Goal: Task Accomplishment & Management: Manage account settings

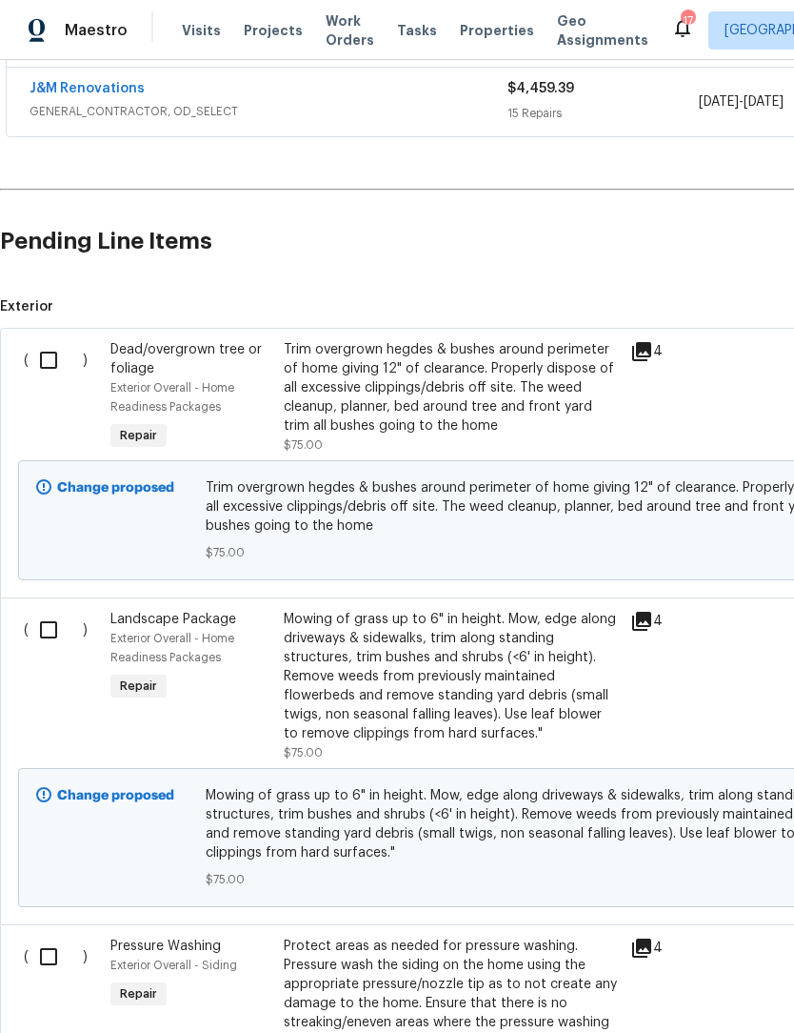
scroll to position [429, 0]
click at [43, 368] on input "checkbox" at bounding box center [56, 359] width 54 height 40
checkbox input "true"
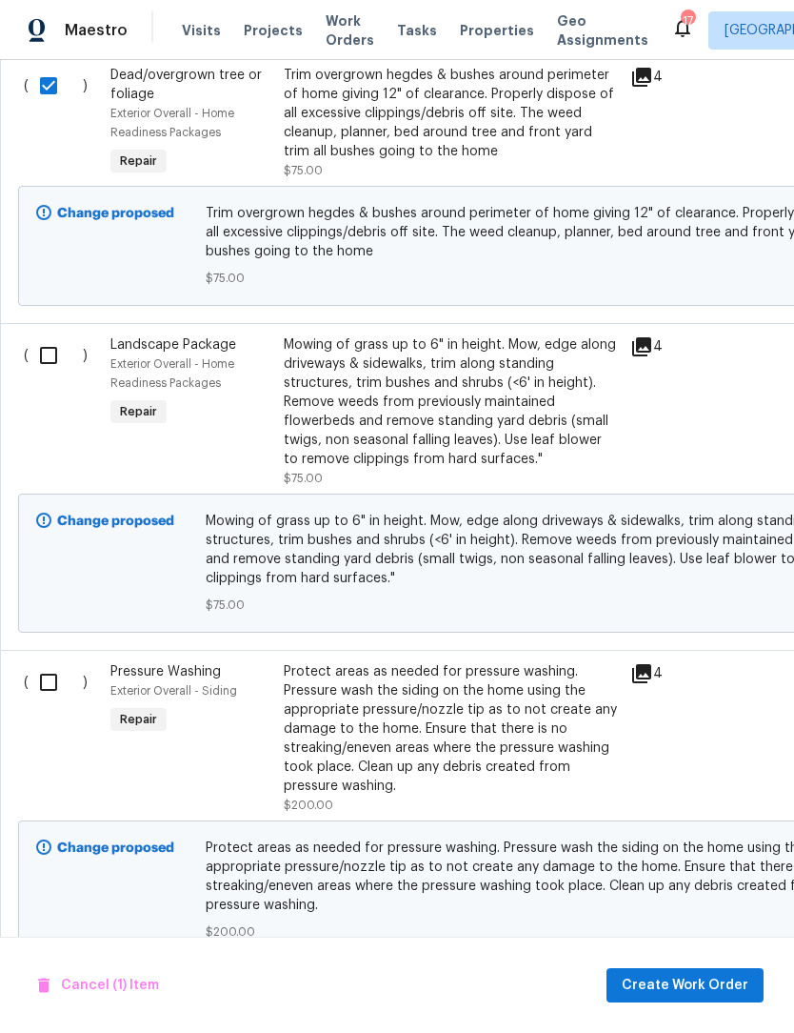
scroll to position [702, 0]
click at [45, 358] on input "checkbox" at bounding box center [56, 355] width 54 height 40
checkbox input "true"
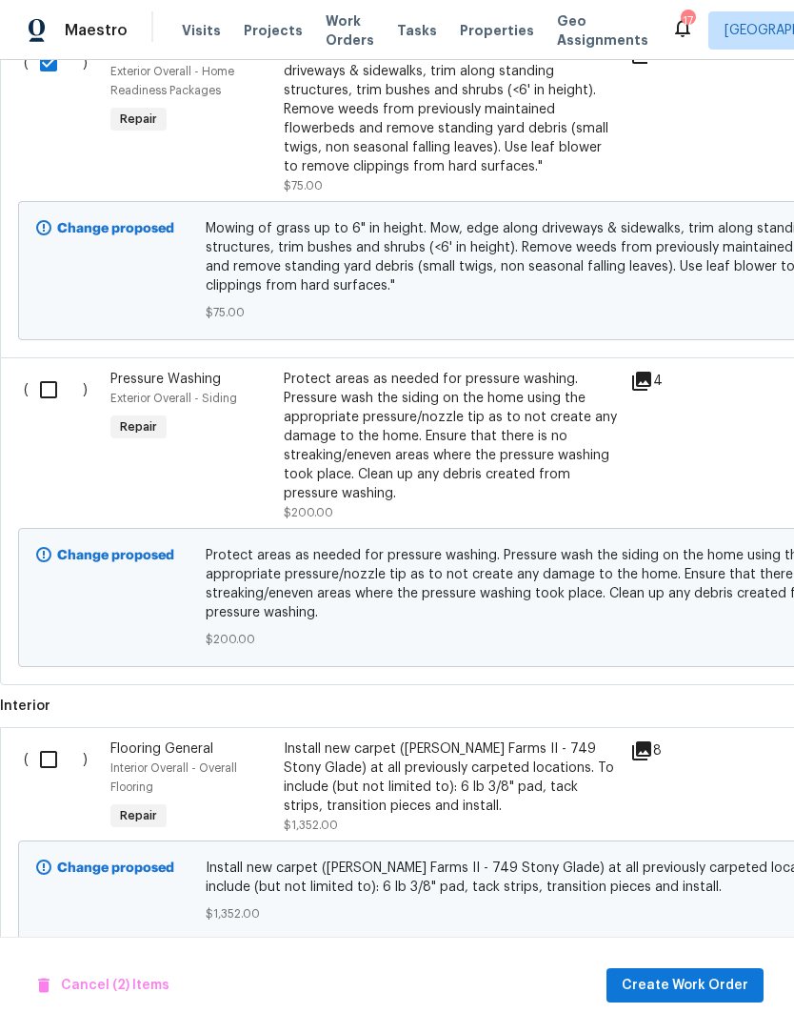
scroll to position [993, 0]
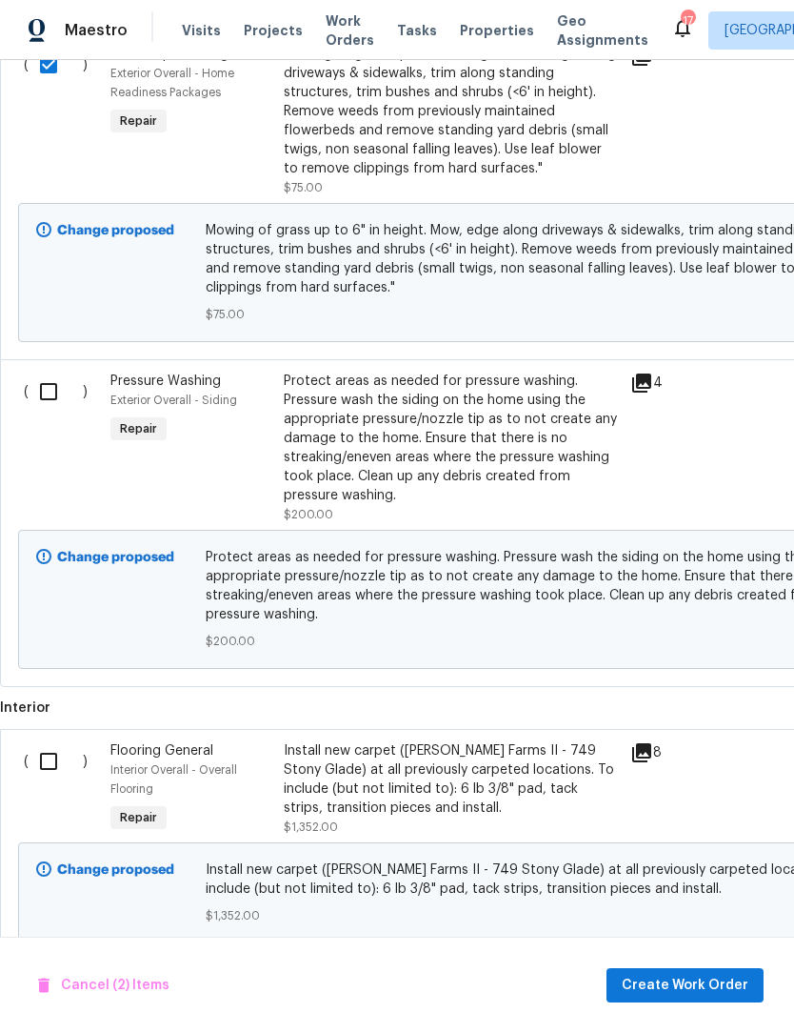
click at [48, 391] on input "checkbox" at bounding box center [56, 391] width 54 height 40
checkbox input "true"
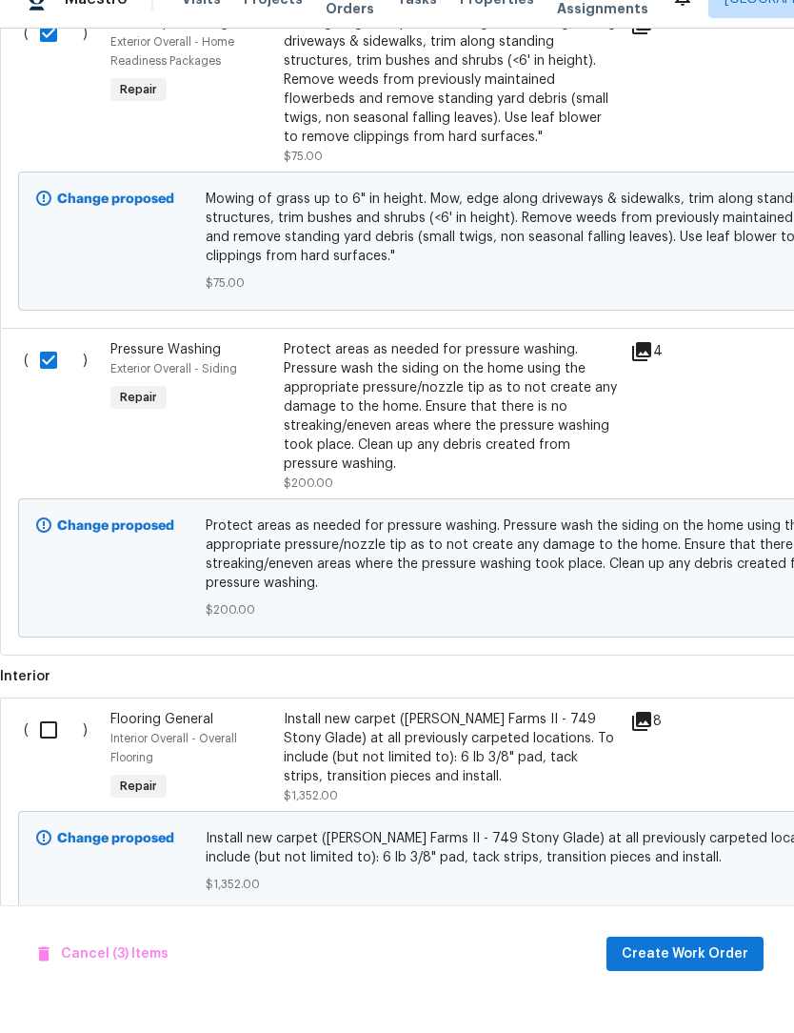
scroll to position [63, 0]
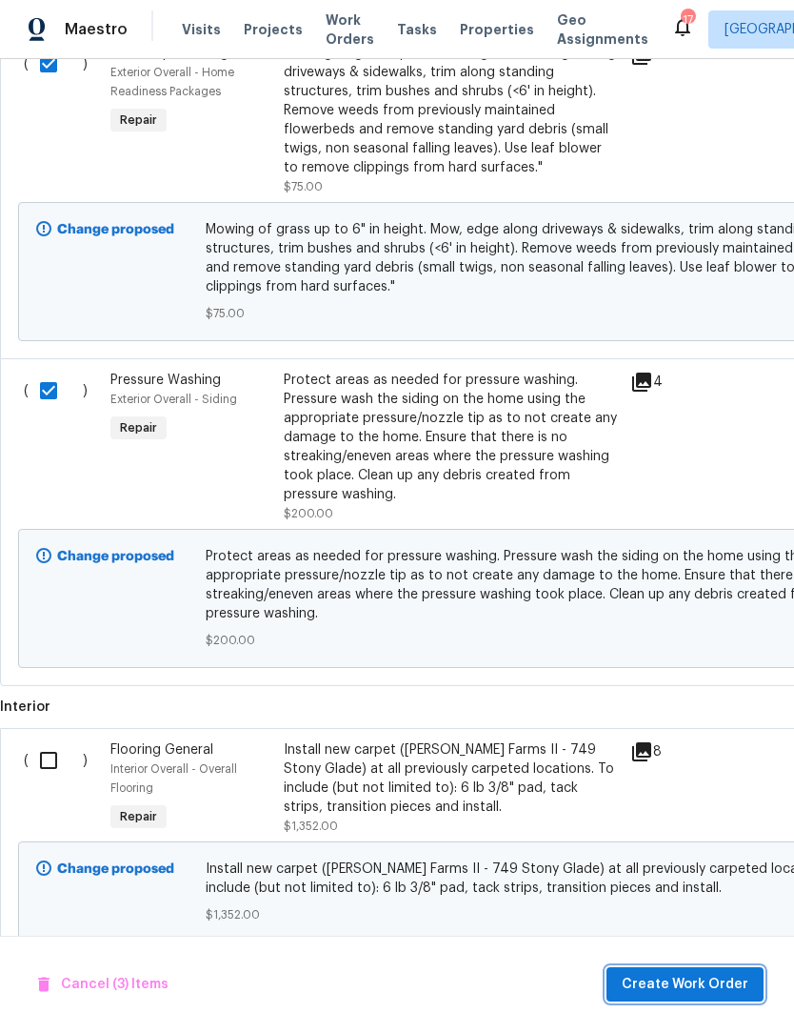
click at [712, 981] on span "Create Work Order" at bounding box center [685, 985] width 127 height 24
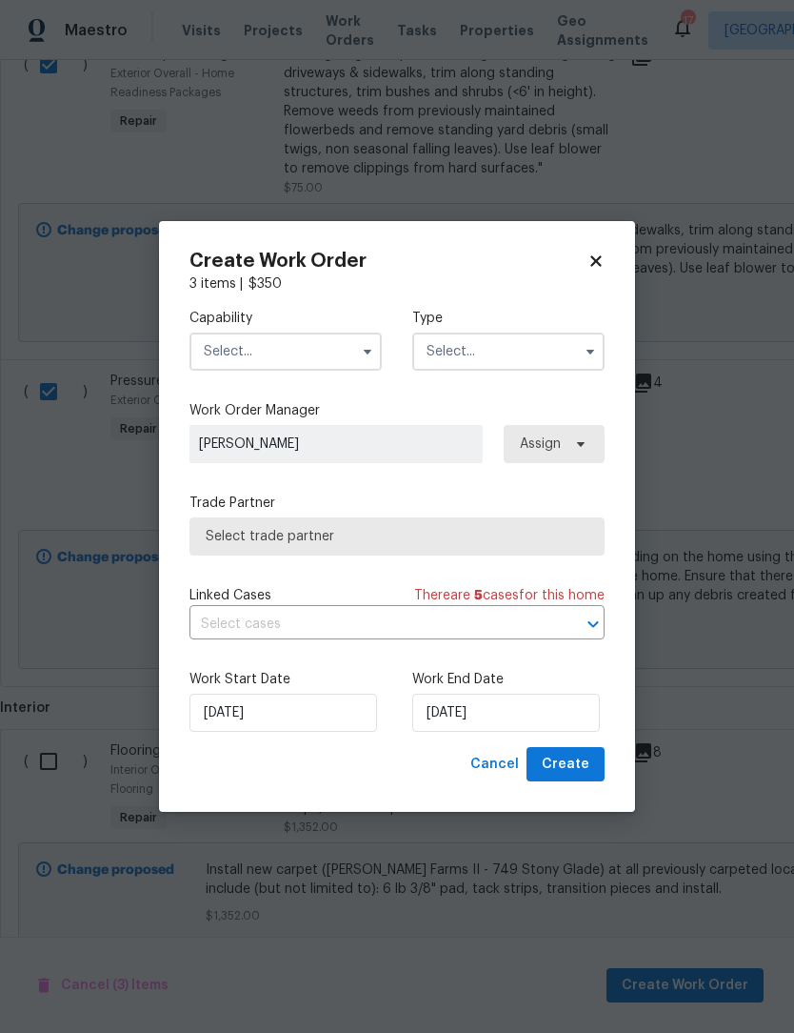
click at [296, 357] on input "text" at bounding box center [286, 351] width 192 height 38
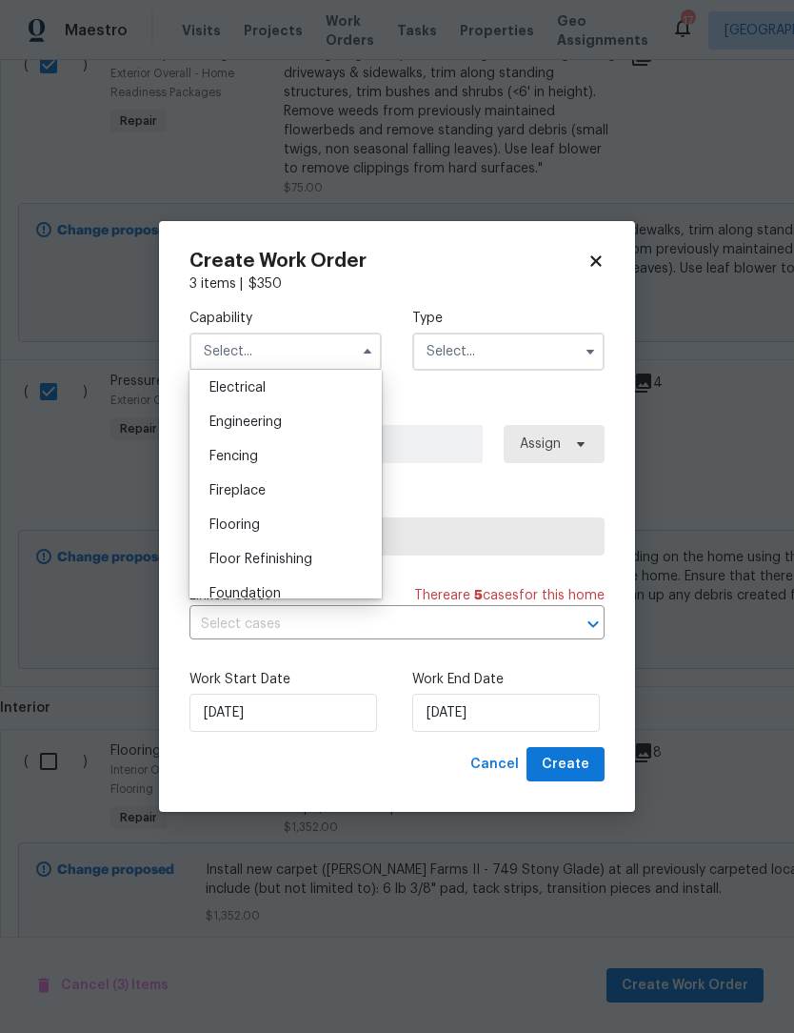
scroll to position [608, 0]
click at [251, 524] on span "Flooring" at bounding box center [235, 522] width 50 height 13
type input "Flooring"
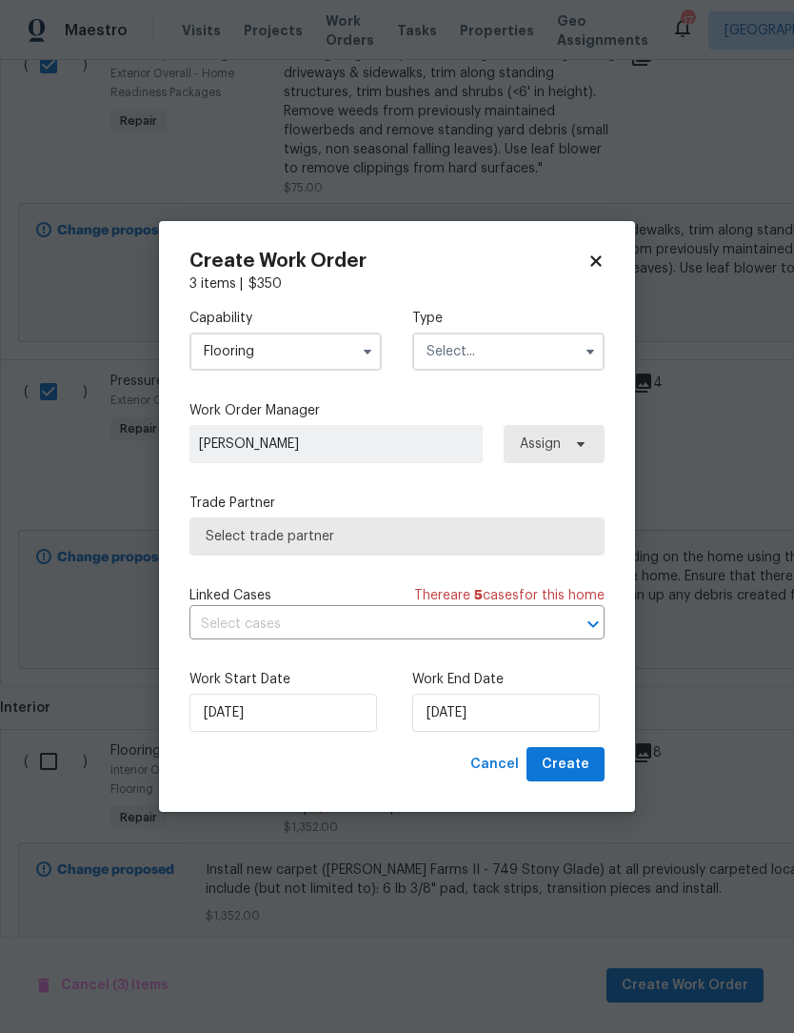
click at [498, 365] on input "text" at bounding box center [508, 351] width 192 height 38
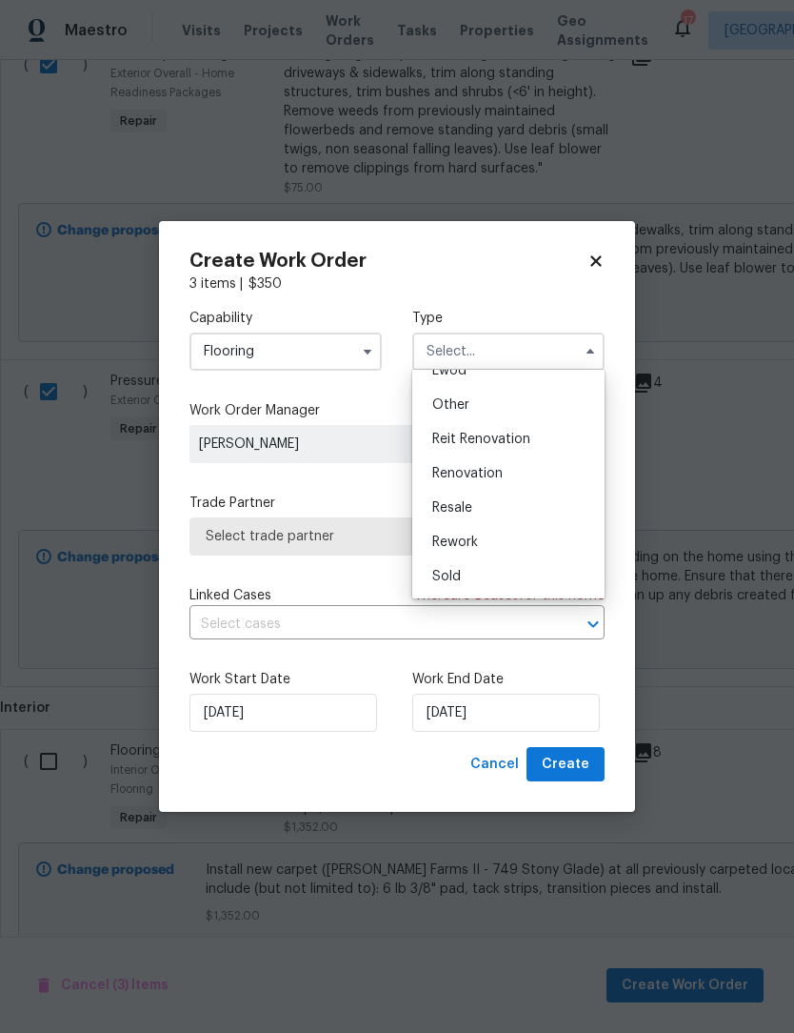
scroll to position [227, 0]
click at [468, 473] on span "Renovation" at bounding box center [467, 473] width 70 height 13
type input "Renovation"
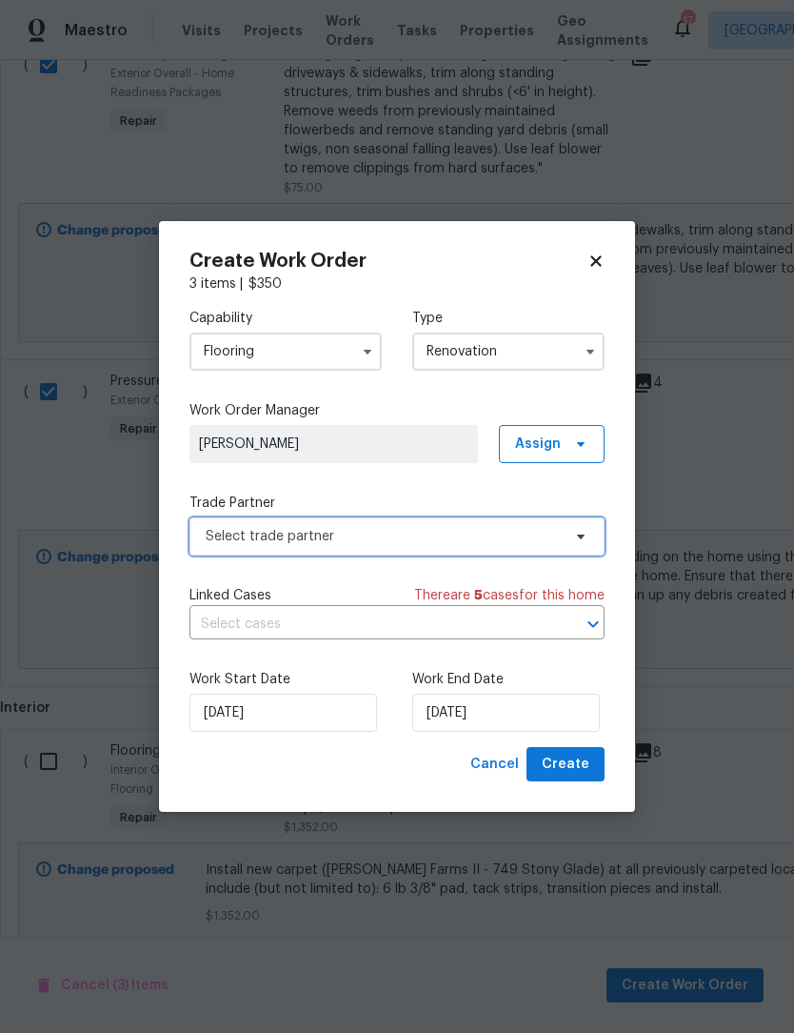
click at [336, 541] on span "Select trade partner" at bounding box center [383, 536] width 355 height 19
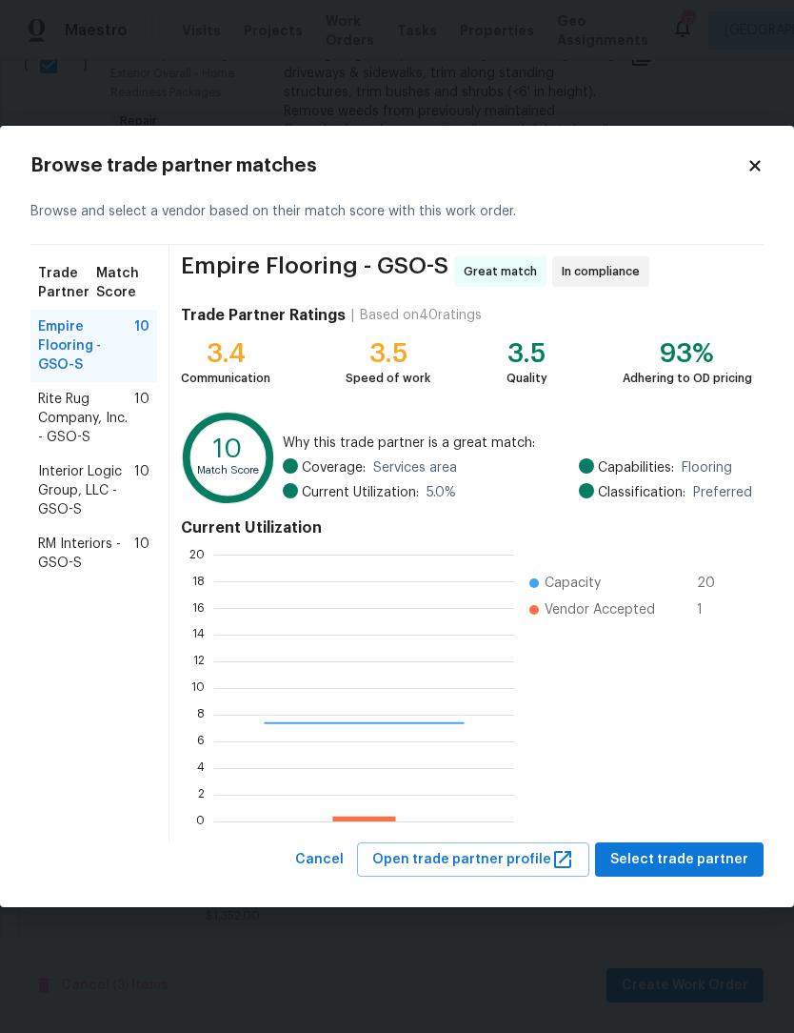
scroll to position [267, 300]
click at [70, 479] on span "Interior Logic Group, LLC - GSO-S" at bounding box center [86, 490] width 96 height 57
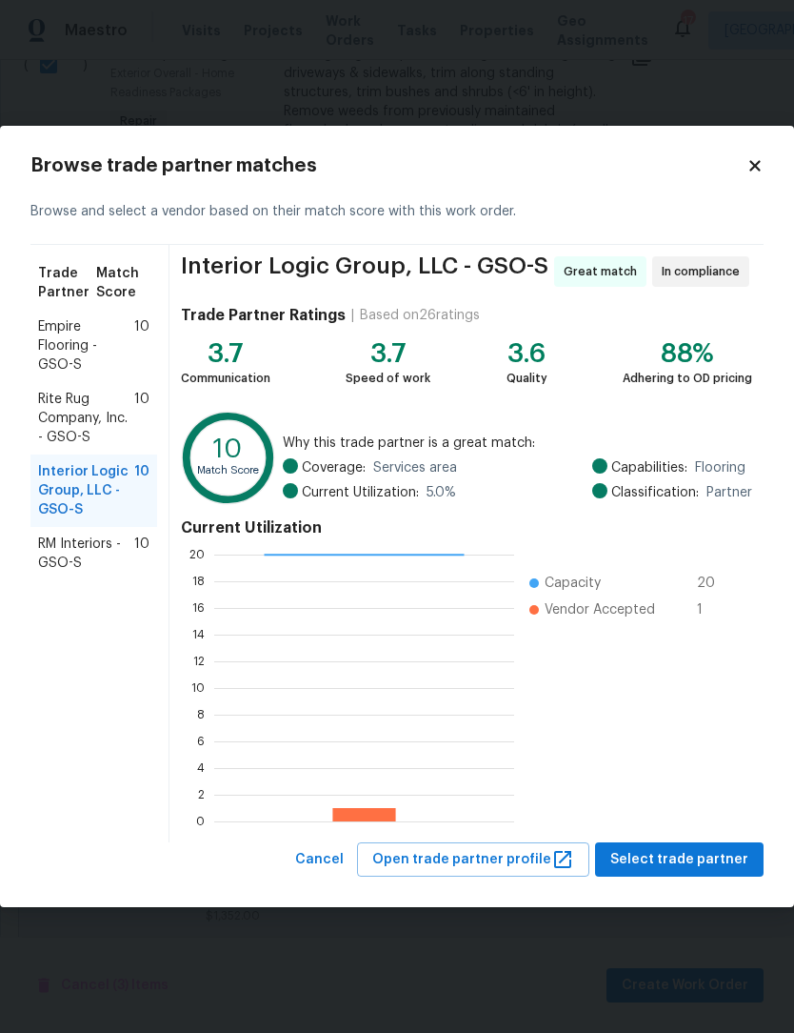
click at [689, 854] on span "Select trade partner" at bounding box center [680, 860] width 138 height 24
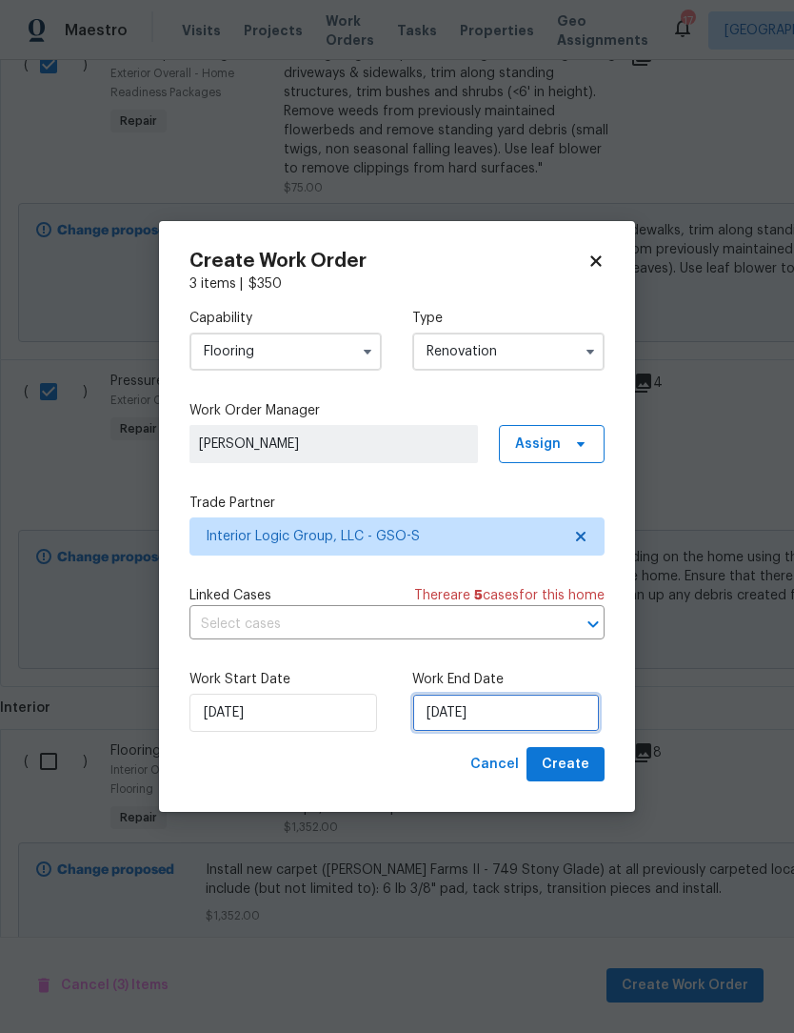
click at [517, 713] on input "[DATE]" at bounding box center [506, 712] width 188 height 38
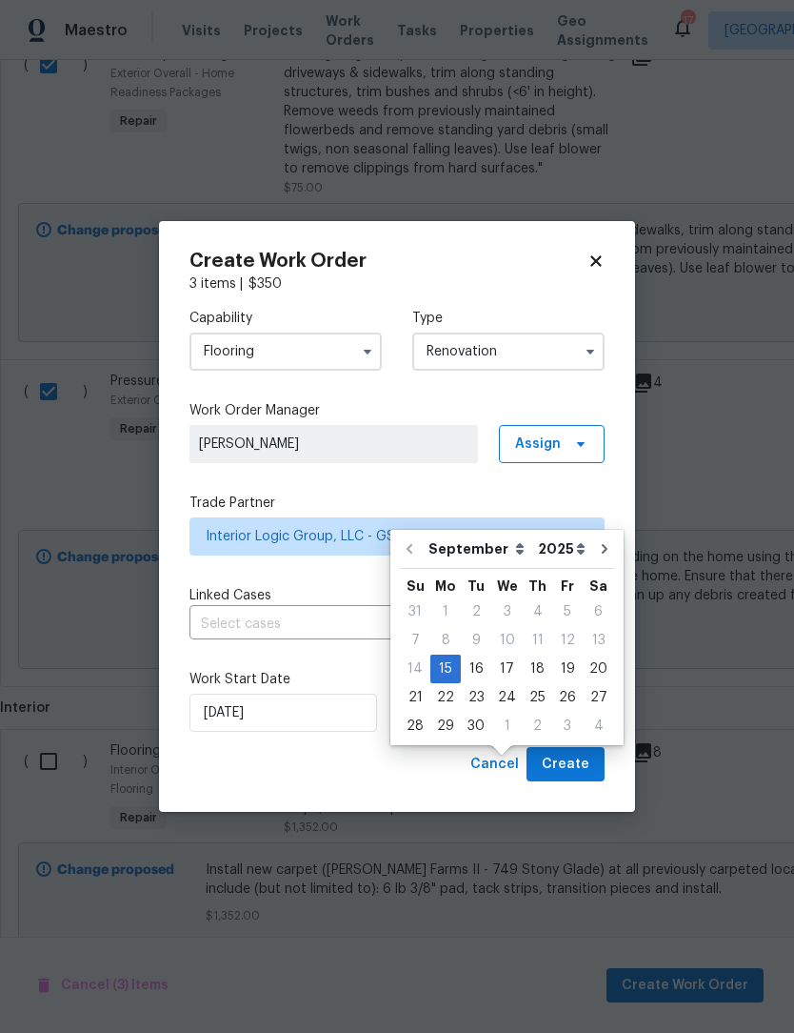
scroll to position [64, 0]
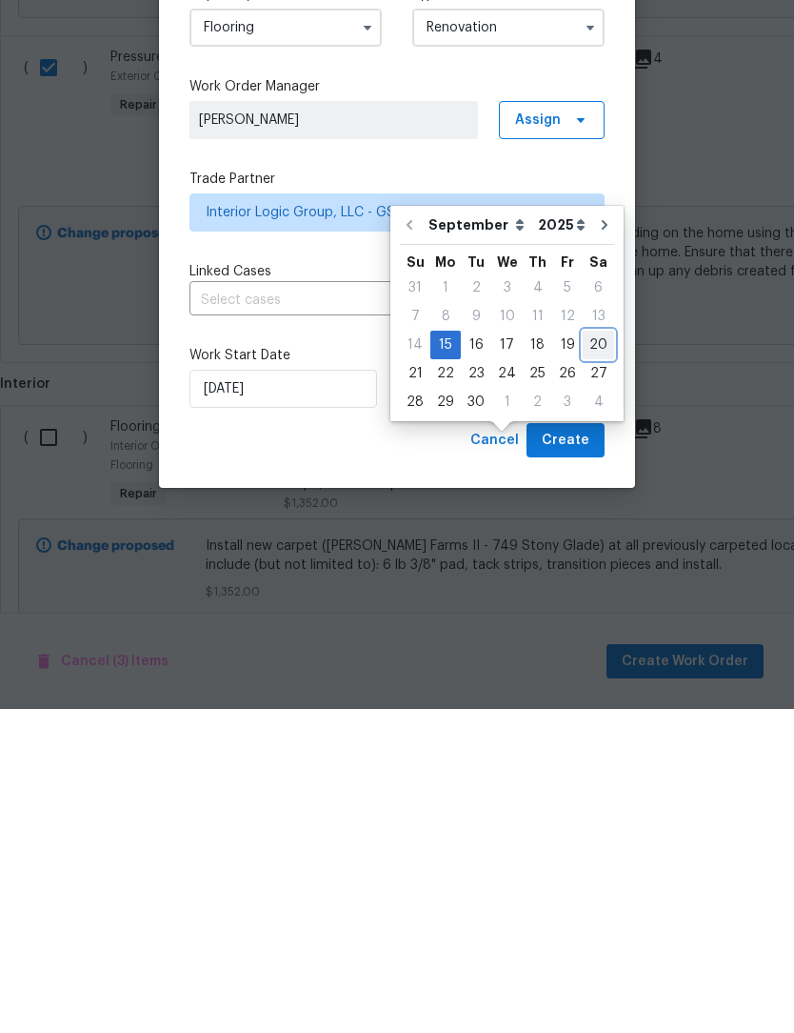
click at [596, 655] on div "20" at bounding box center [598, 668] width 31 height 27
type input "[DATE]"
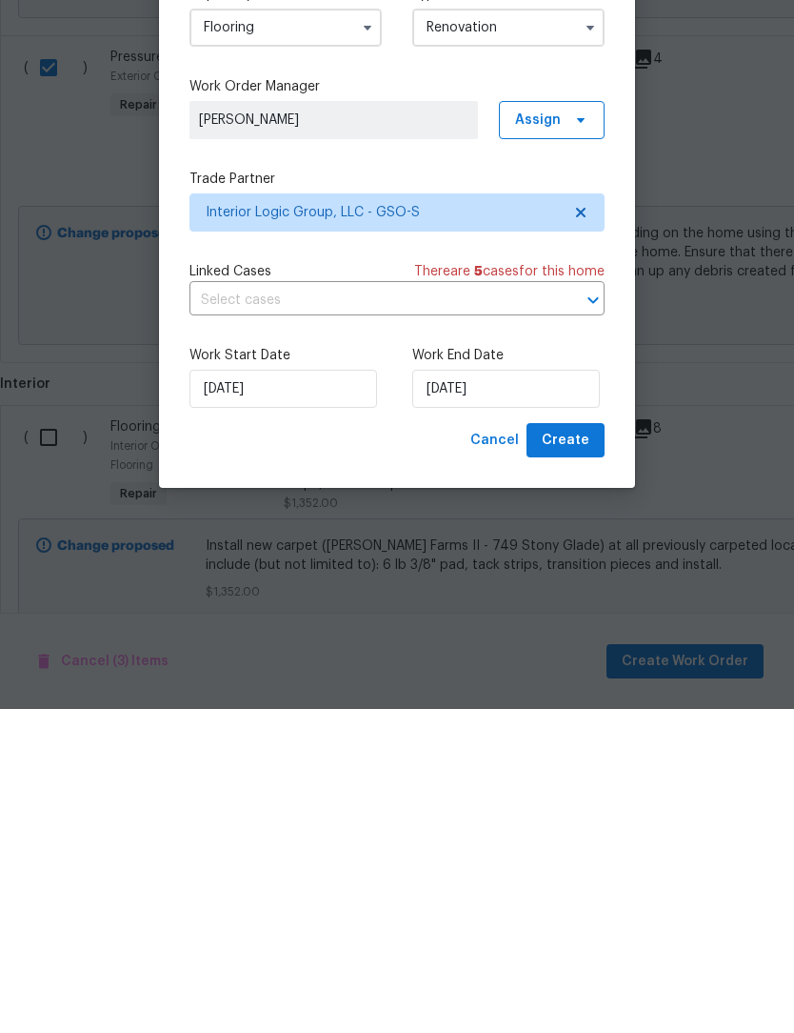
scroll to position [63, 0]
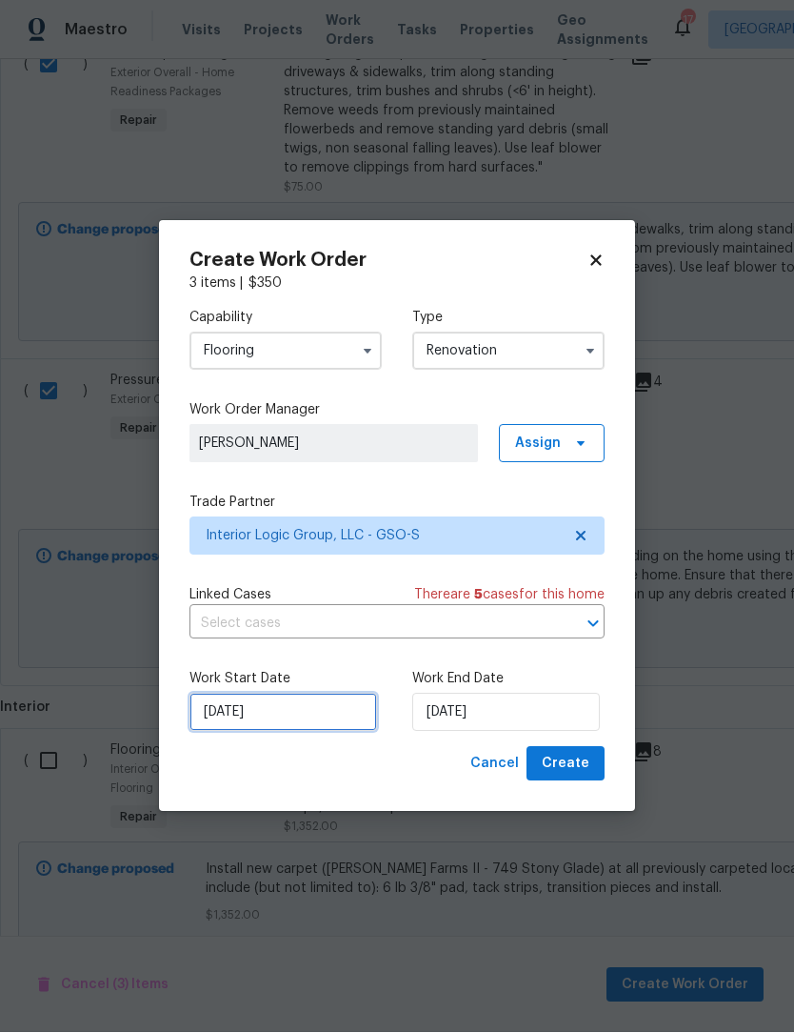
click at [269, 720] on input "[DATE]" at bounding box center [284, 712] width 188 height 38
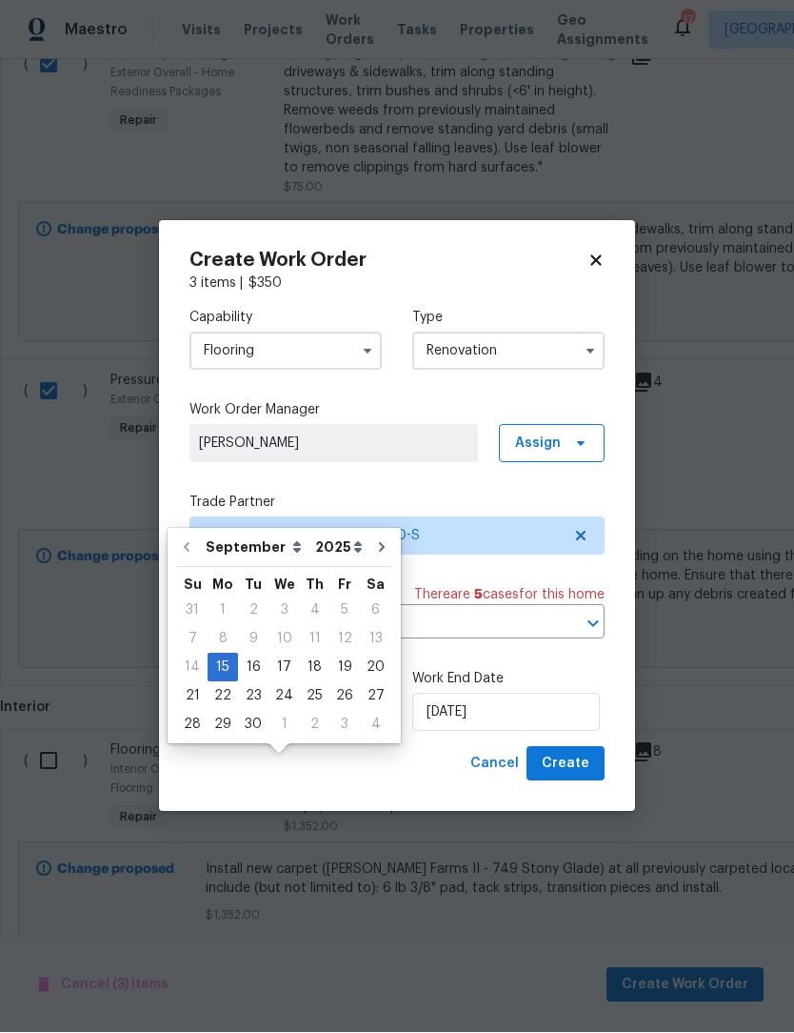
scroll to position [64, 0]
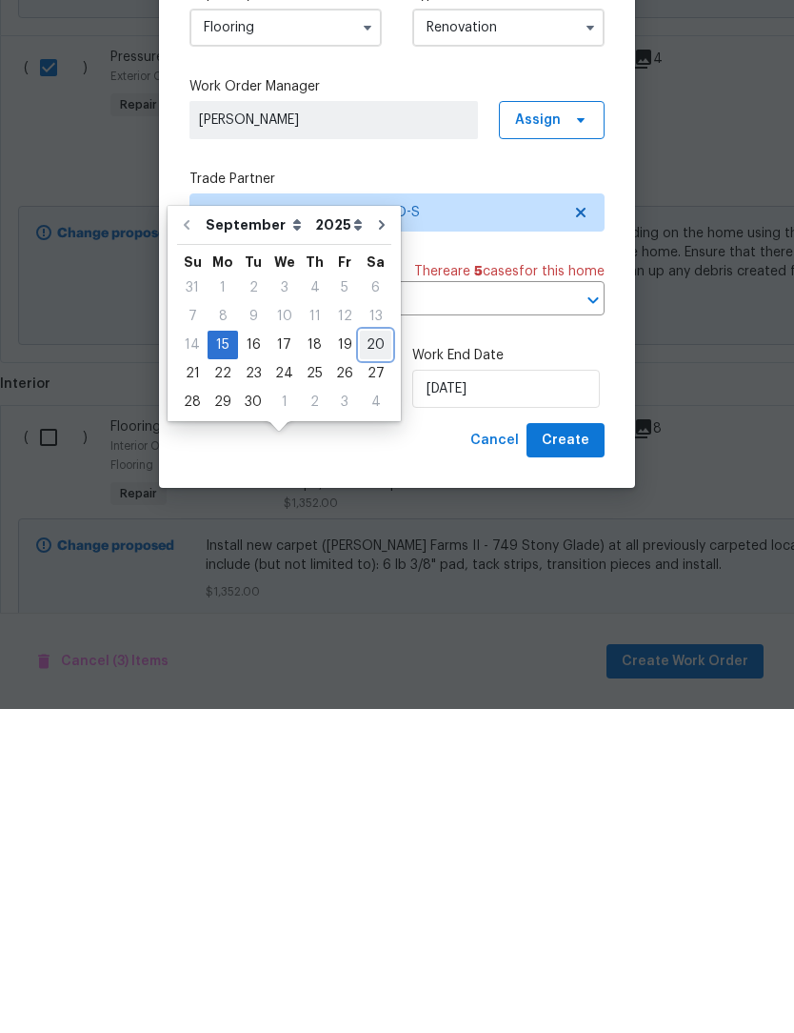
click at [367, 655] on div "20" at bounding box center [375, 668] width 31 height 27
type input "[DATE]"
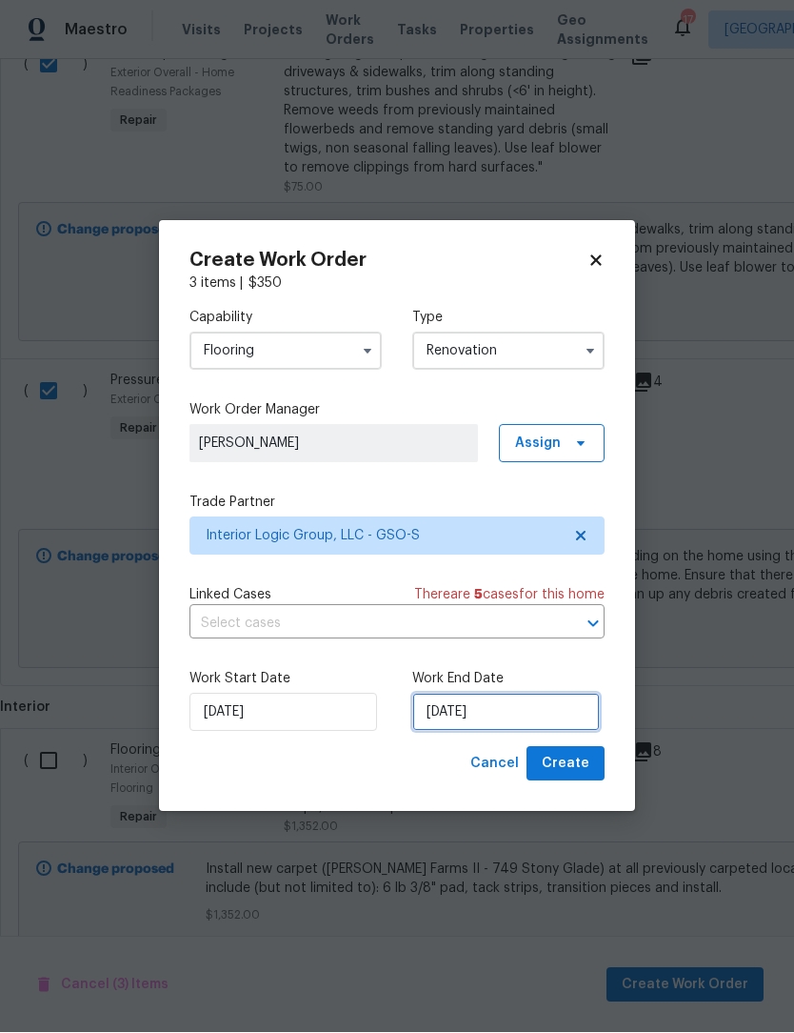
click at [474, 720] on input "[DATE]" at bounding box center [506, 712] width 188 height 38
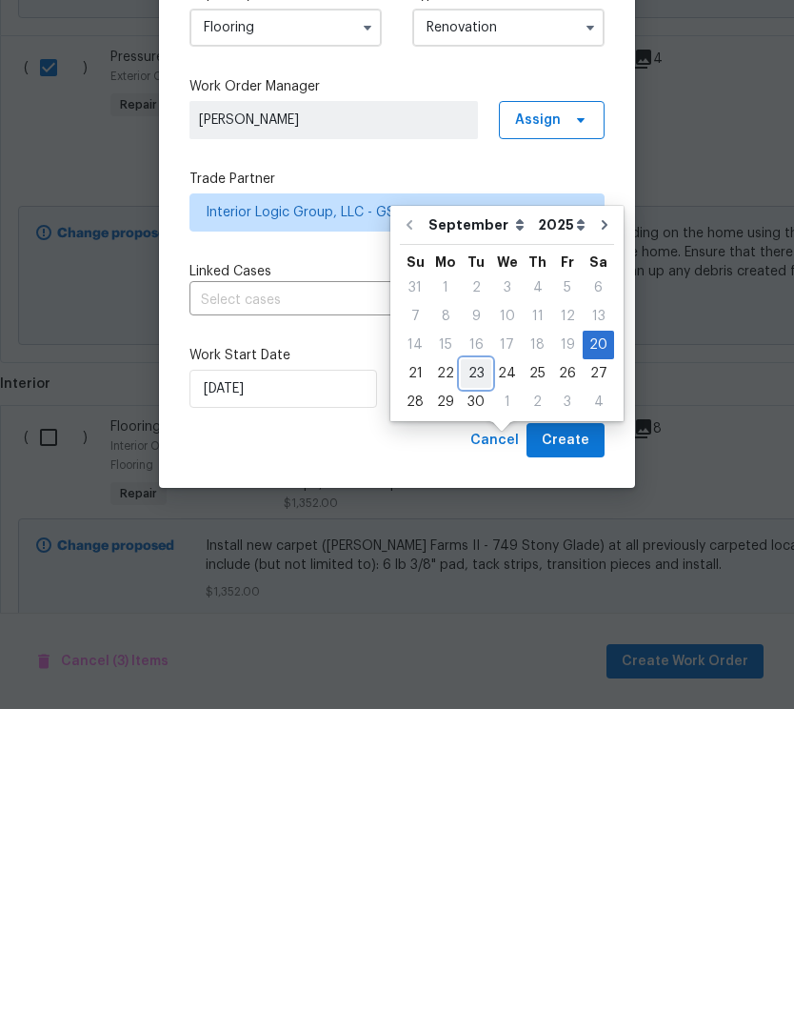
click at [471, 684] on div "23" at bounding box center [476, 697] width 30 height 27
type input "[DATE]"
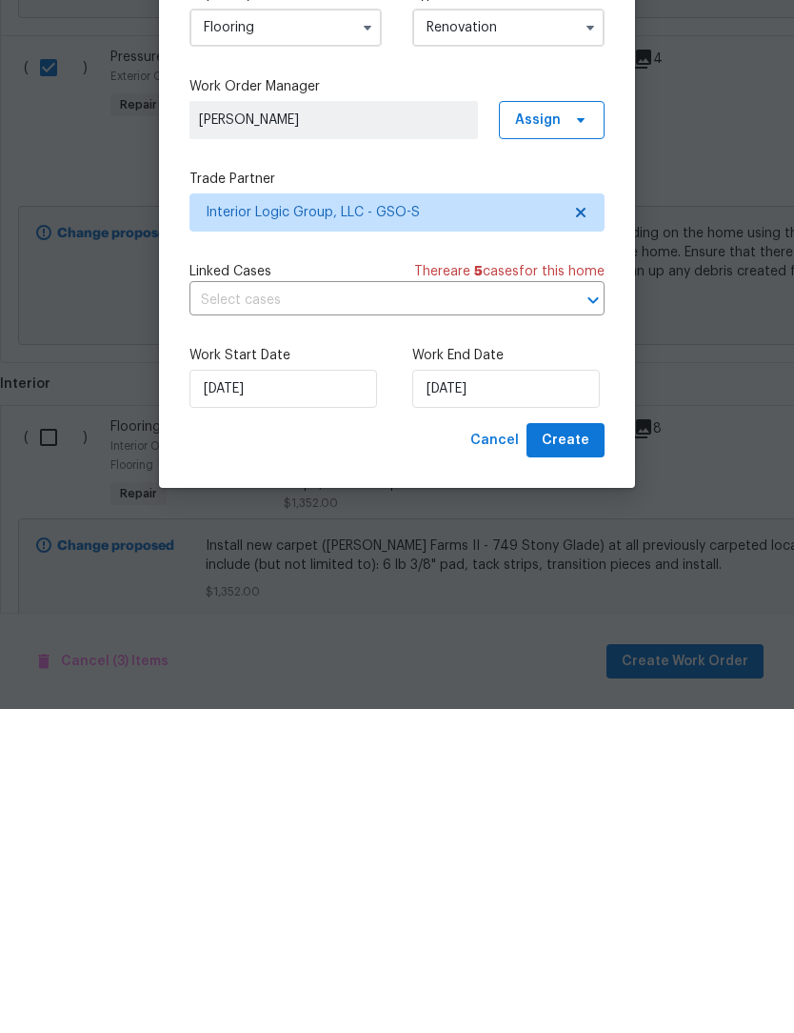
scroll to position [63, 0]
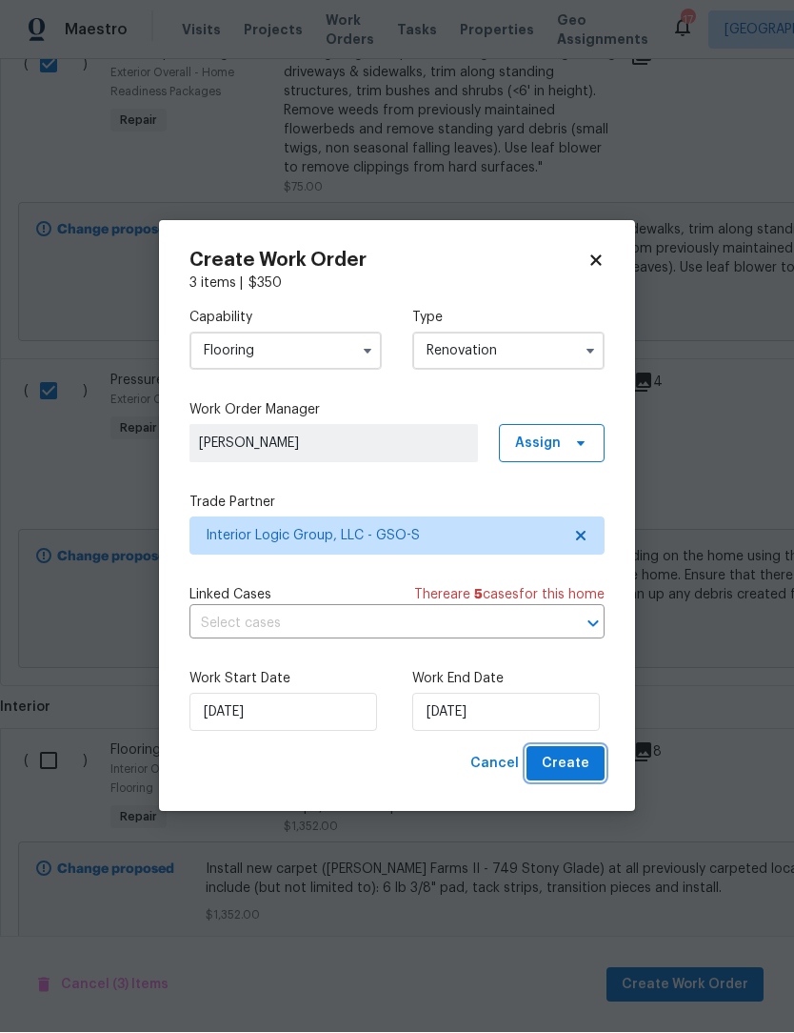
click at [573, 759] on span "Create" at bounding box center [566, 765] width 48 height 24
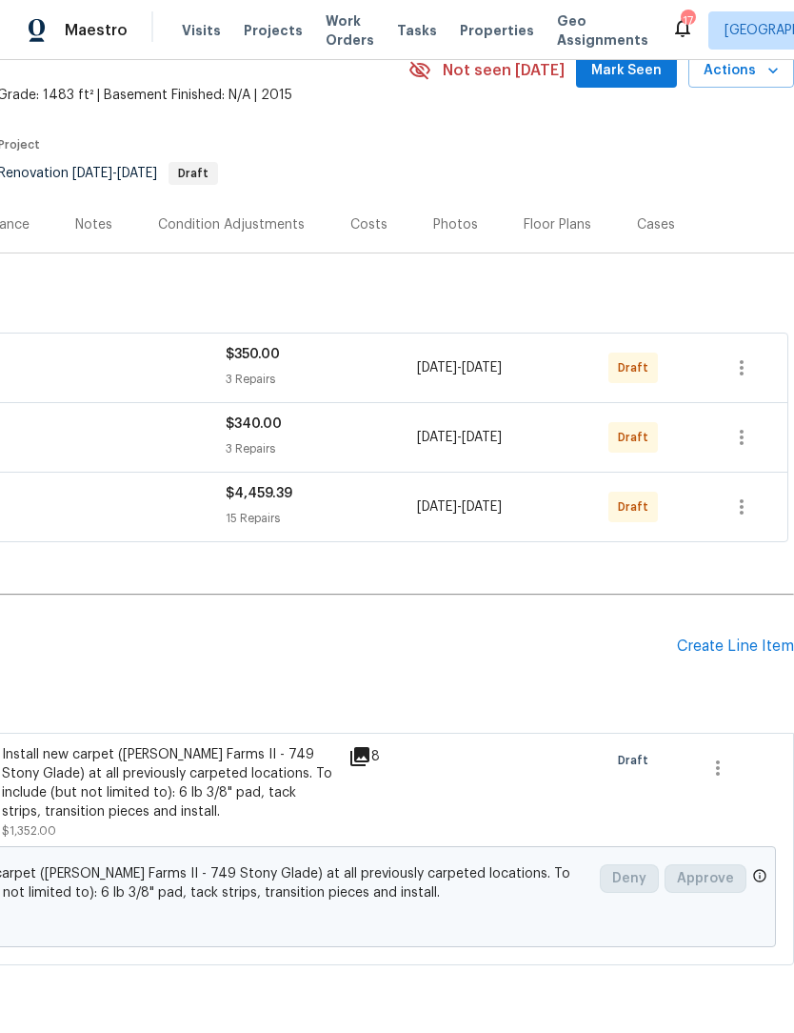
scroll to position [92, 282]
click at [744, 356] on icon "button" at bounding box center [742, 367] width 23 height 23
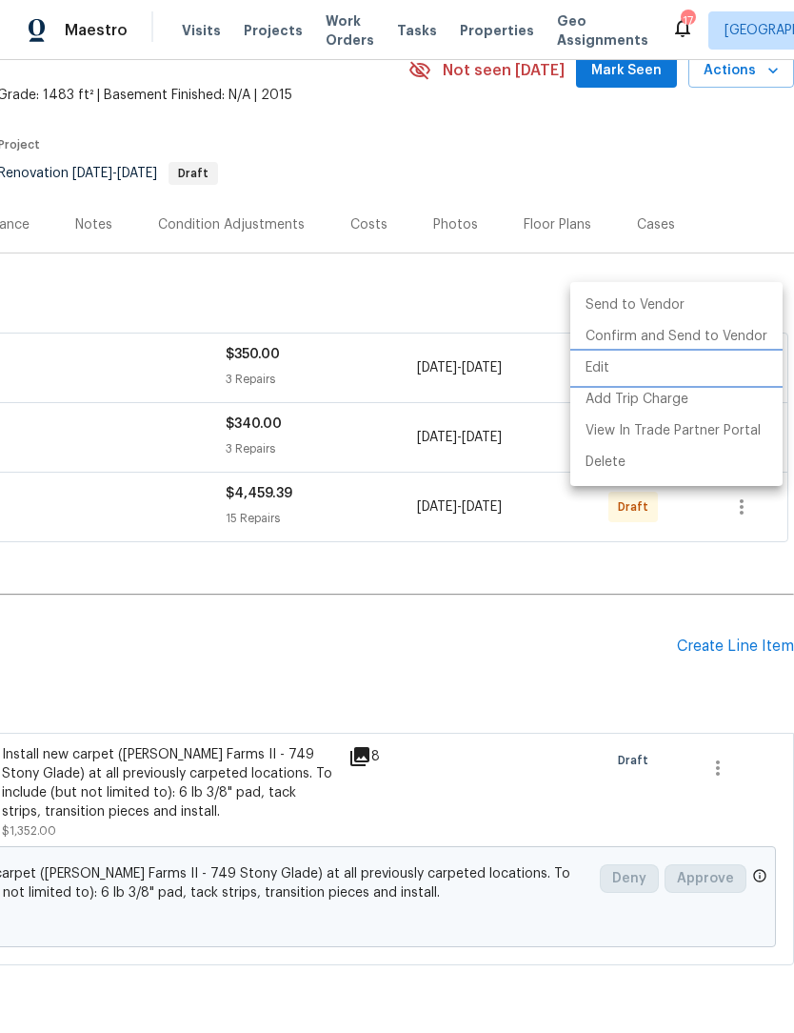
click at [608, 365] on li "Edit" at bounding box center [677, 367] width 212 height 31
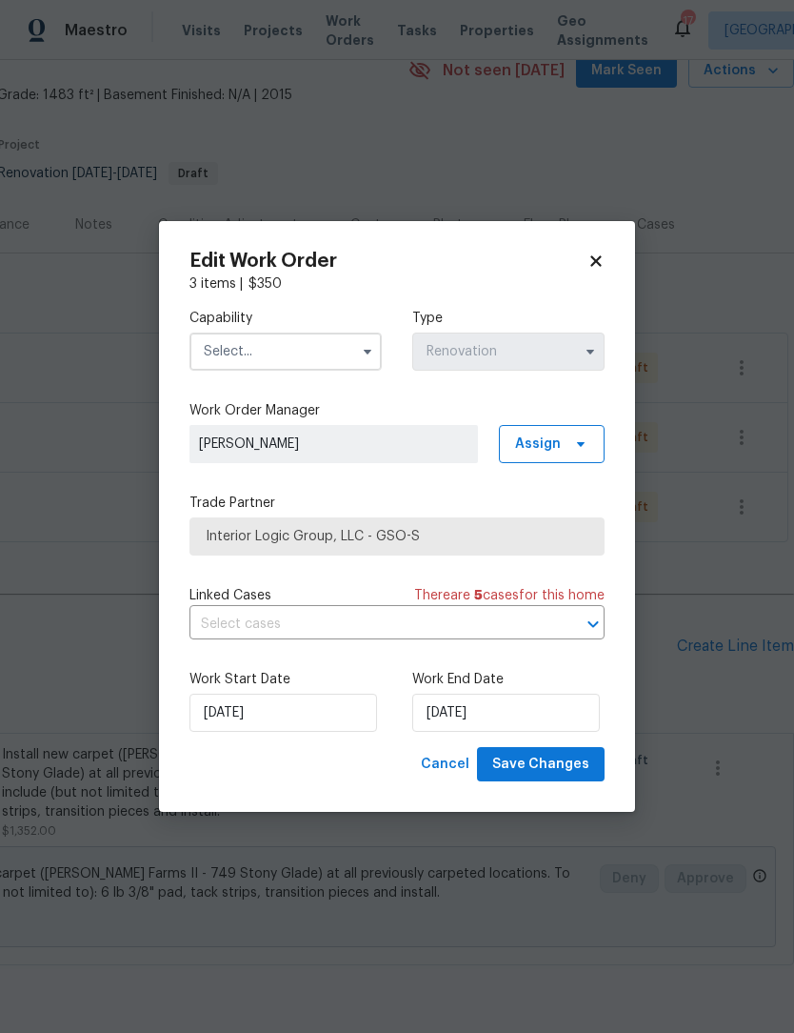
click at [305, 357] on input "text" at bounding box center [286, 351] width 192 height 38
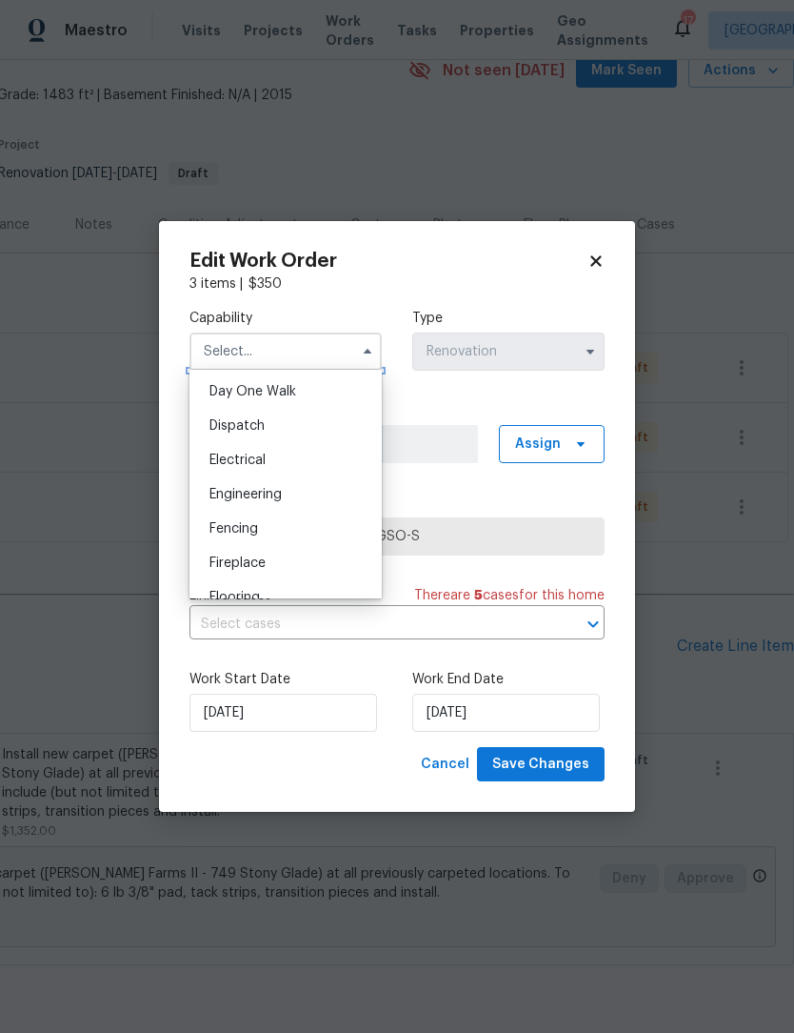
scroll to position [572, 0]
click at [252, 566] on div "Flooring" at bounding box center [285, 558] width 183 height 34
type input "Flooring"
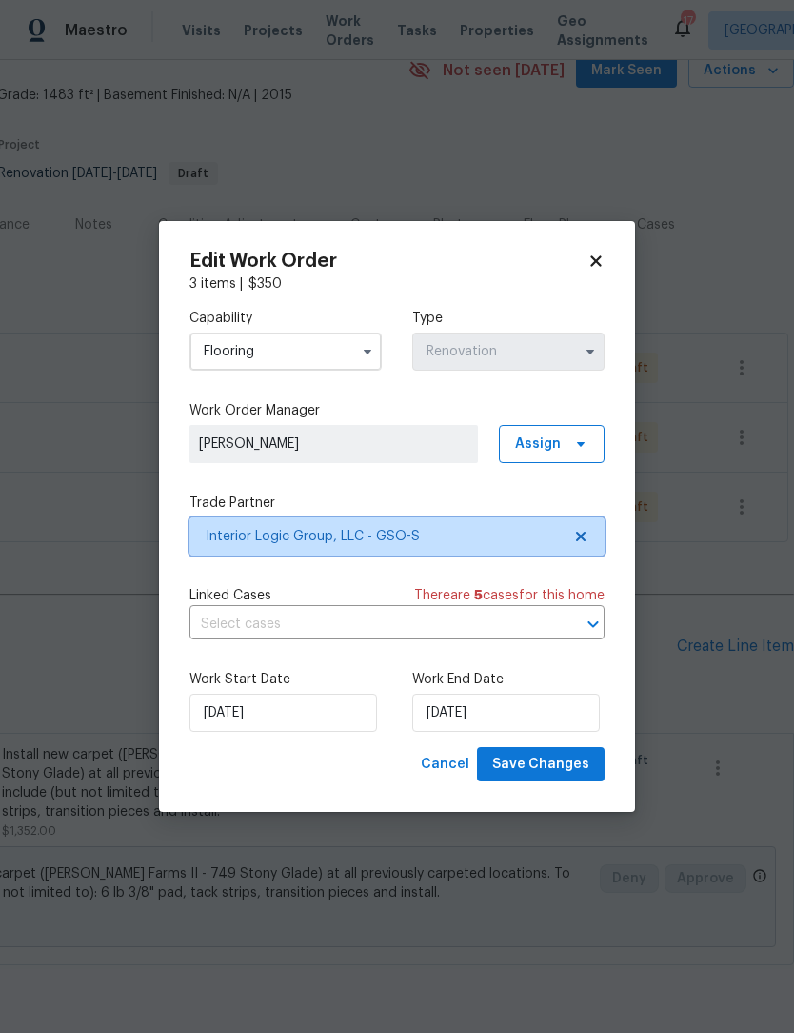
click at [371, 543] on span "Interior Logic Group, LLC - GSO-S" at bounding box center [383, 536] width 355 height 19
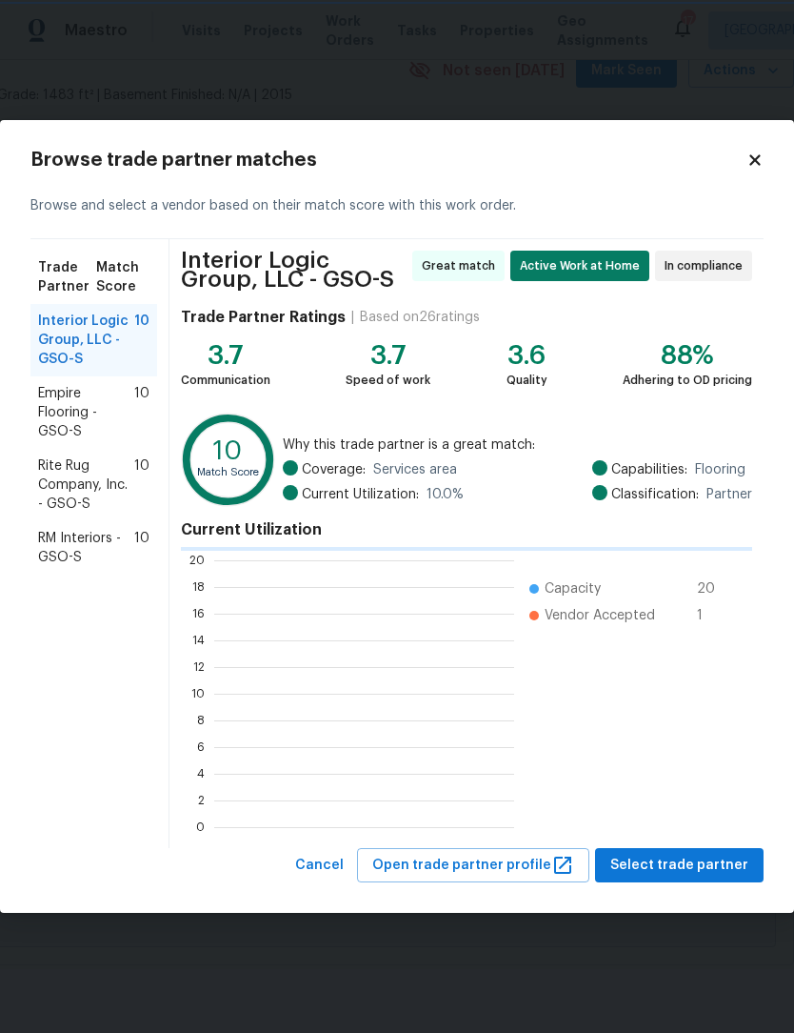
scroll to position [2, 2]
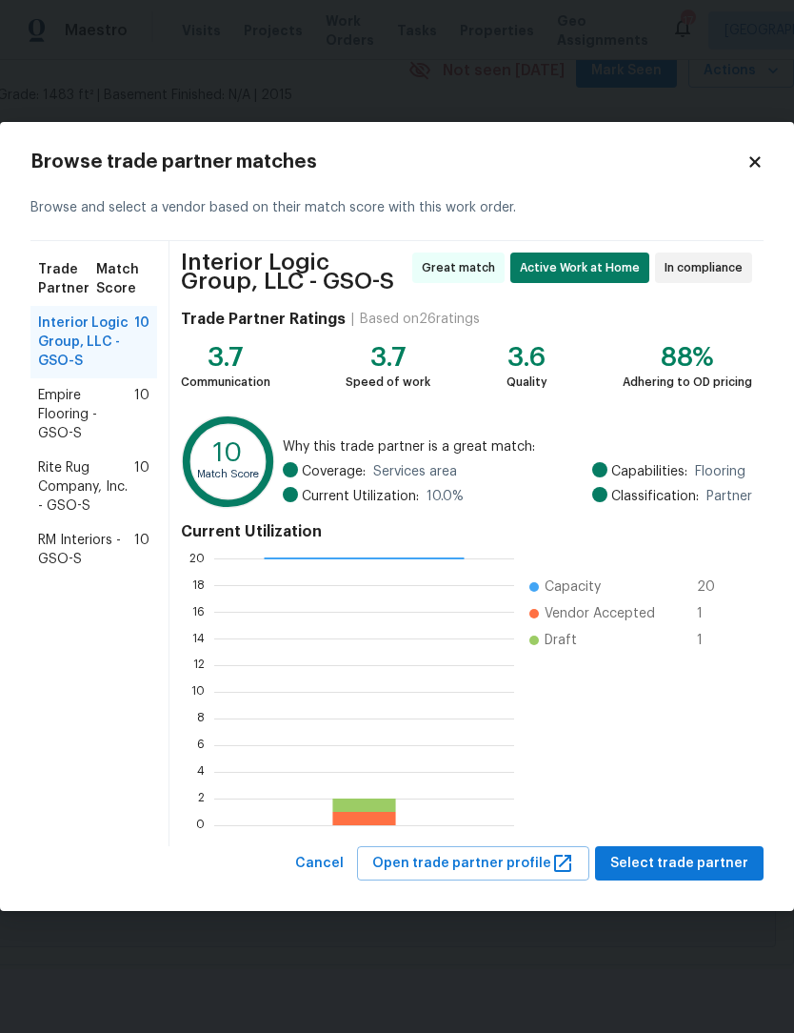
click at [68, 404] on span "Empire Flooring - GSO-S" at bounding box center [86, 414] width 96 height 57
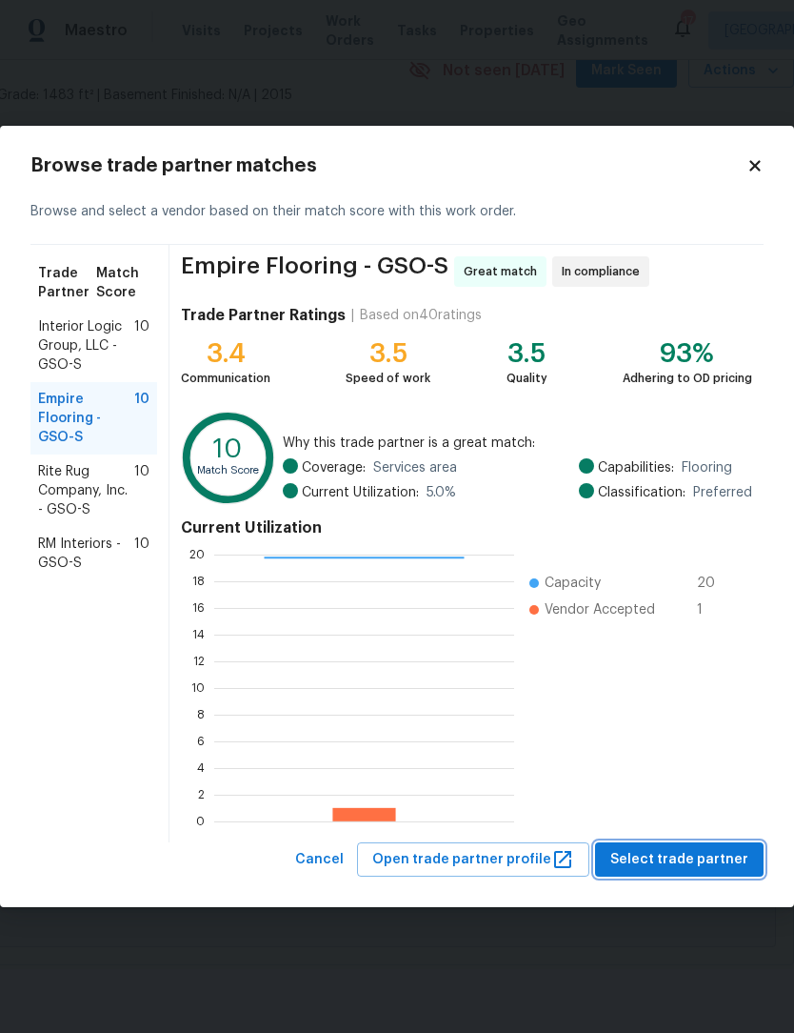
click at [680, 867] on span "Select trade partner" at bounding box center [680, 860] width 138 height 24
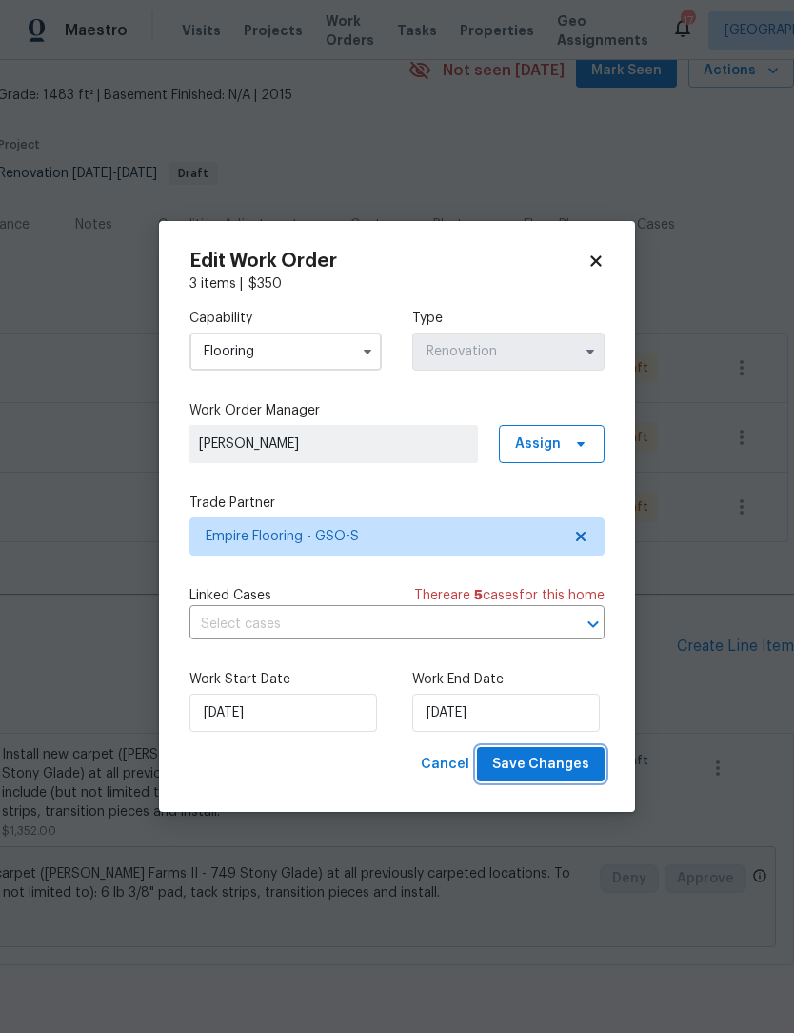
click at [548, 762] on span "Save Changes" at bounding box center [540, 765] width 97 height 24
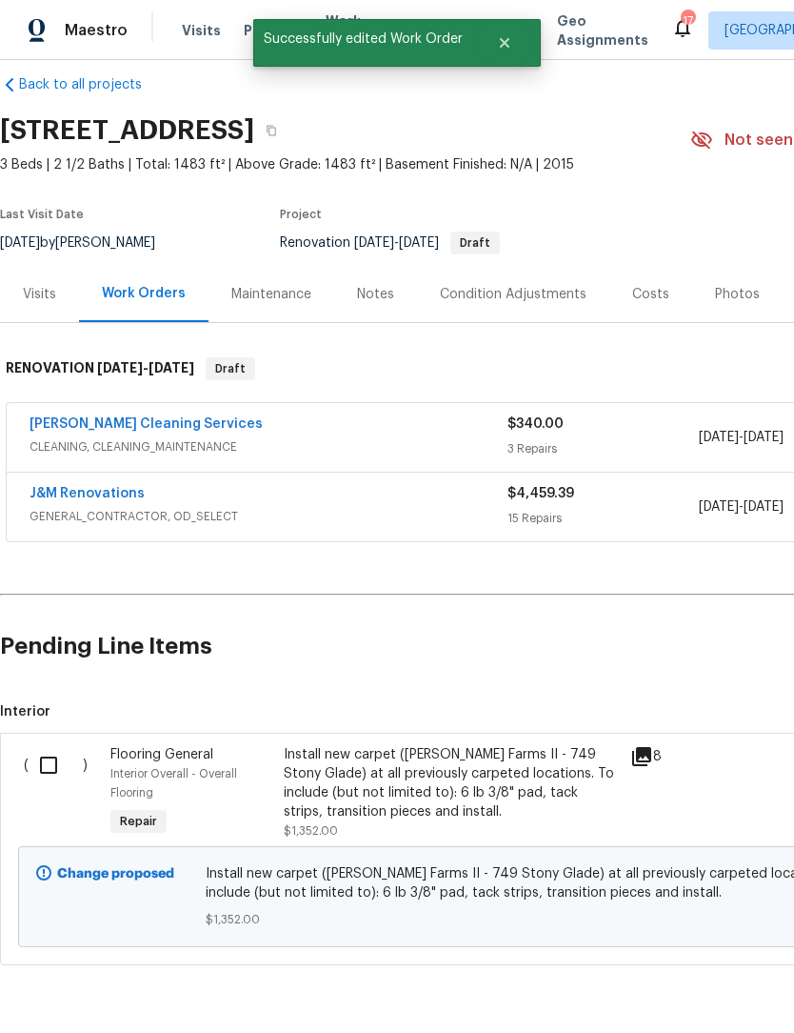
scroll to position [23, 0]
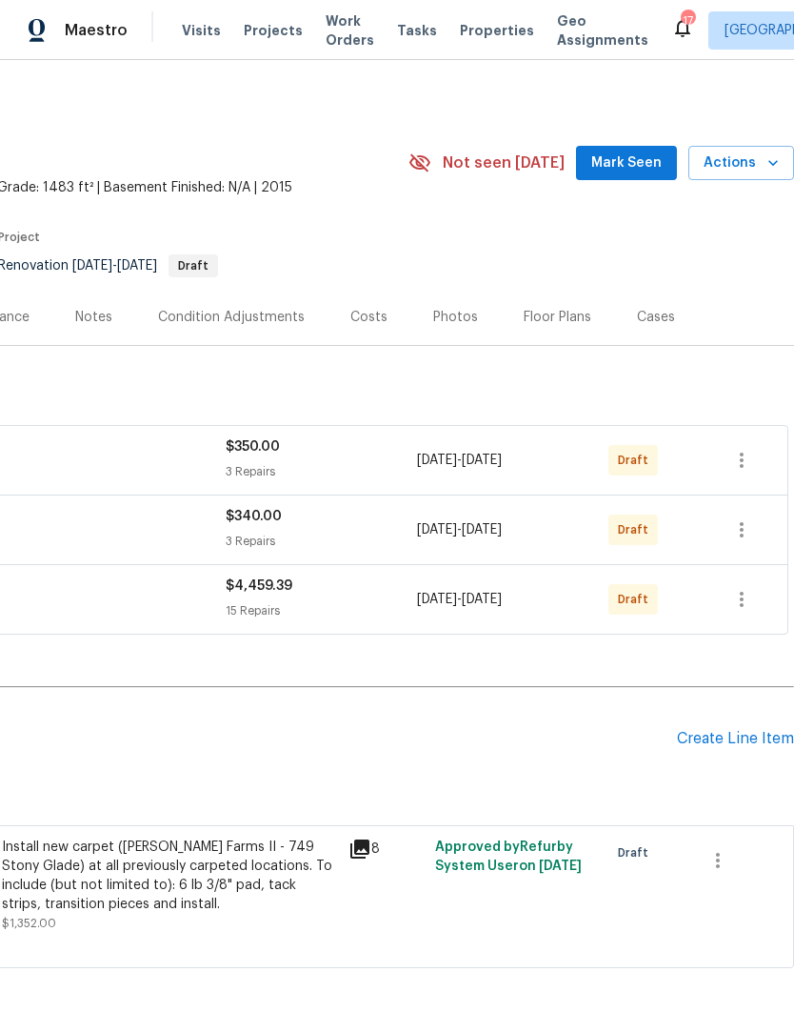
scroll to position [0, 282]
click at [749, 453] on icon "button" at bounding box center [742, 460] width 23 height 23
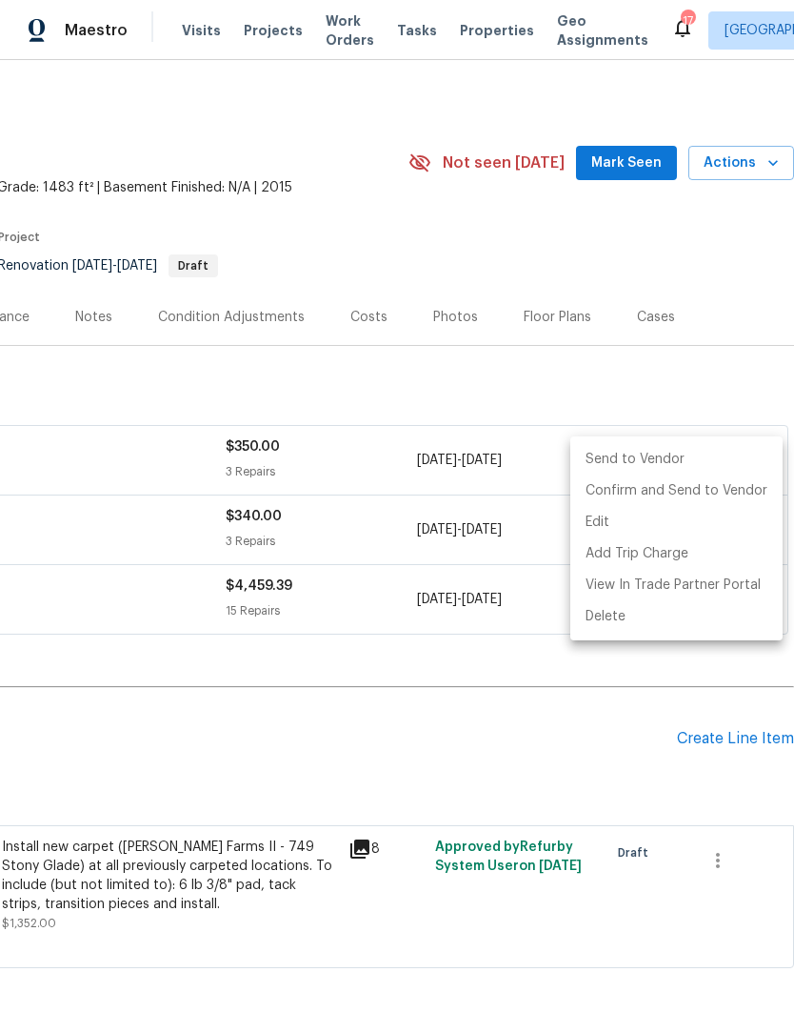
click at [664, 461] on li "Send to Vendor" at bounding box center [677, 459] width 212 height 31
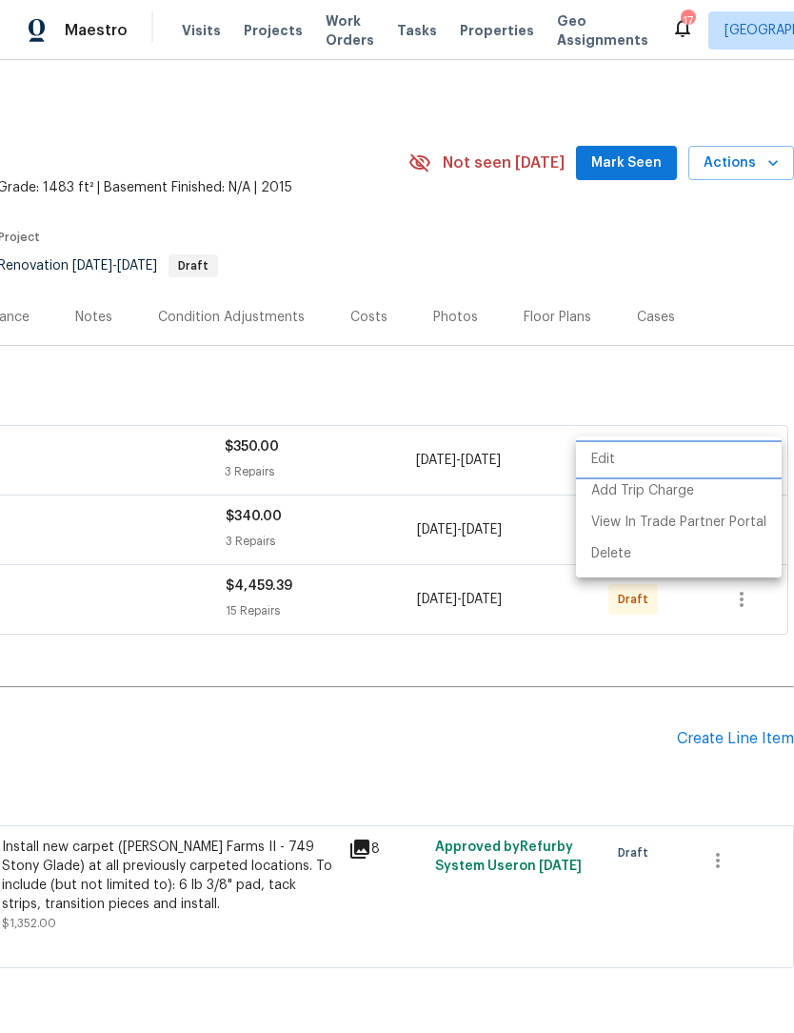
click at [604, 455] on li "Edit" at bounding box center [679, 459] width 206 height 31
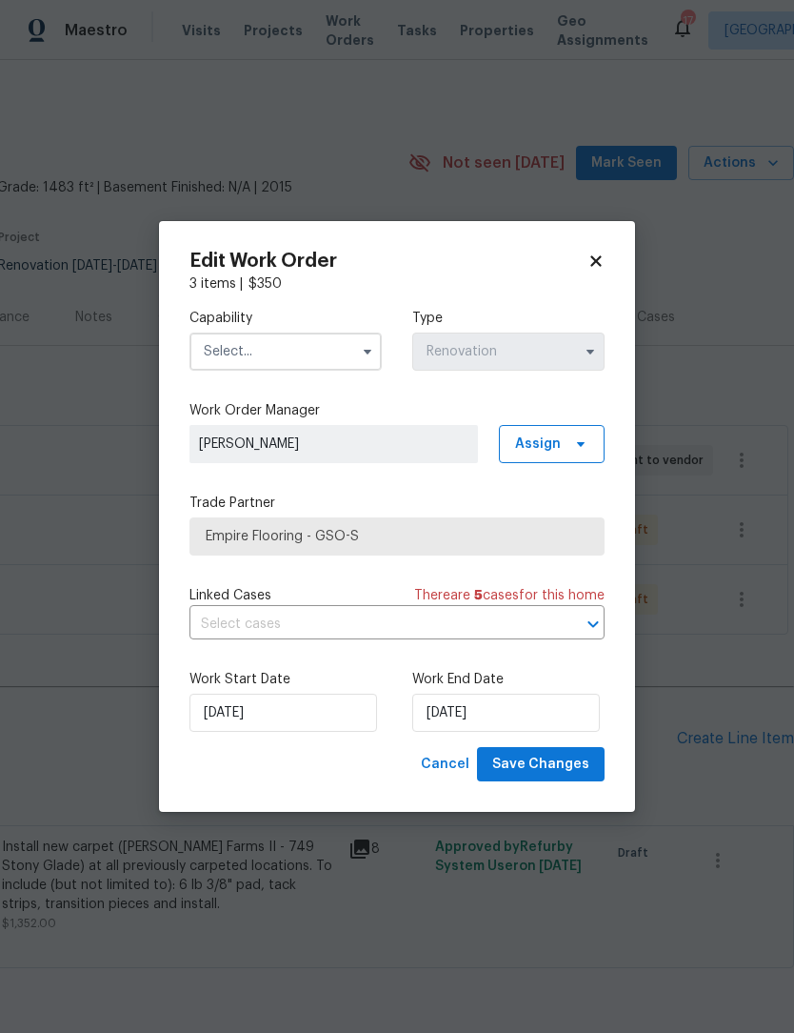
click at [303, 351] on input "text" at bounding box center [286, 351] width 192 height 38
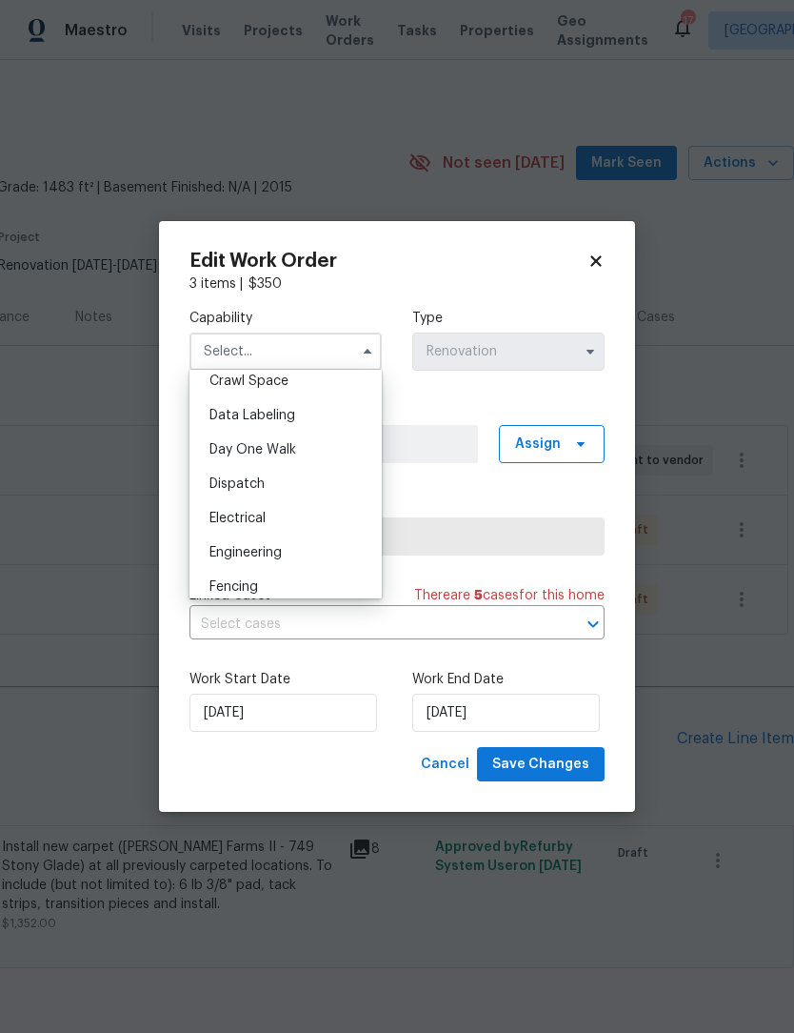
scroll to position [476, 0]
click at [599, 254] on icon at bounding box center [596, 260] width 17 height 17
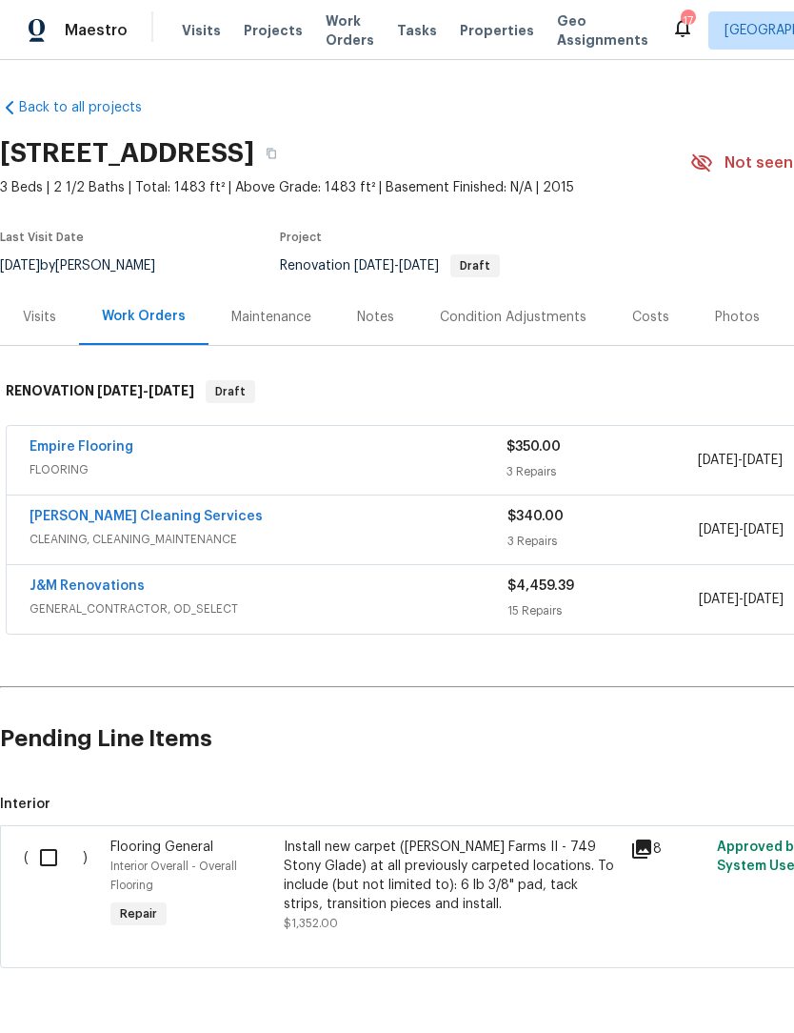
scroll to position [0, 0]
click at [92, 445] on link "Empire Flooring" at bounding box center [82, 446] width 104 height 13
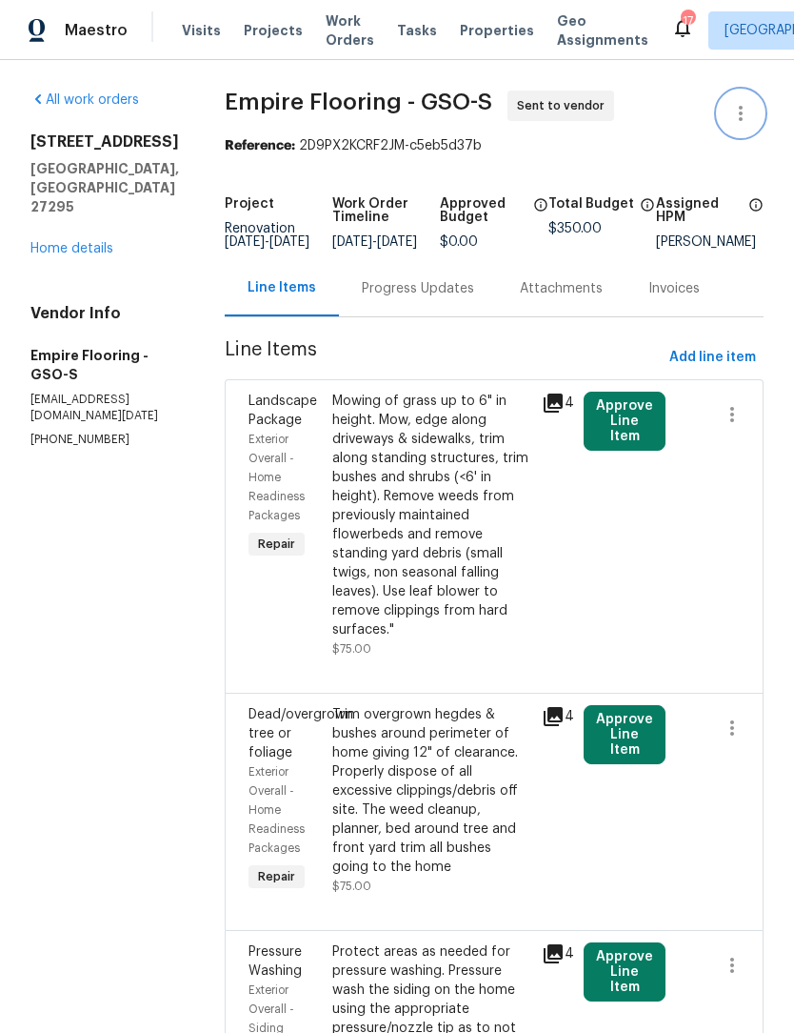
click at [736, 112] on icon "button" at bounding box center [741, 113] width 23 height 23
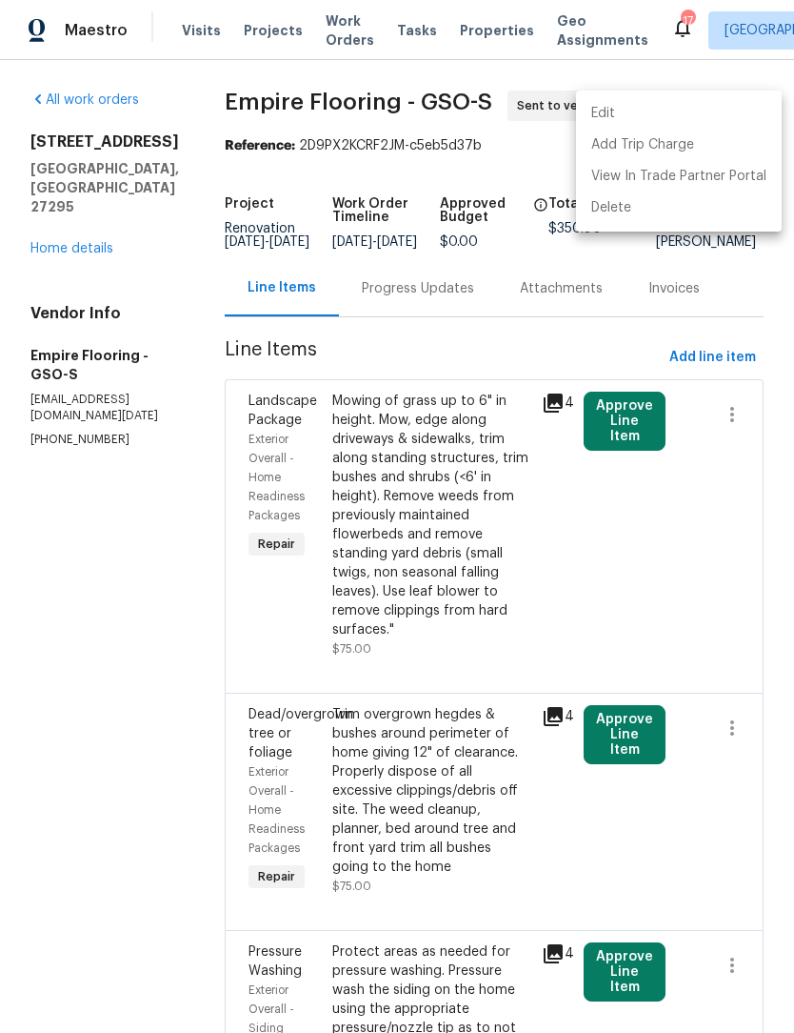
click at [628, 115] on li "Edit" at bounding box center [679, 113] width 206 height 31
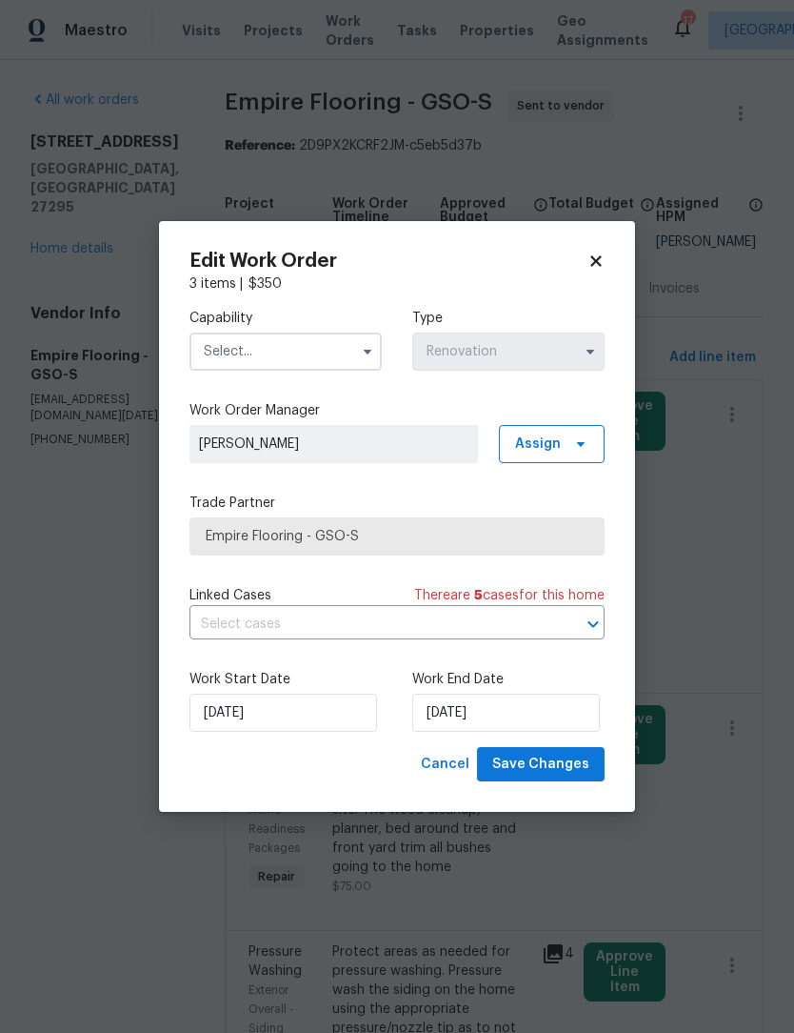
click at [292, 359] on input "text" at bounding box center [286, 351] width 192 height 38
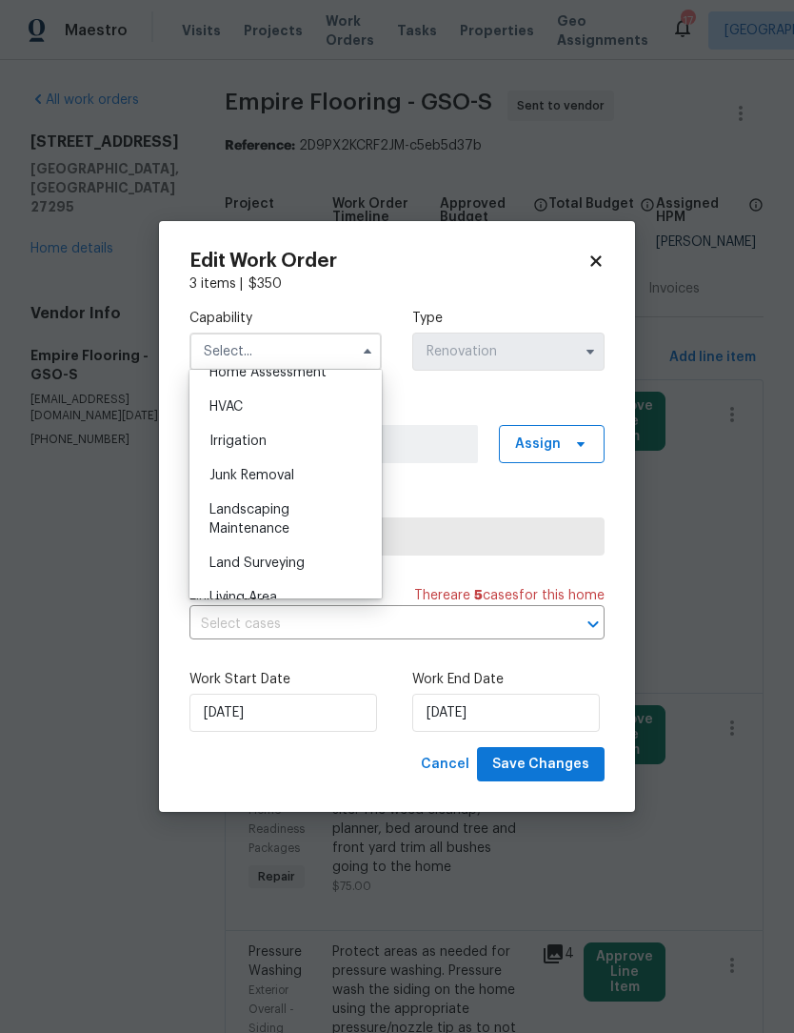
scroll to position [1142, 0]
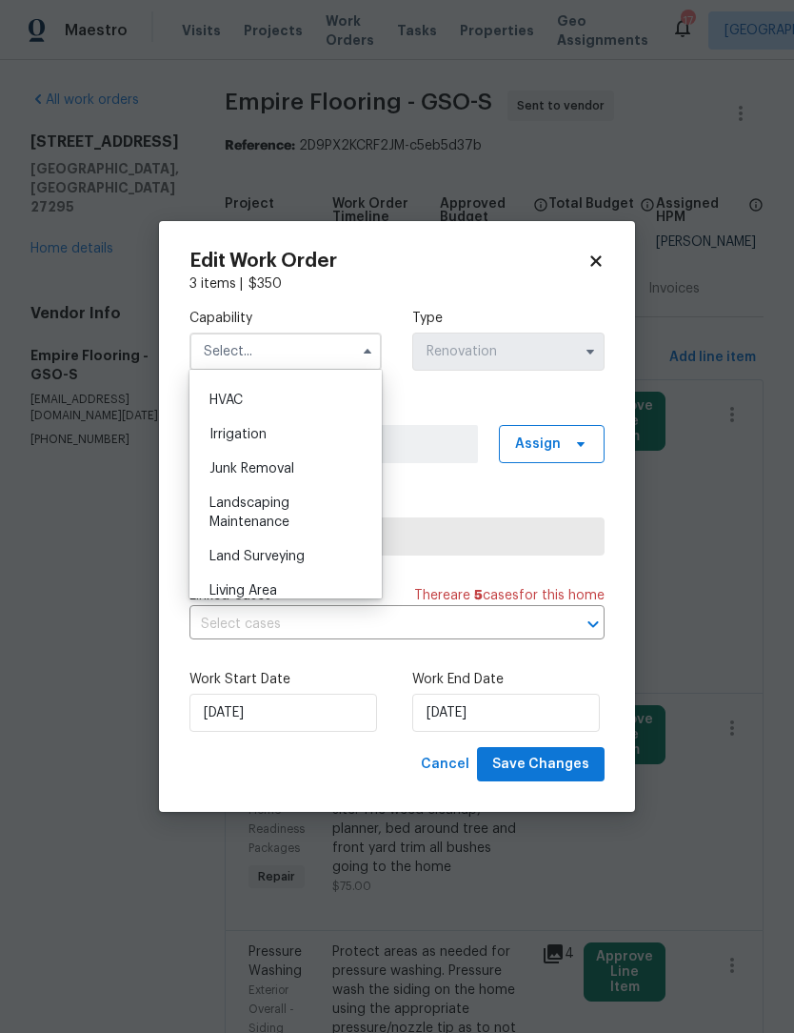
click at [269, 511] on div "Landscaping Maintenance" at bounding box center [285, 512] width 183 height 53
type input "Landscaping Maintenance"
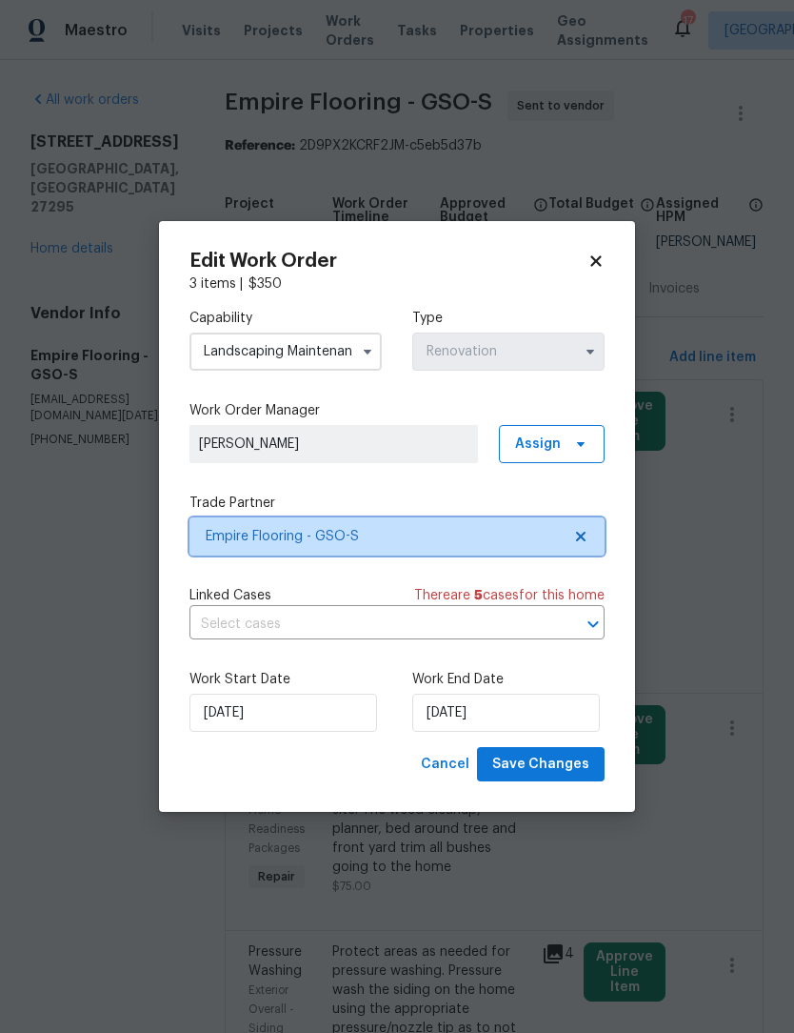
click at [399, 540] on span "Empire Flooring - GSO-S" at bounding box center [383, 536] width 355 height 19
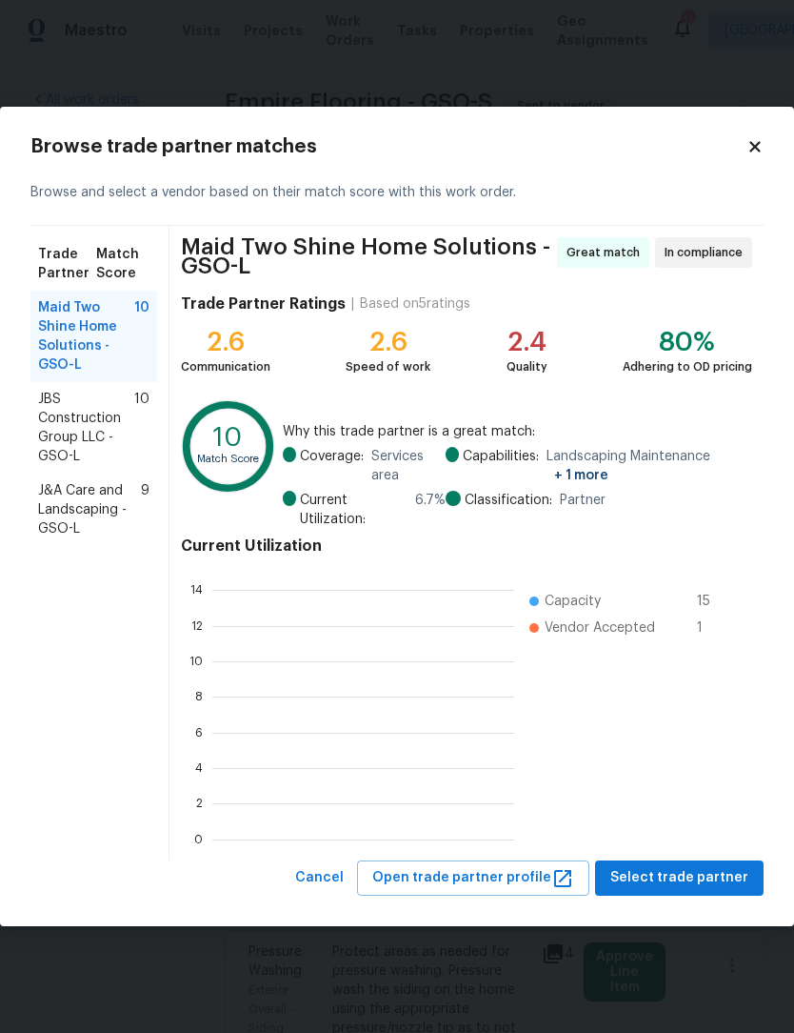
scroll to position [267, 302]
click at [87, 503] on span "J&A Care and Landscaping - GSO-L" at bounding box center [89, 509] width 103 height 57
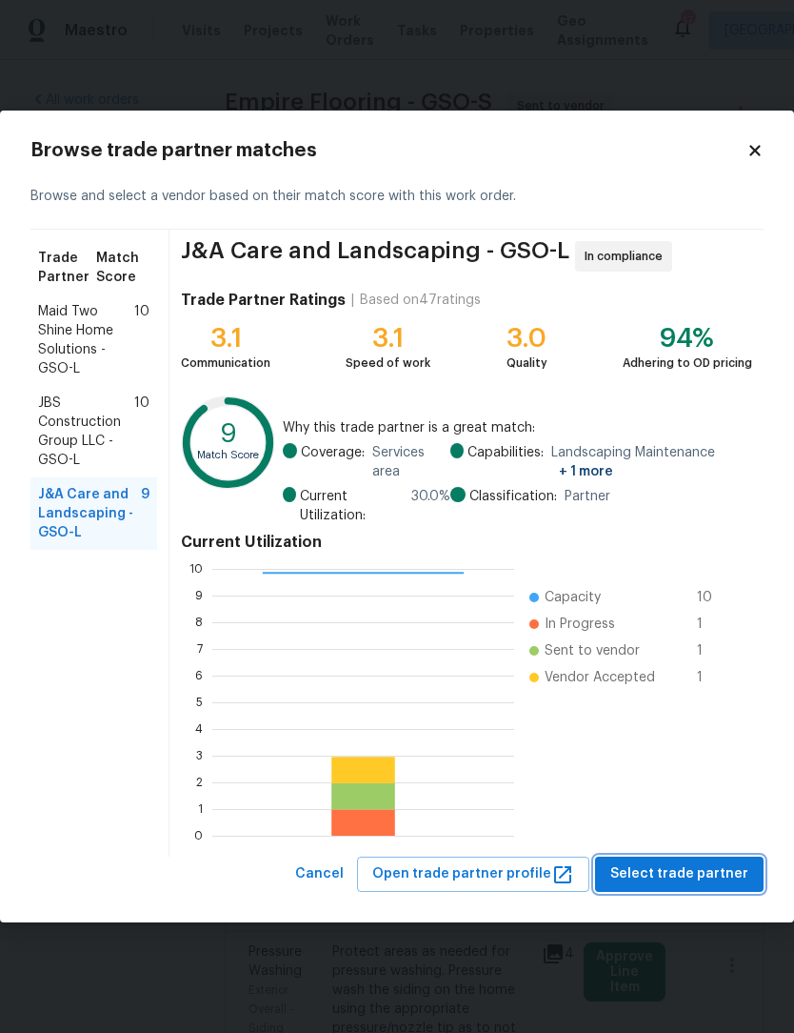
click at [701, 870] on span "Select trade partner" at bounding box center [680, 874] width 138 height 24
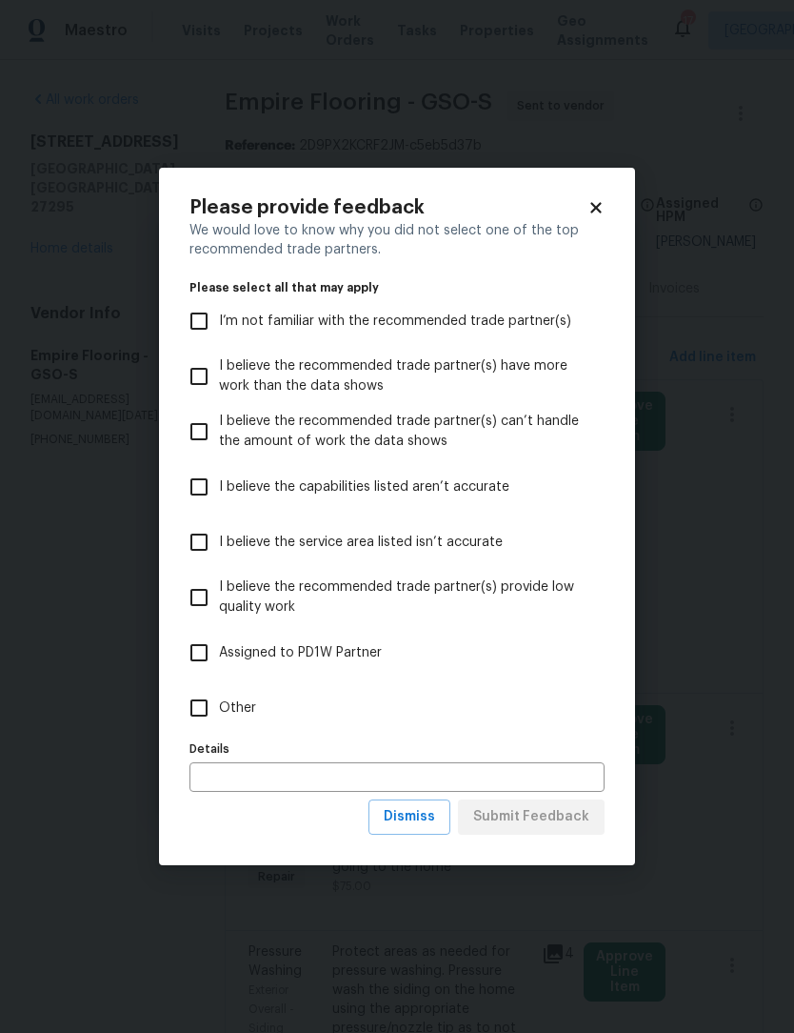
click at [217, 712] on input "Other" at bounding box center [199, 708] width 40 height 40
checkbox input "true"
click at [551, 813] on span "Submit Feedback" at bounding box center [531, 817] width 116 height 24
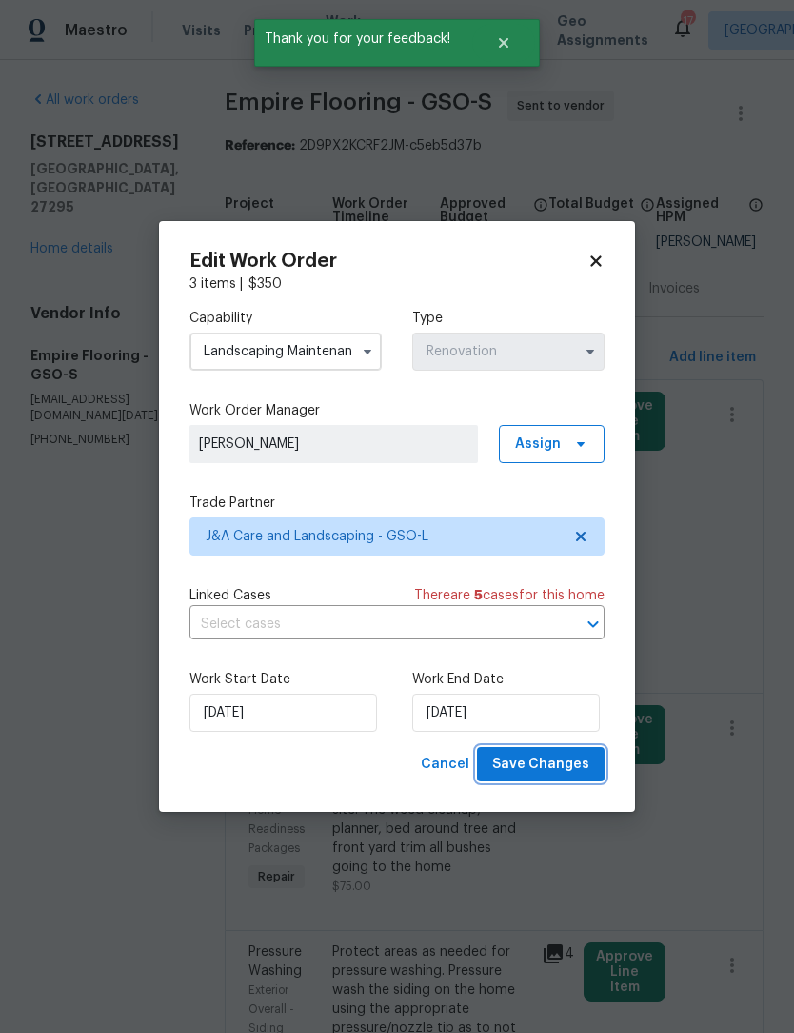
click at [545, 771] on span "Save Changes" at bounding box center [540, 765] width 97 height 24
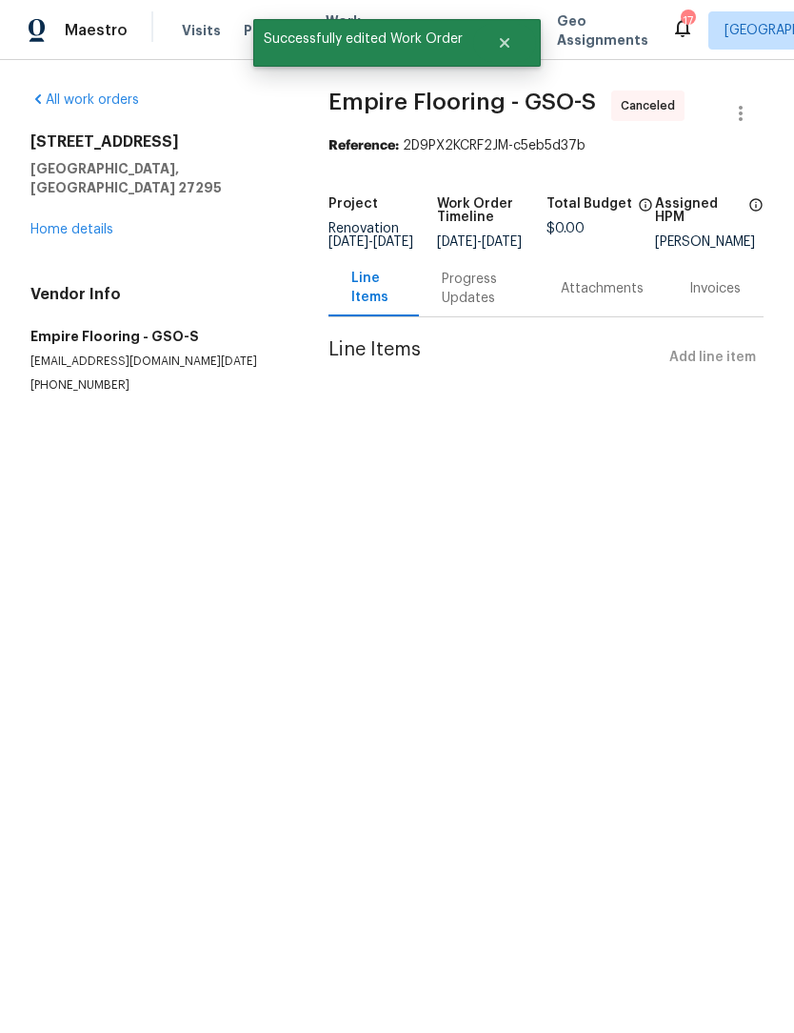
click at [64, 223] on link "Home details" at bounding box center [71, 229] width 83 height 13
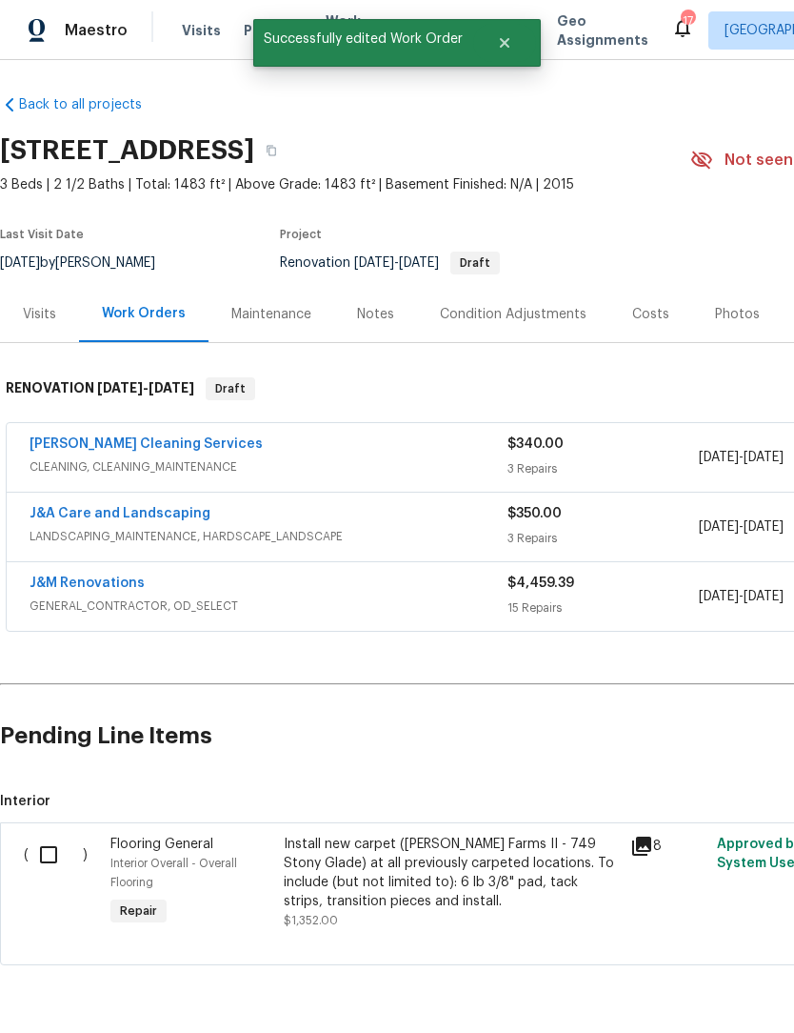
scroll to position [3, 0]
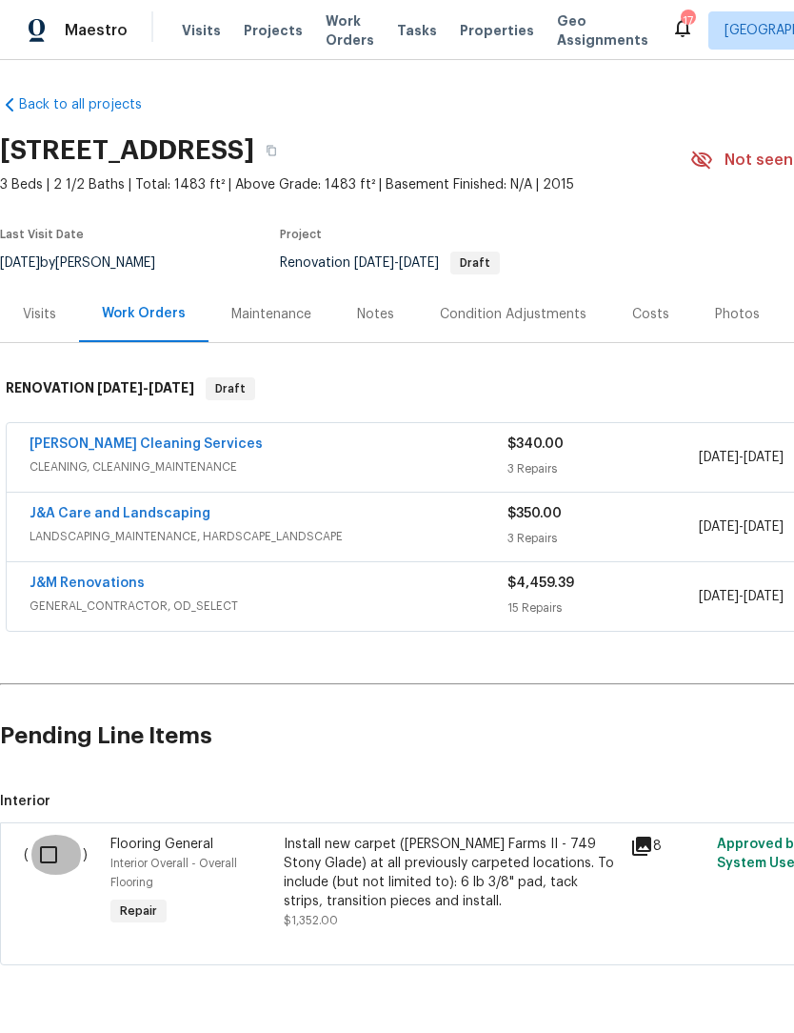
click at [51, 852] on input "checkbox" at bounding box center [56, 854] width 54 height 40
checkbox input "true"
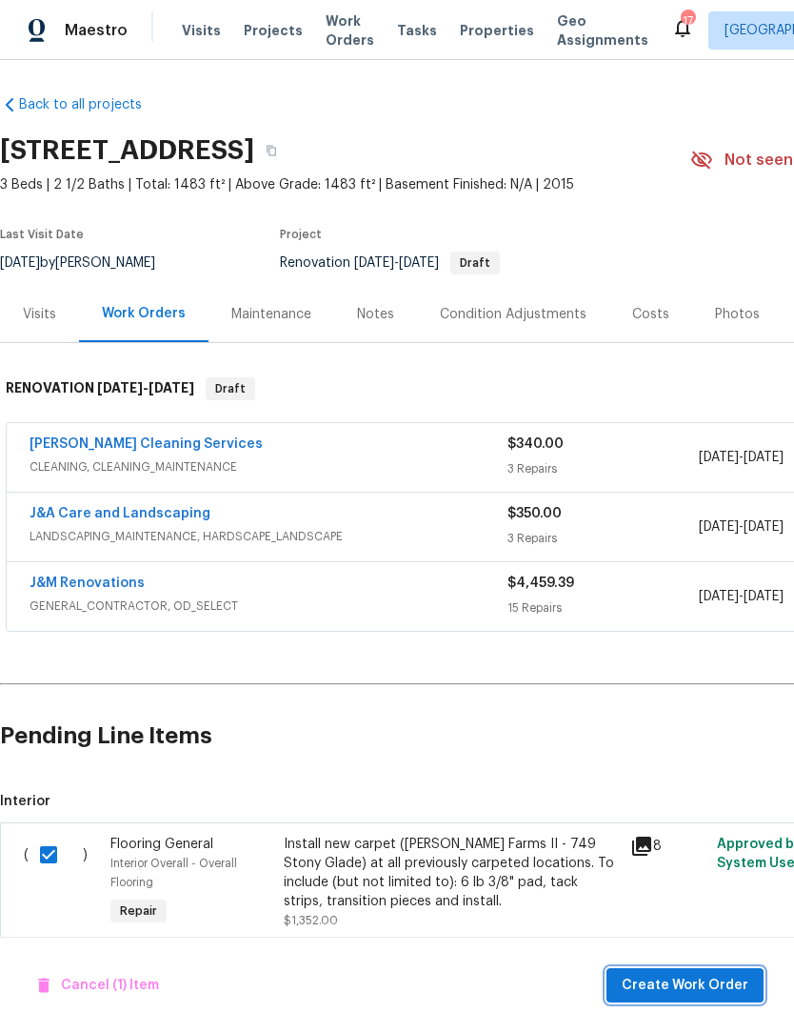
click at [693, 988] on span "Create Work Order" at bounding box center [685, 985] width 127 height 24
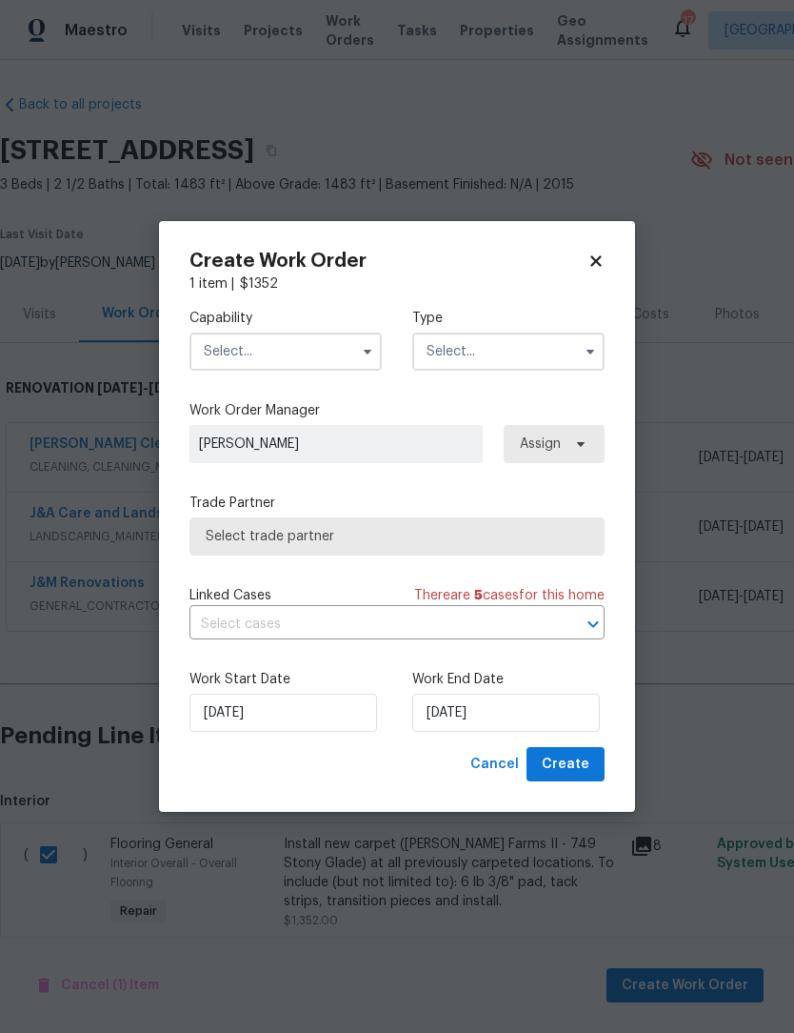
click at [291, 352] on input "text" at bounding box center [286, 351] width 192 height 38
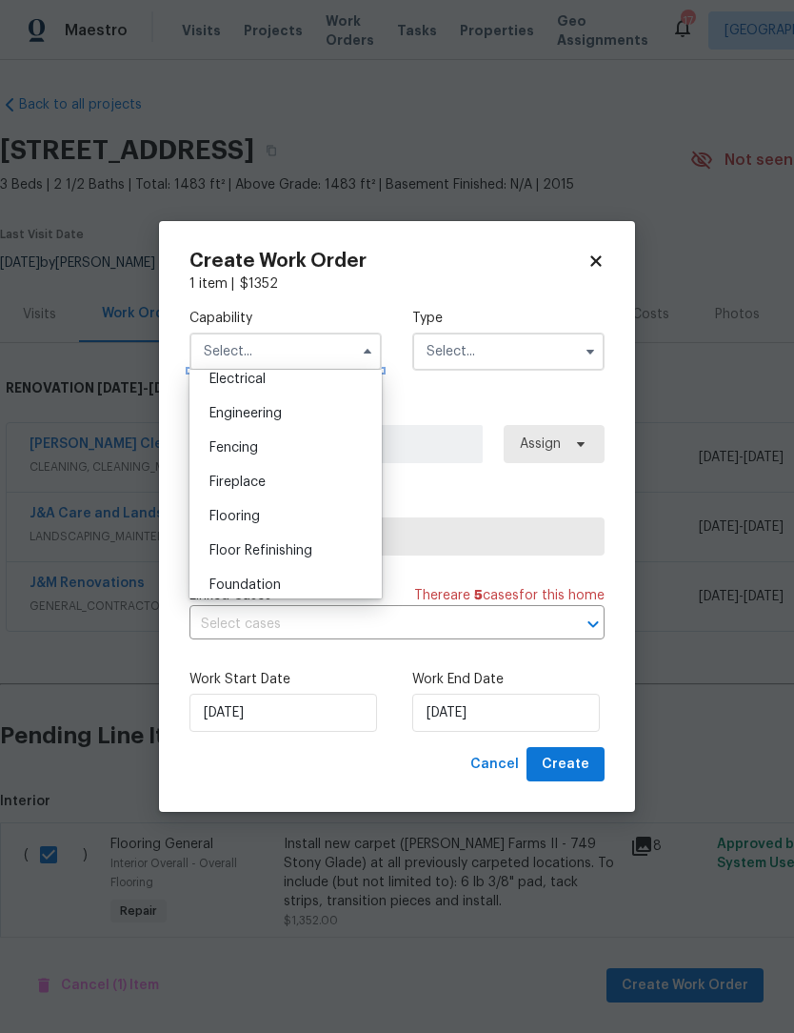
scroll to position [618, 0]
click at [241, 520] on div "Flooring" at bounding box center [285, 512] width 183 height 34
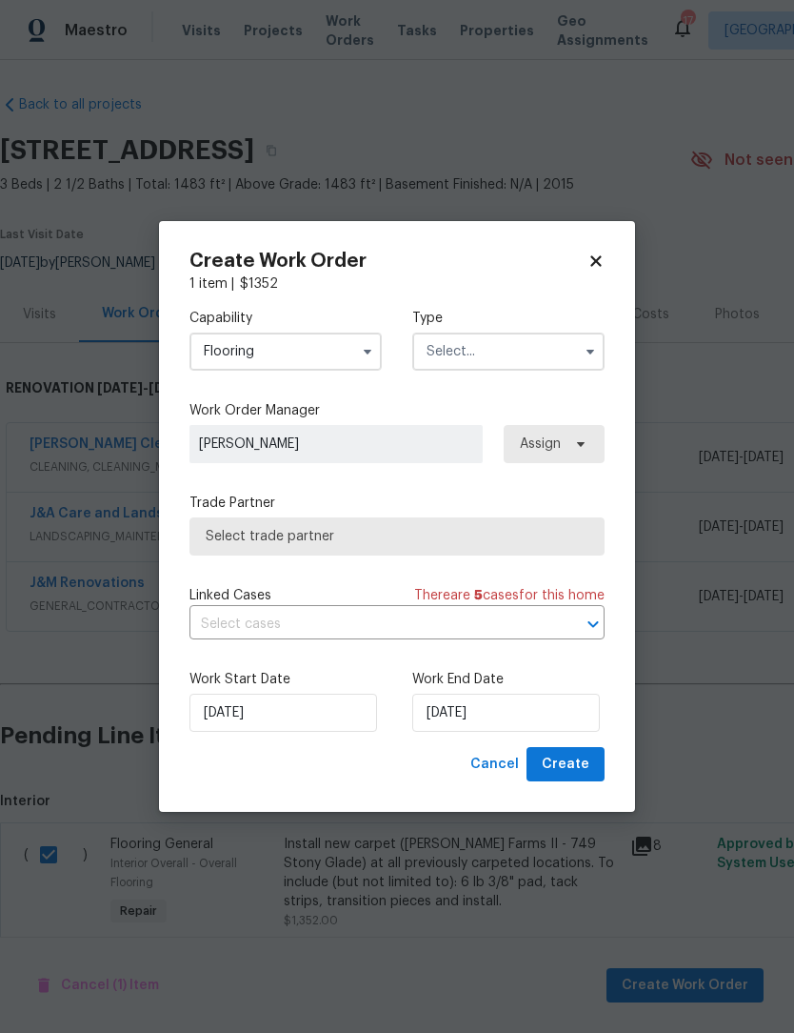
type input "Flooring"
click at [498, 358] on input "text" at bounding box center [508, 351] width 192 height 38
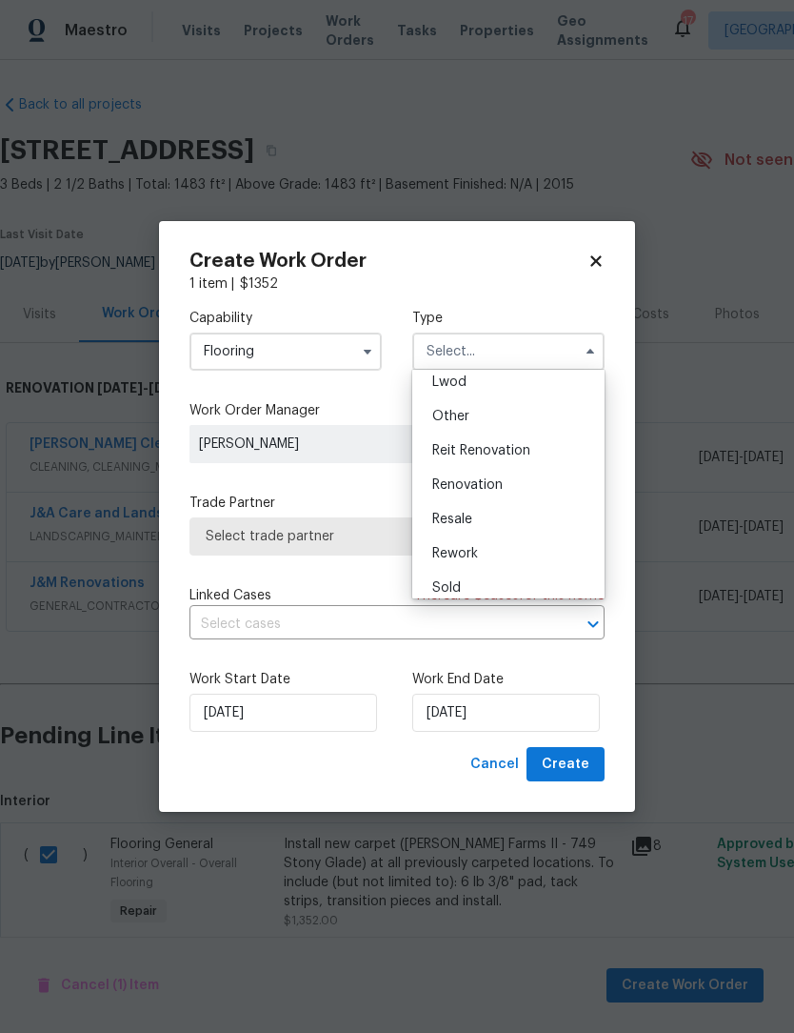
scroll to position [225, 0]
click at [484, 484] on div "Renovation" at bounding box center [508, 475] width 183 height 34
type input "Renovation"
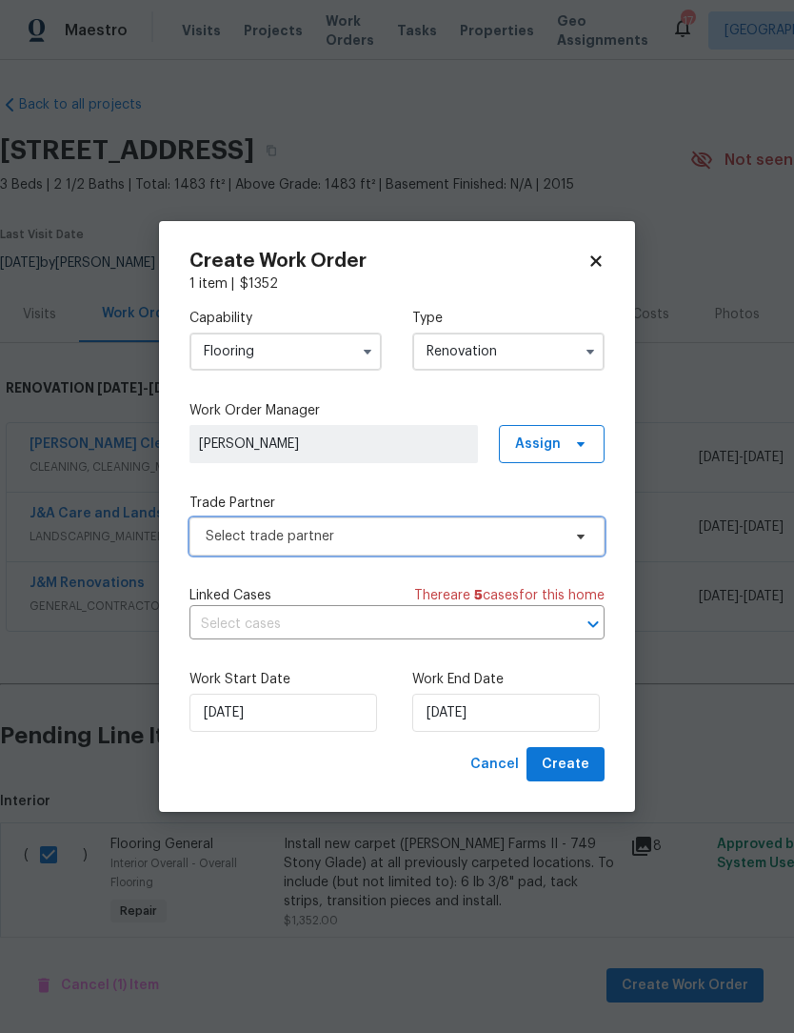
click at [316, 542] on span "Select trade partner" at bounding box center [383, 536] width 355 height 19
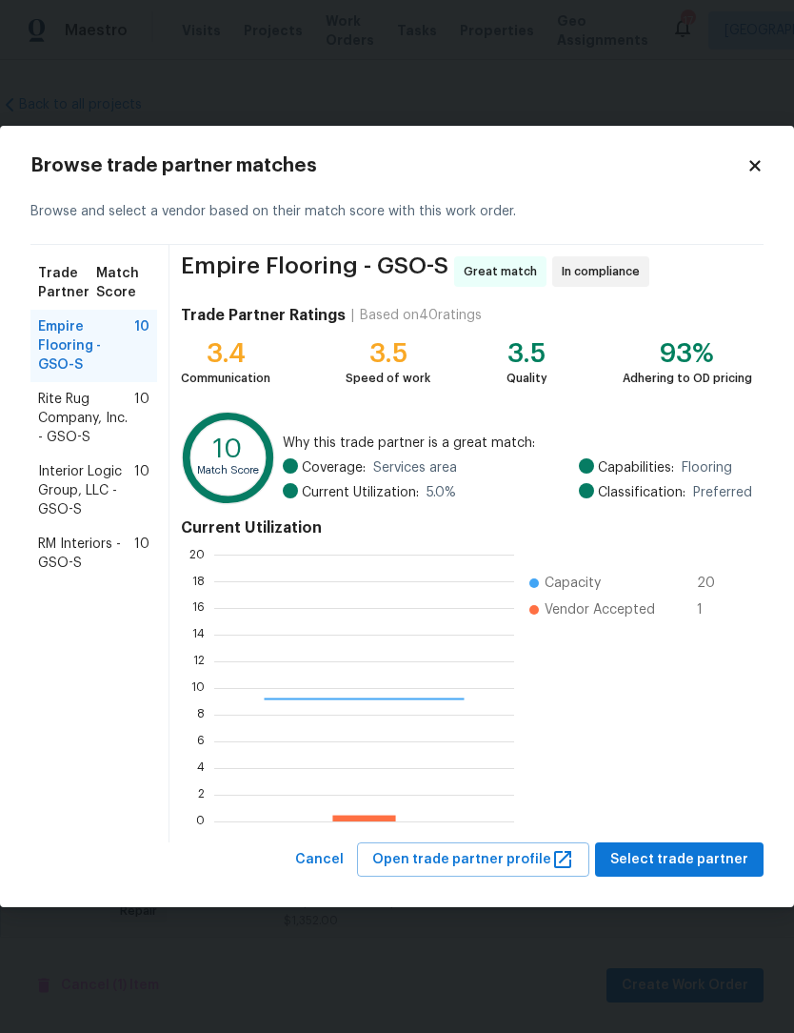
scroll to position [267, 300]
click at [67, 344] on span "Empire Flooring - GSO-S" at bounding box center [86, 345] width 96 height 57
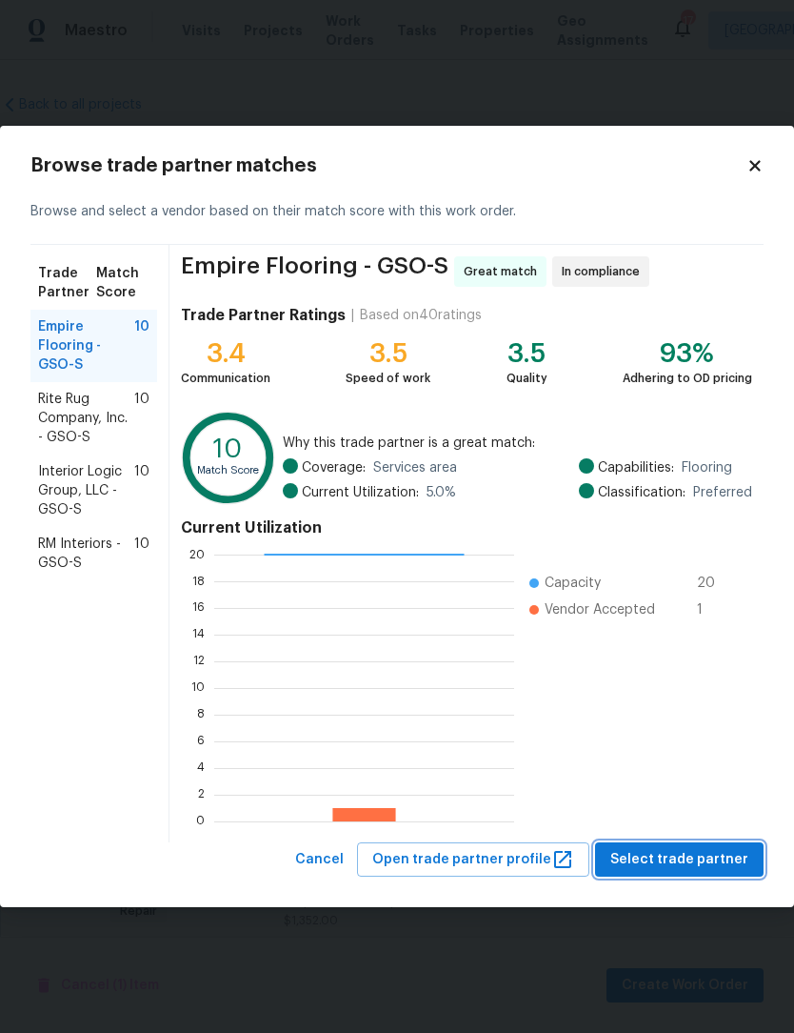
click at [690, 862] on span "Select trade partner" at bounding box center [680, 860] width 138 height 24
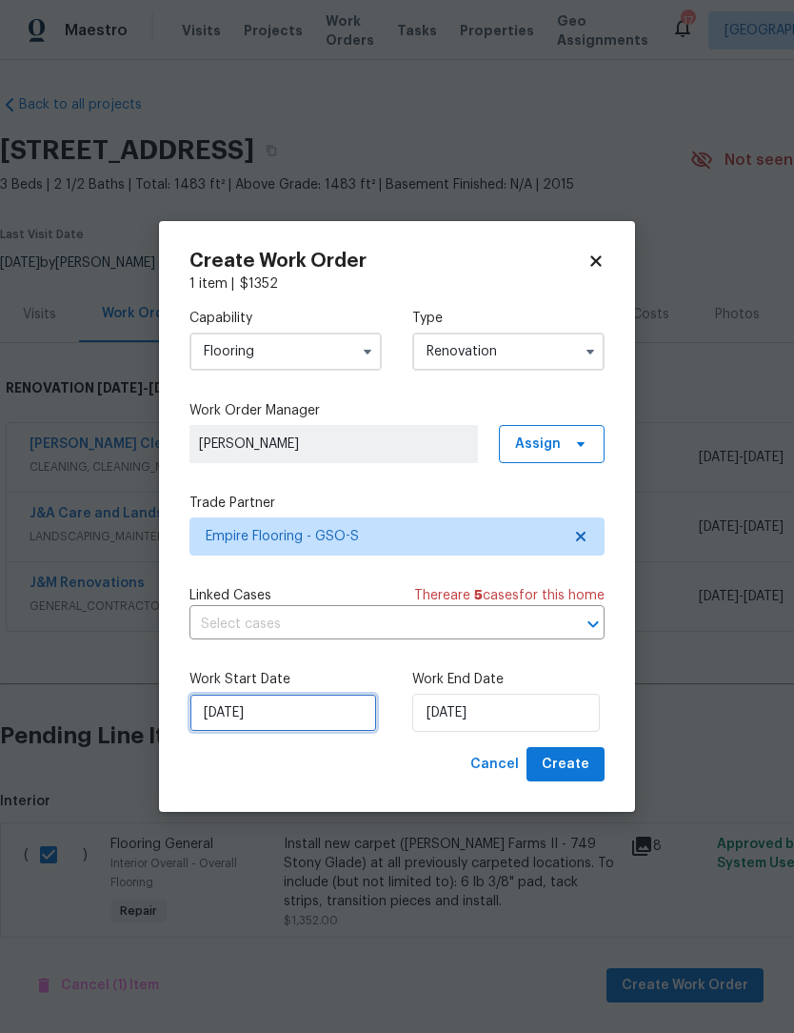
click at [330, 719] on input "[DATE]" at bounding box center [284, 712] width 188 height 38
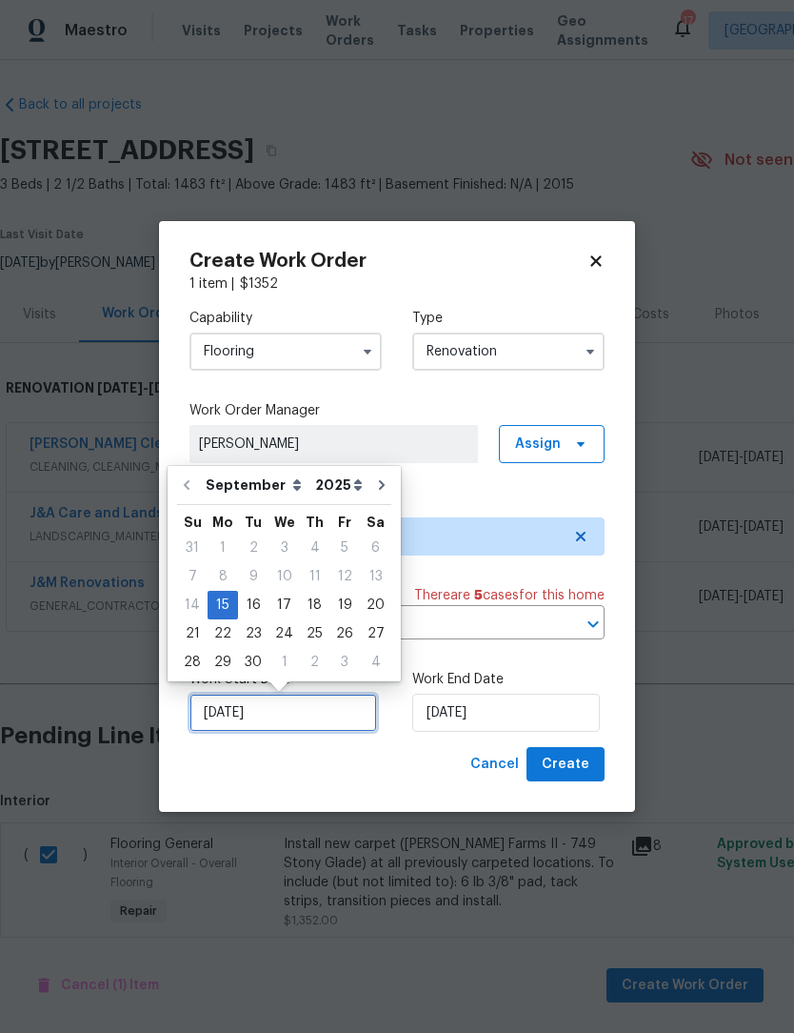
scroll to position [35, 0]
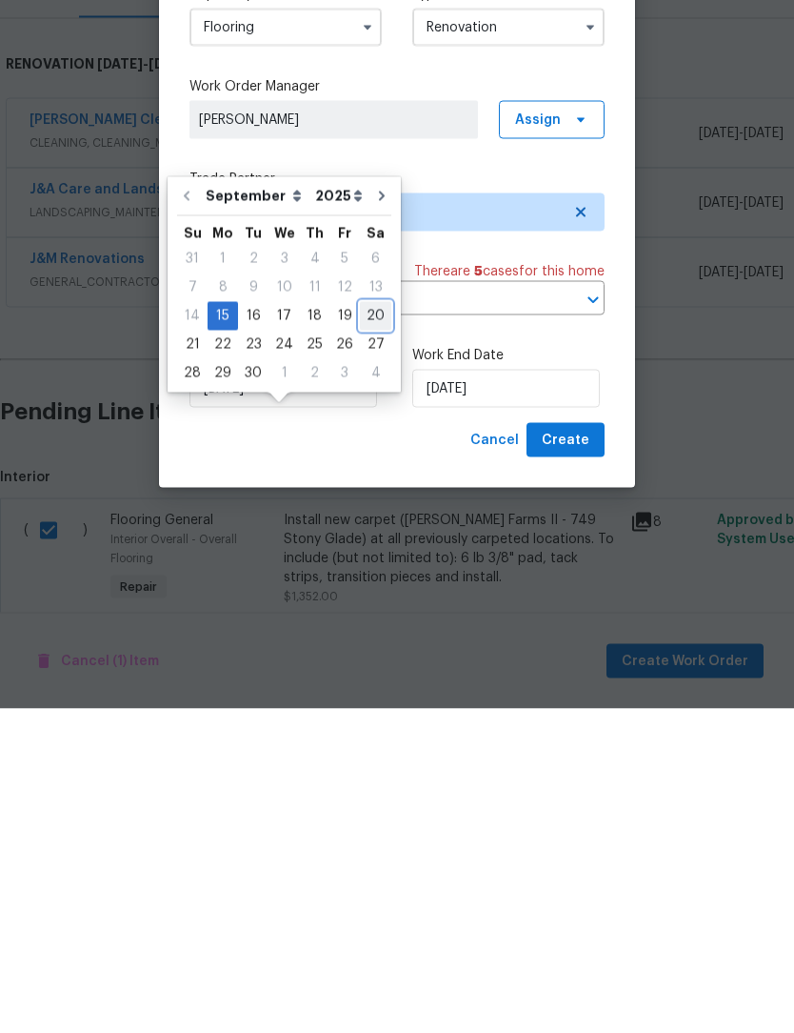
click at [370, 627] on div "20" at bounding box center [375, 640] width 31 height 27
type input "[DATE]"
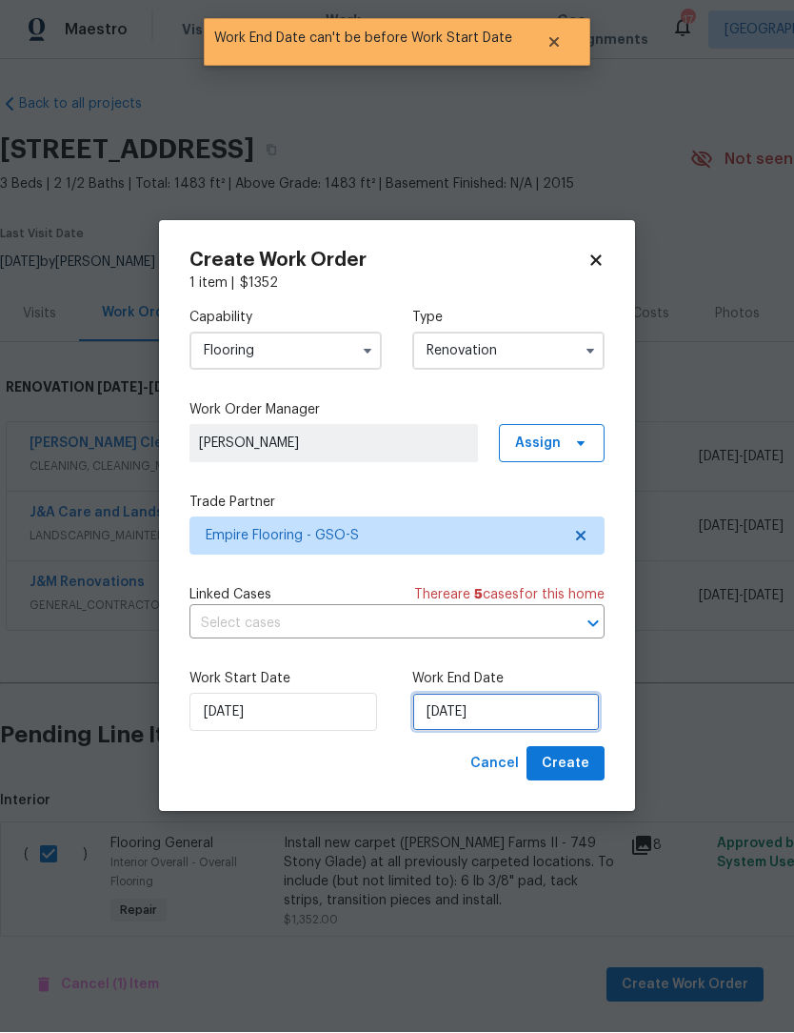
click at [472, 720] on input "[DATE]" at bounding box center [506, 712] width 188 height 38
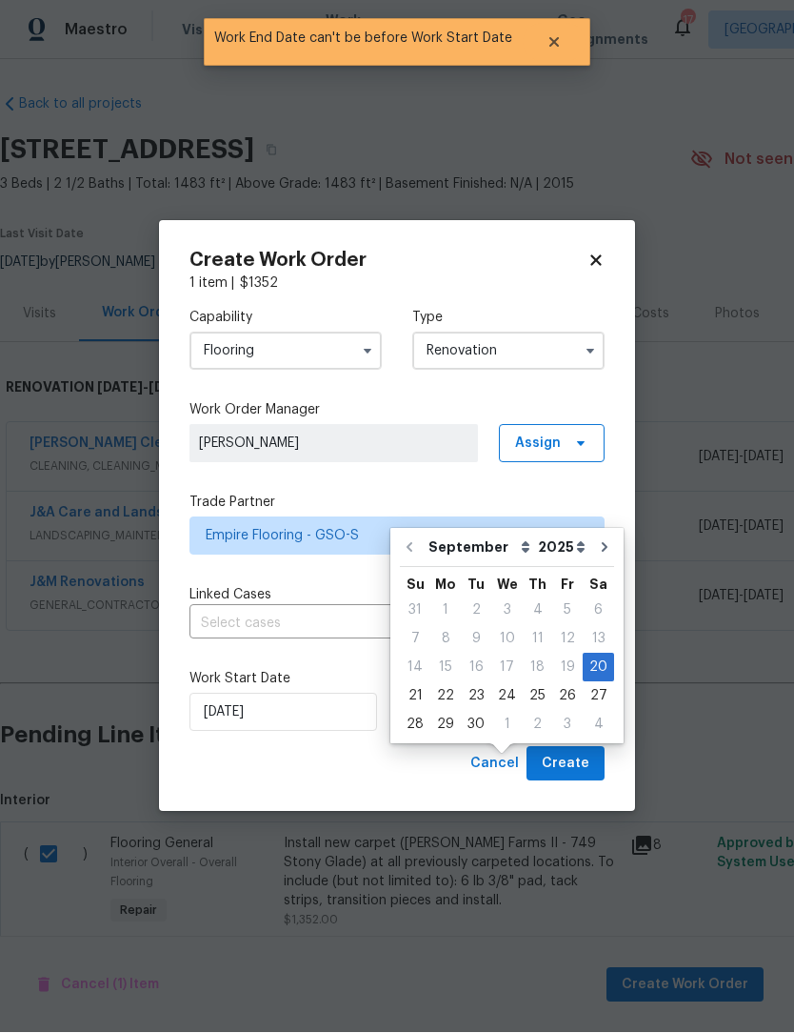
scroll to position [64, 0]
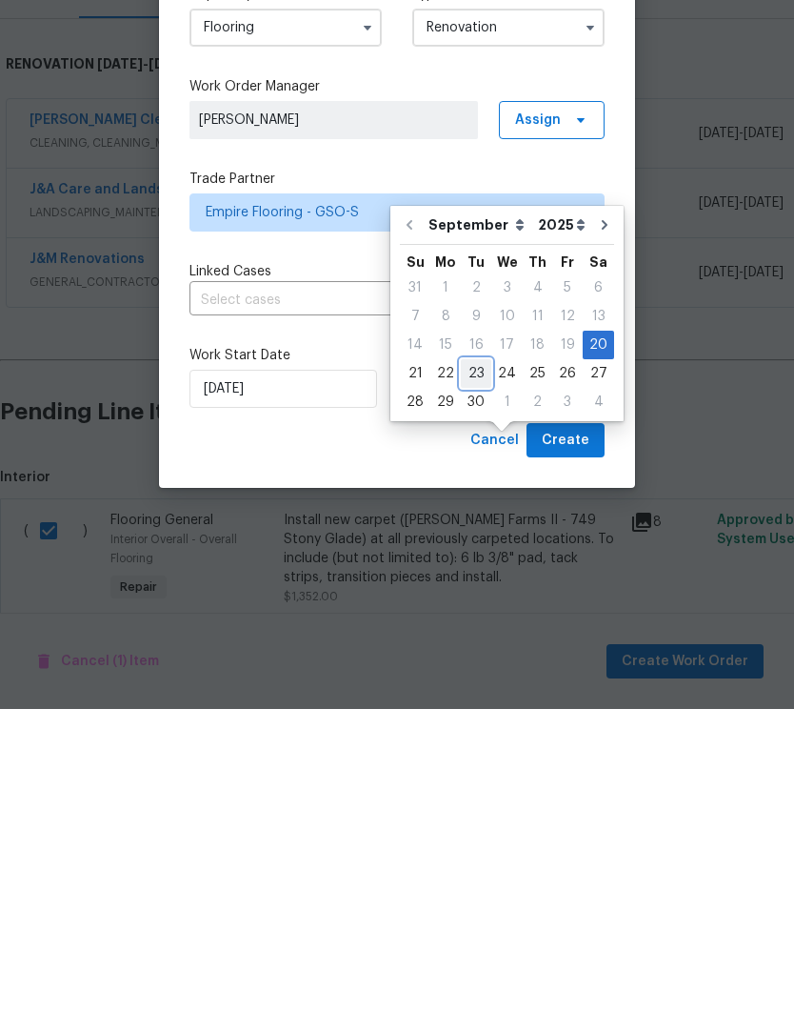
click at [472, 684] on div "23" at bounding box center [476, 697] width 30 height 27
type input "[DATE]"
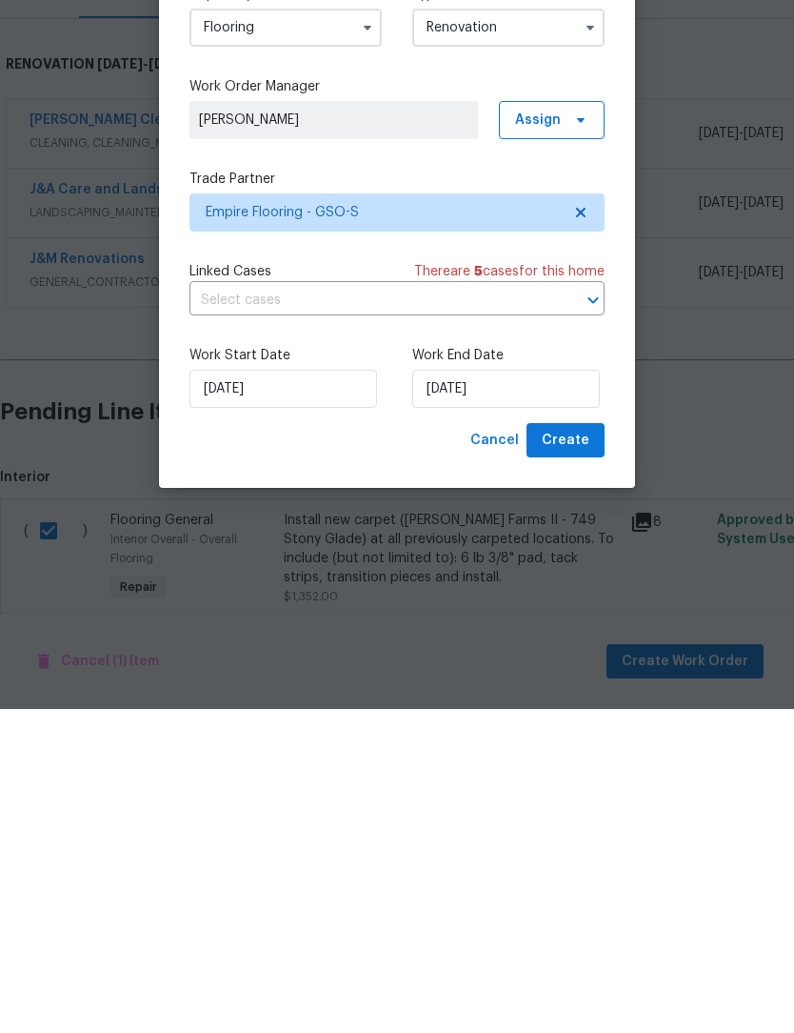
scroll to position [63, 0]
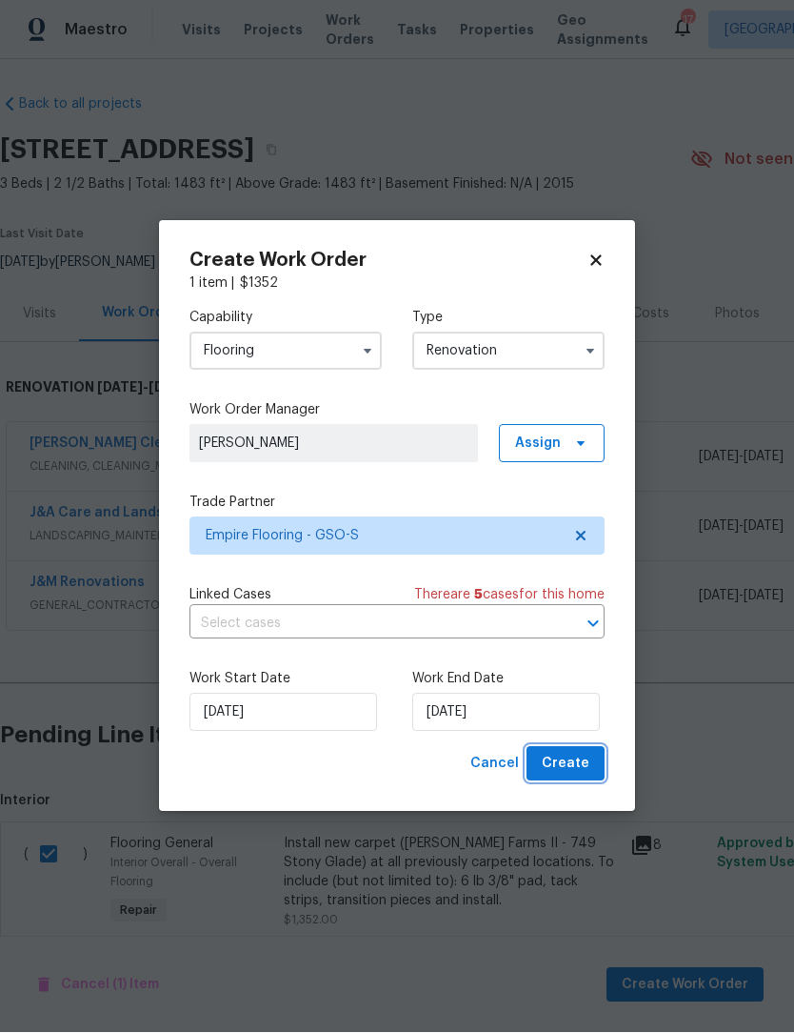
click at [574, 770] on span "Create" at bounding box center [566, 765] width 48 height 24
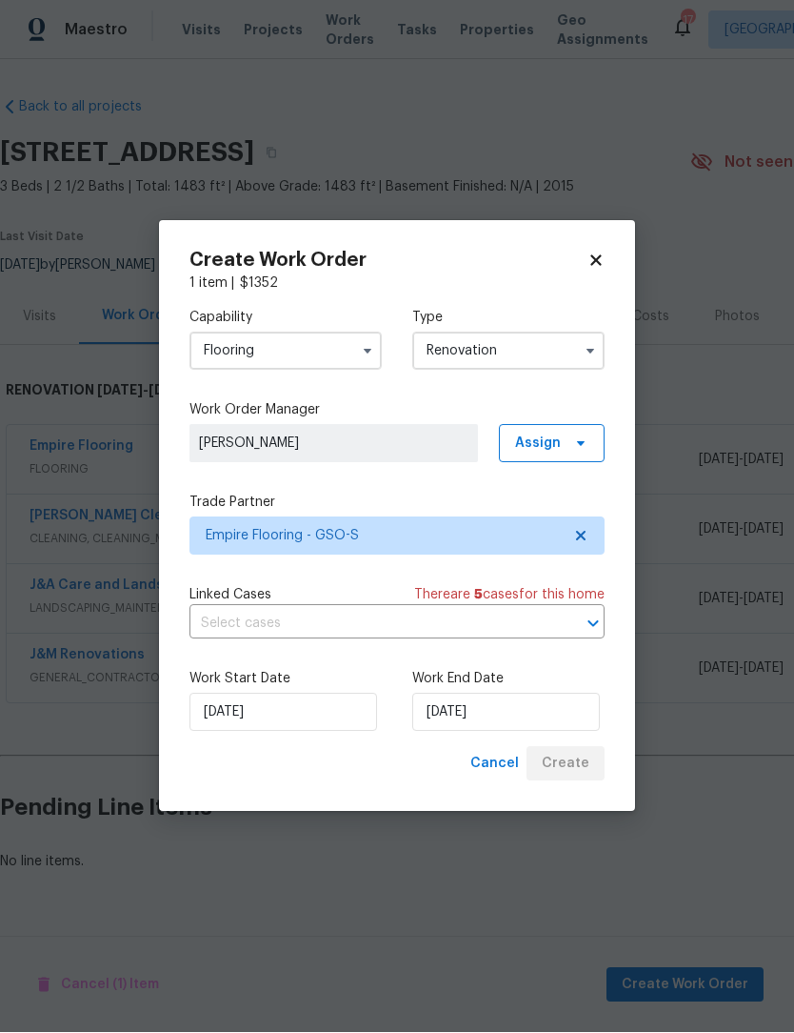
scroll to position [0, 0]
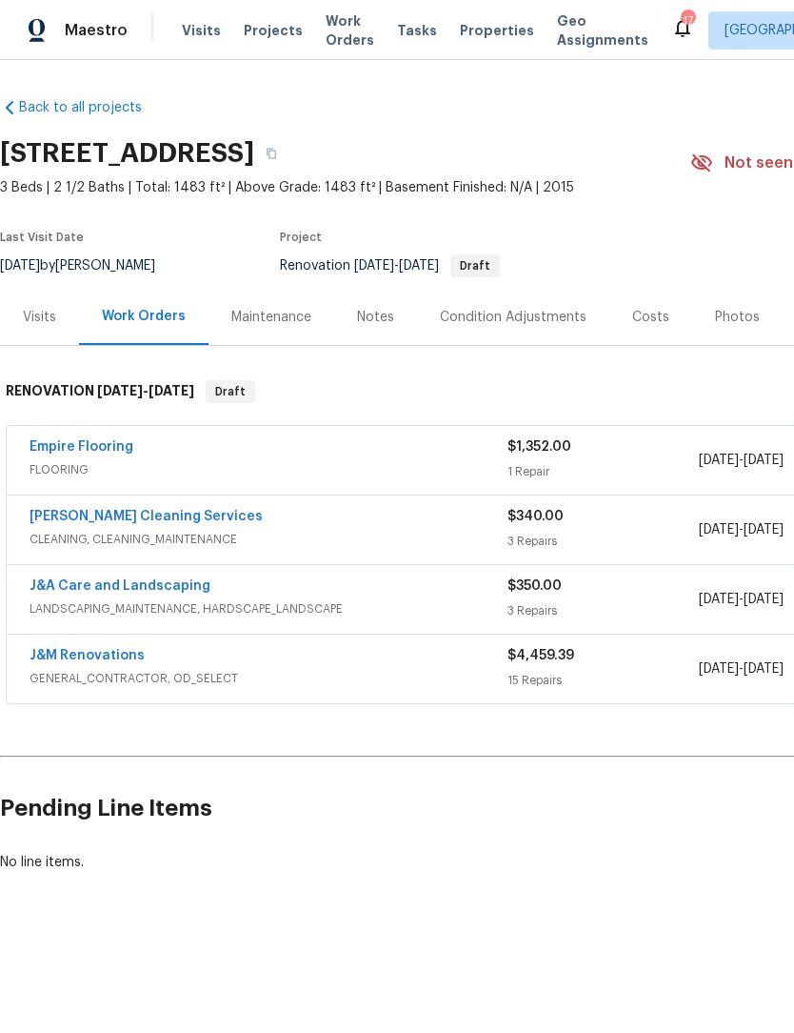
click at [150, 586] on link "J&A Care and Landscaping" at bounding box center [120, 585] width 181 height 13
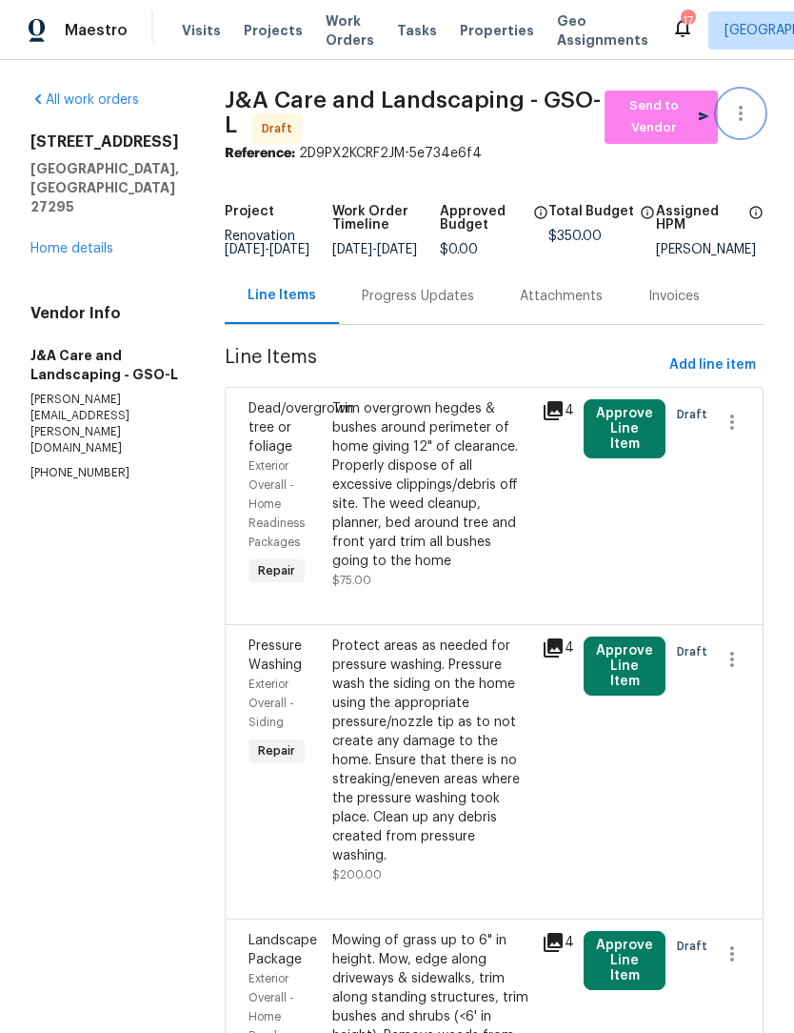
click at [740, 121] on icon "button" at bounding box center [741, 113] width 23 height 23
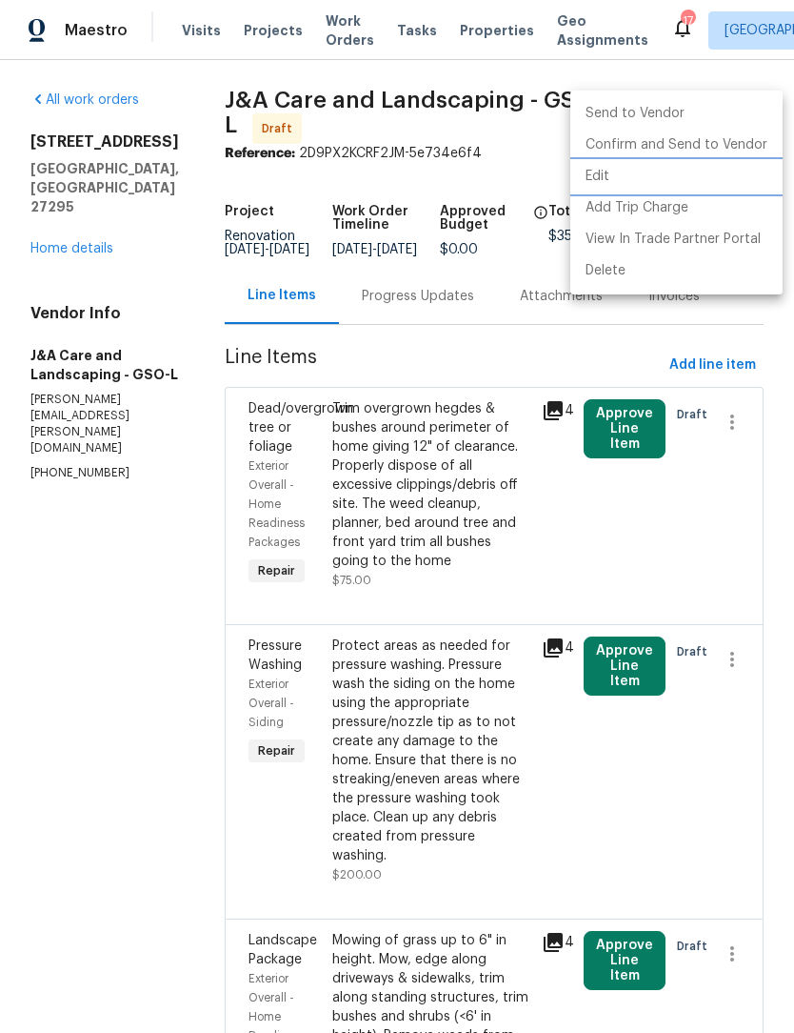
click at [601, 180] on li "Edit" at bounding box center [677, 176] width 212 height 31
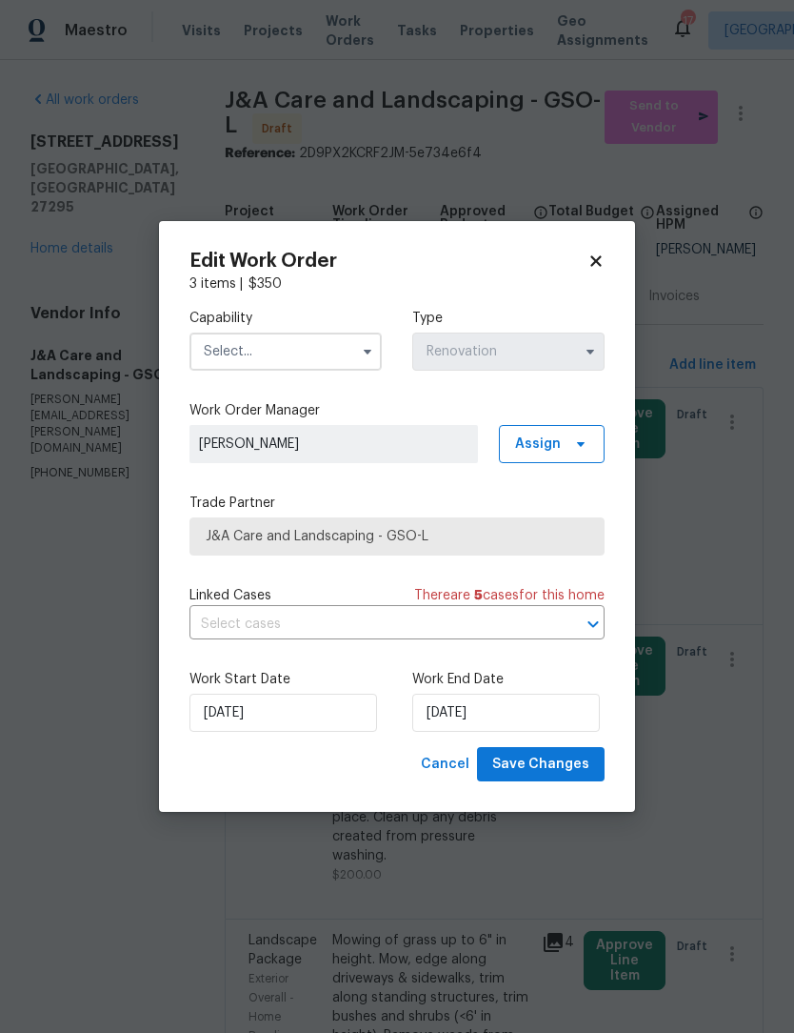
click at [306, 352] on input "text" at bounding box center [286, 351] width 192 height 38
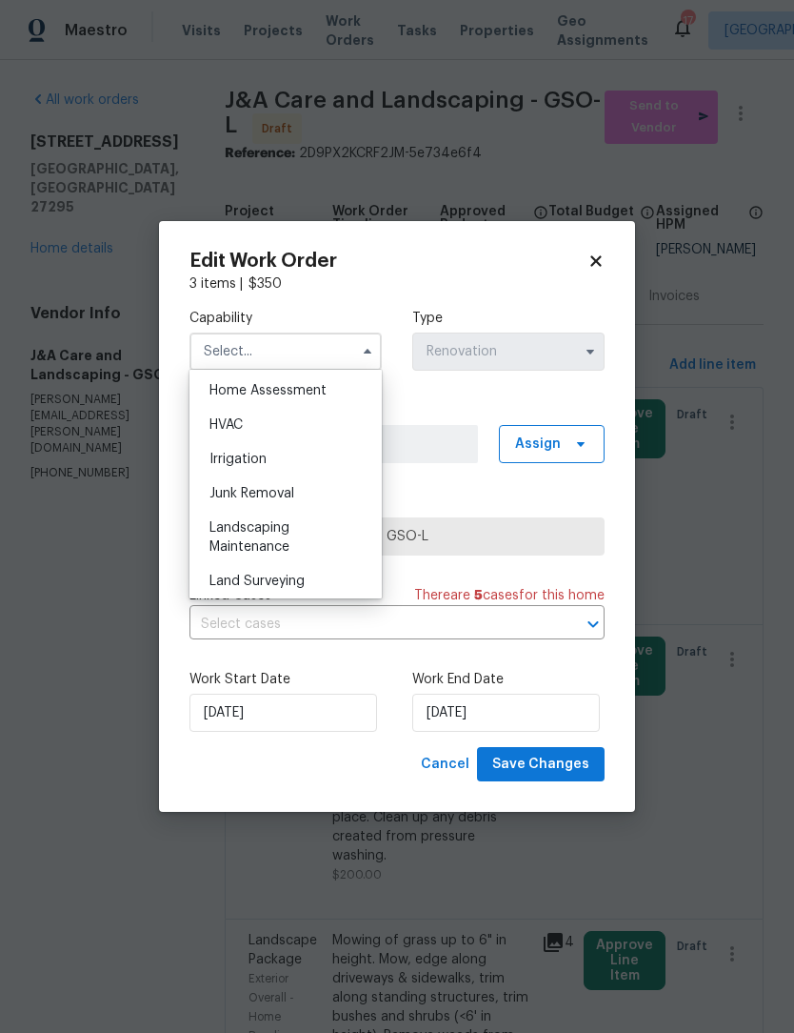
scroll to position [1131, 0]
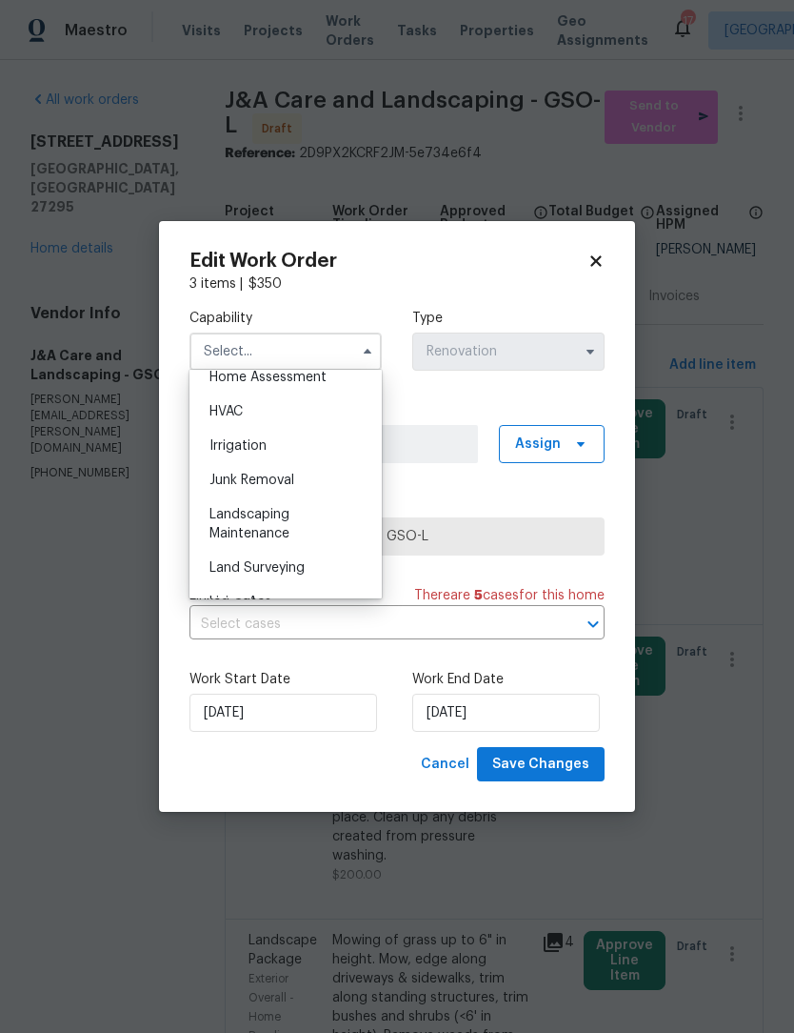
click at [257, 521] on div "Landscaping Maintenance" at bounding box center [285, 523] width 183 height 53
type input "Landscaping Maintenance"
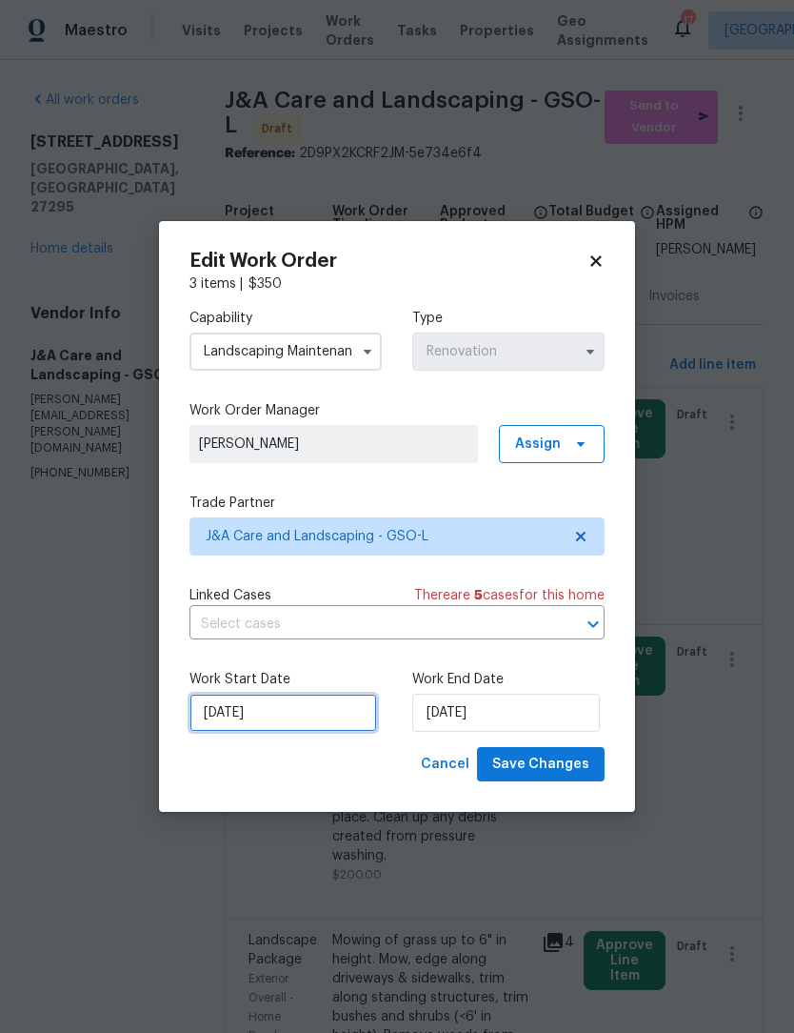
click at [313, 721] on input "[DATE]" at bounding box center [284, 712] width 188 height 38
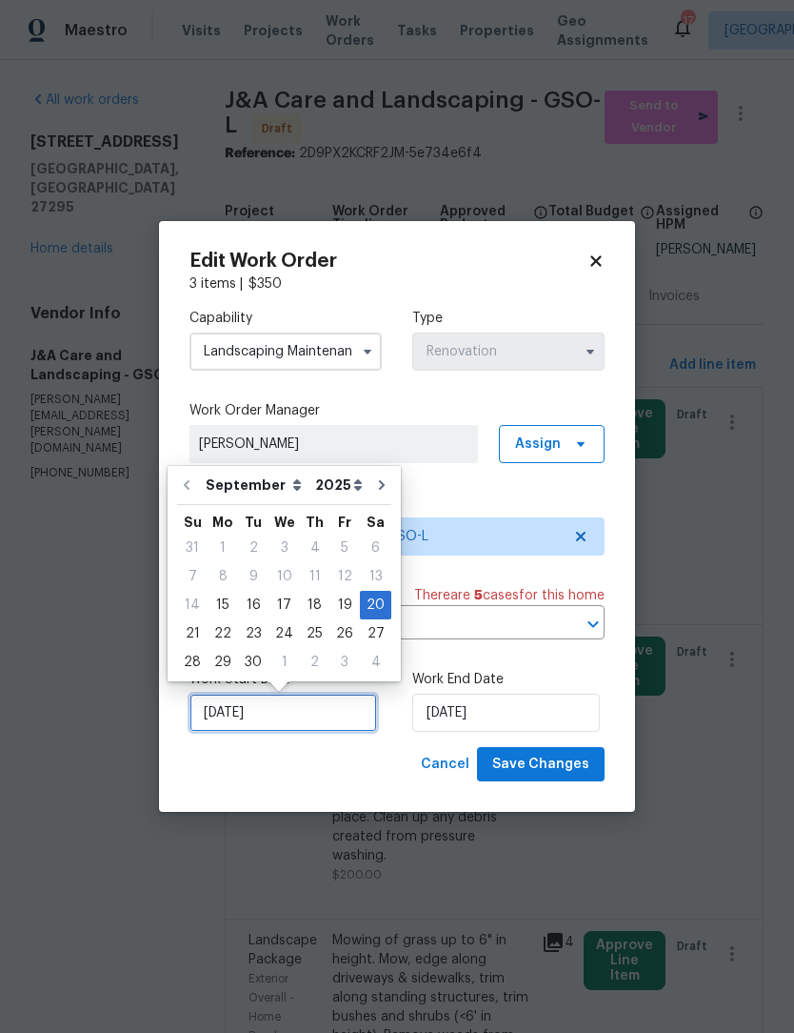
scroll to position [35, 0]
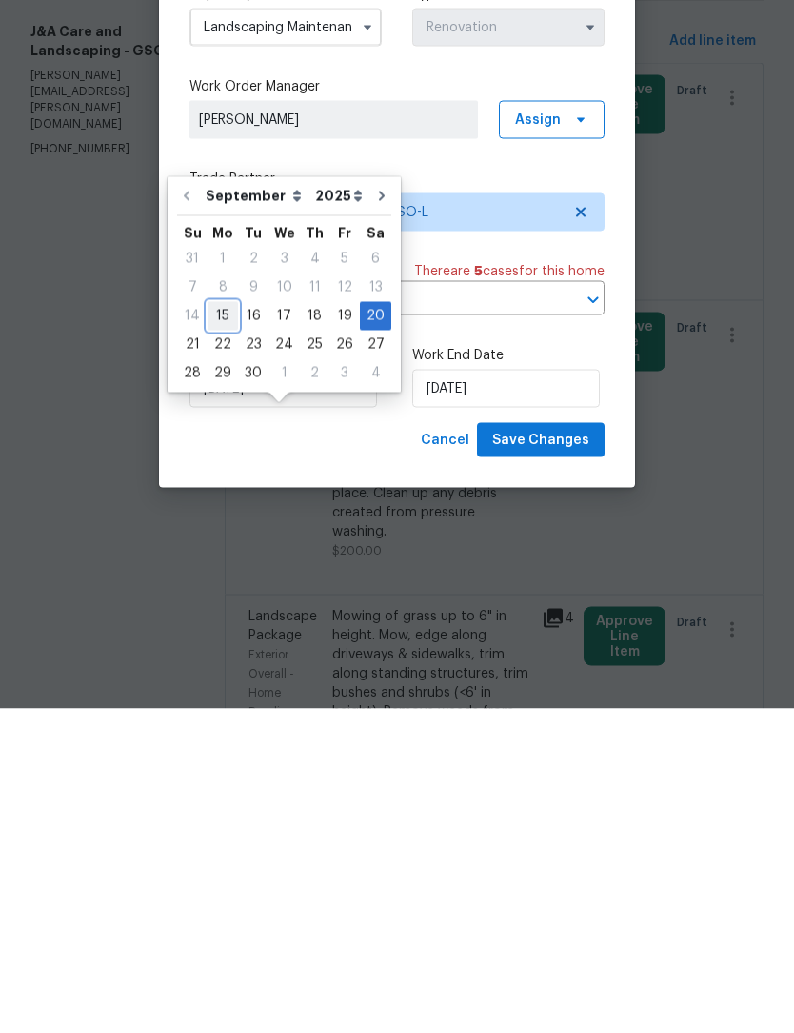
click at [220, 627] on div "15" at bounding box center [223, 640] width 30 height 27
type input "[DATE]"
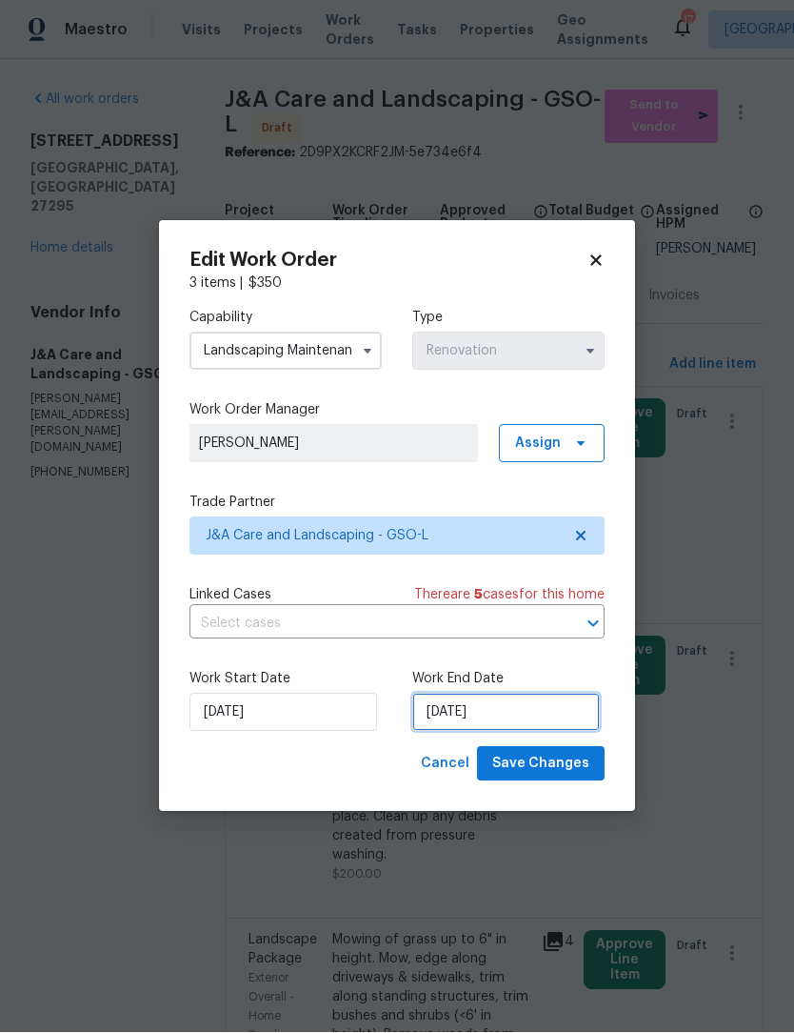
click at [458, 712] on input "[DATE]" at bounding box center [506, 712] width 188 height 38
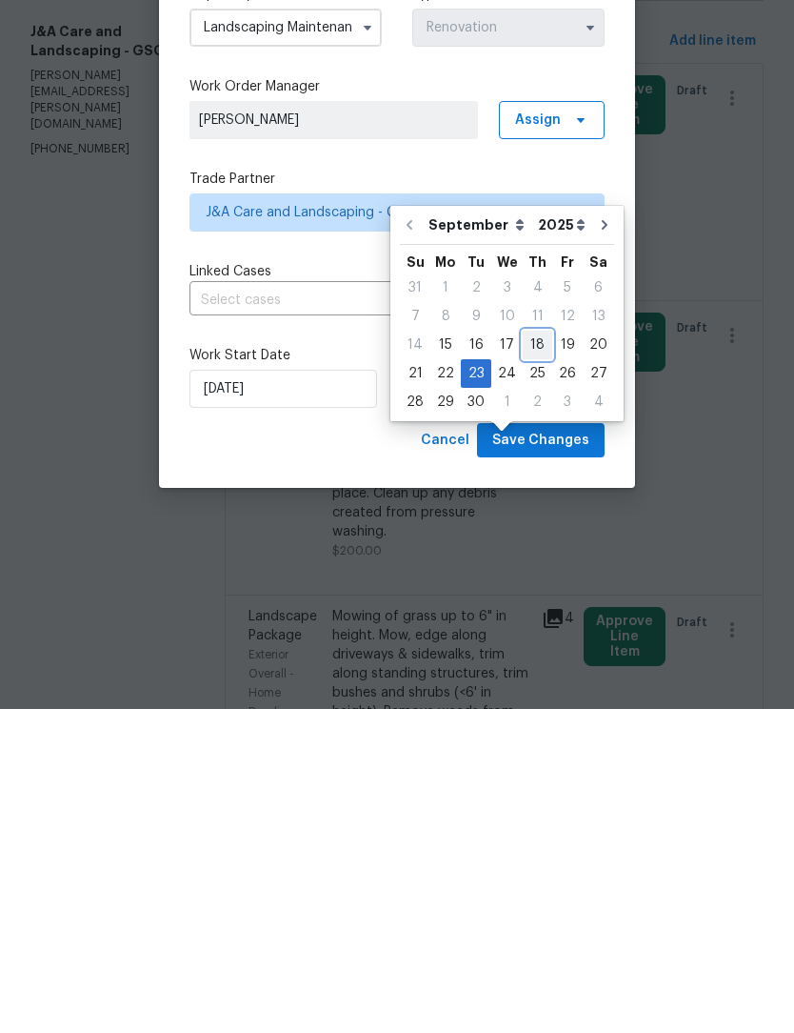
click at [531, 655] on div "18" at bounding box center [538, 668] width 30 height 27
type input "[DATE]"
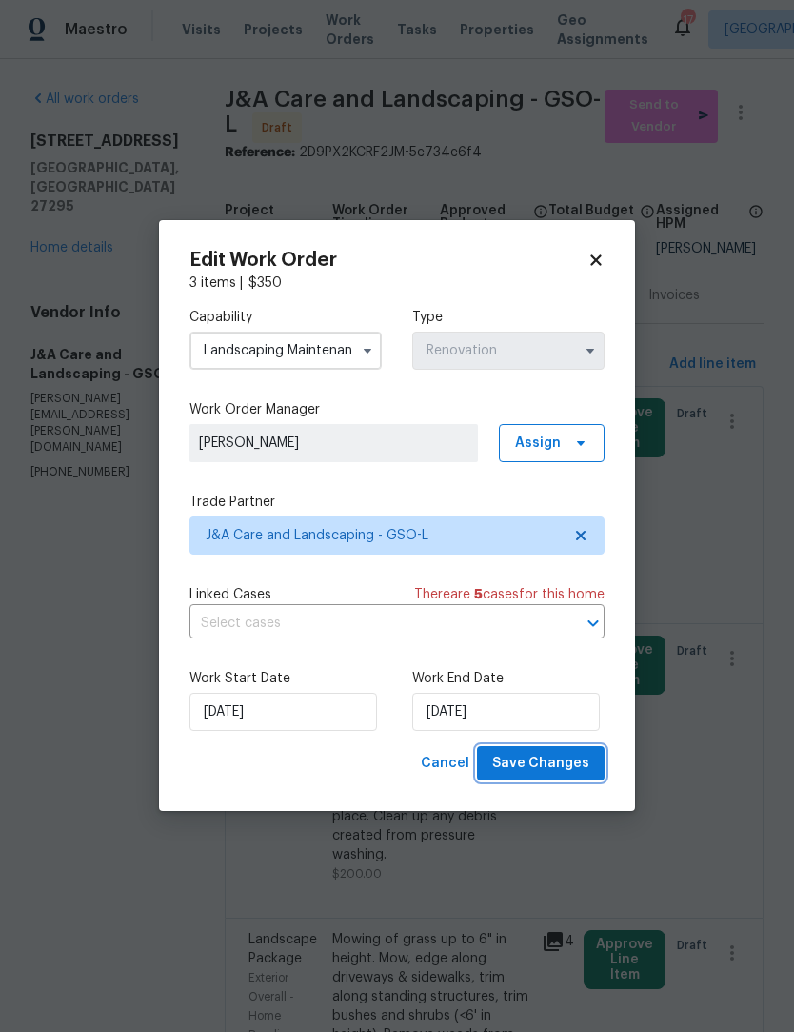
click at [557, 763] on span "Save Changes" at bounding box center [540, 765] width 97 height 24
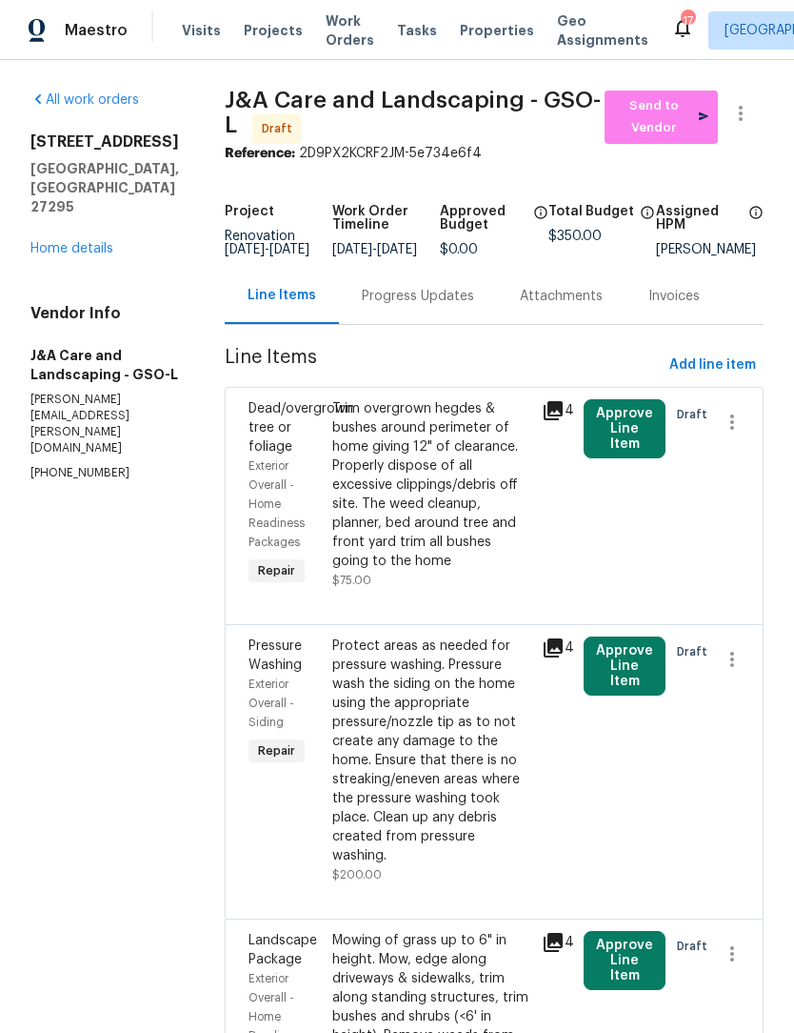
click at [88, 242] on link "Home details" at bounding box center [71, 248] width 83 height 13
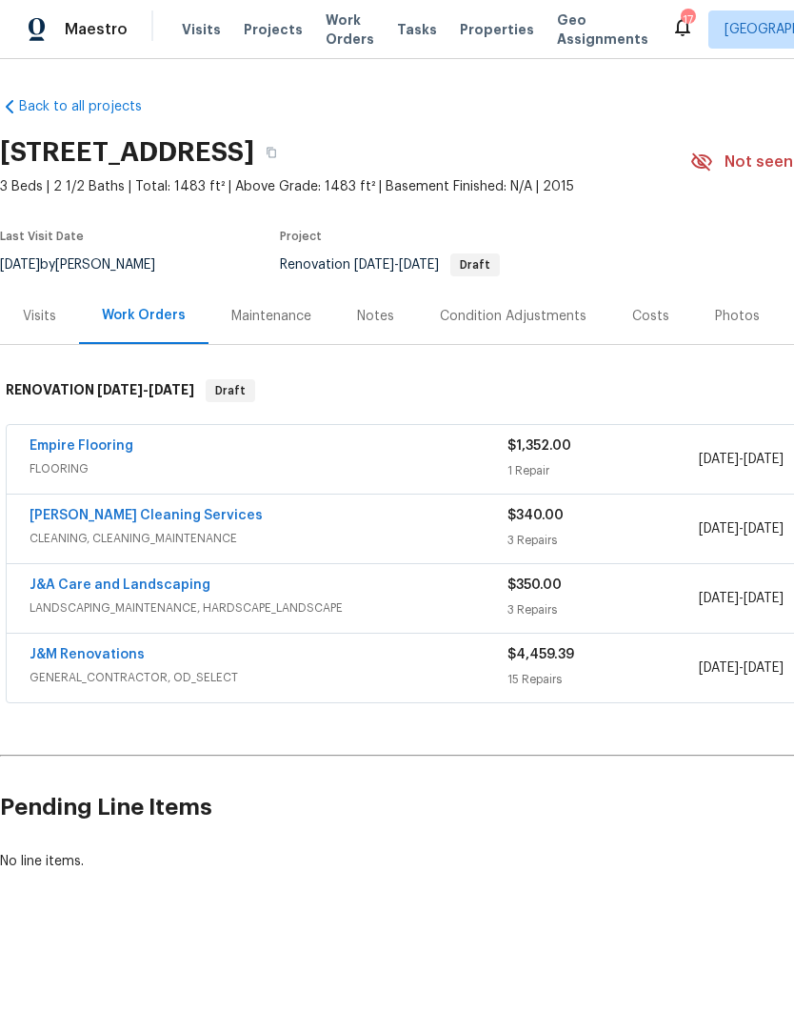
click at [59, 658] on link "J&M Renovations" at bounding box center [87, 655] width 115 height 13
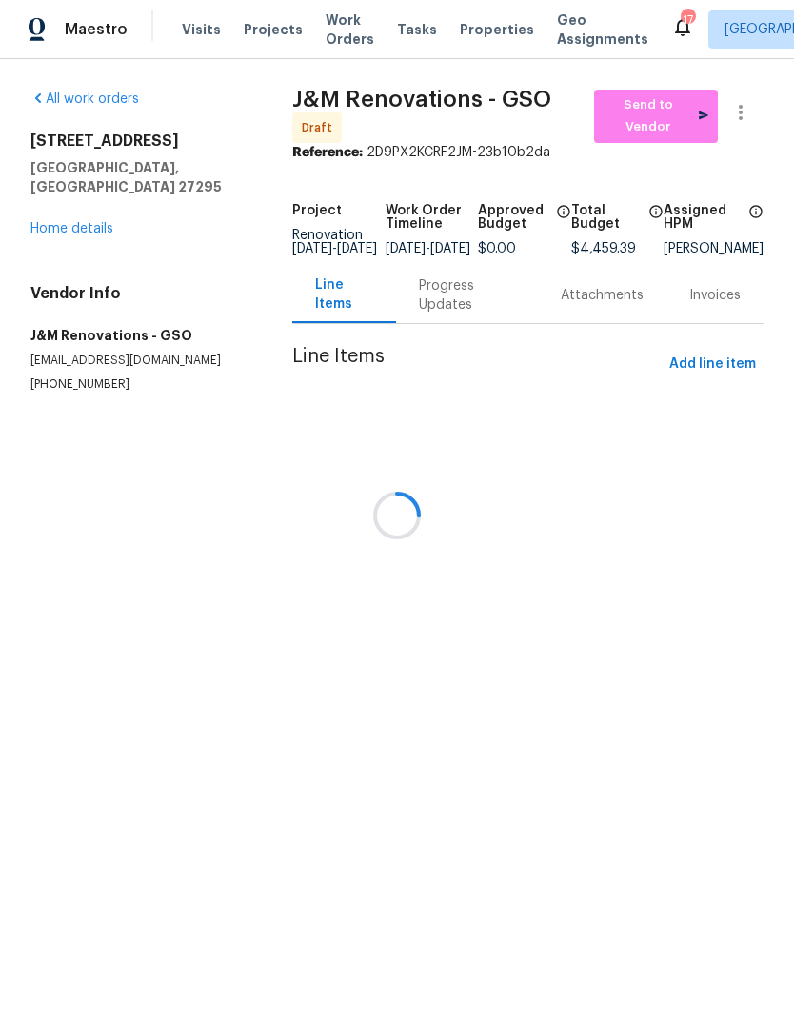
scroll to position [1, 0]
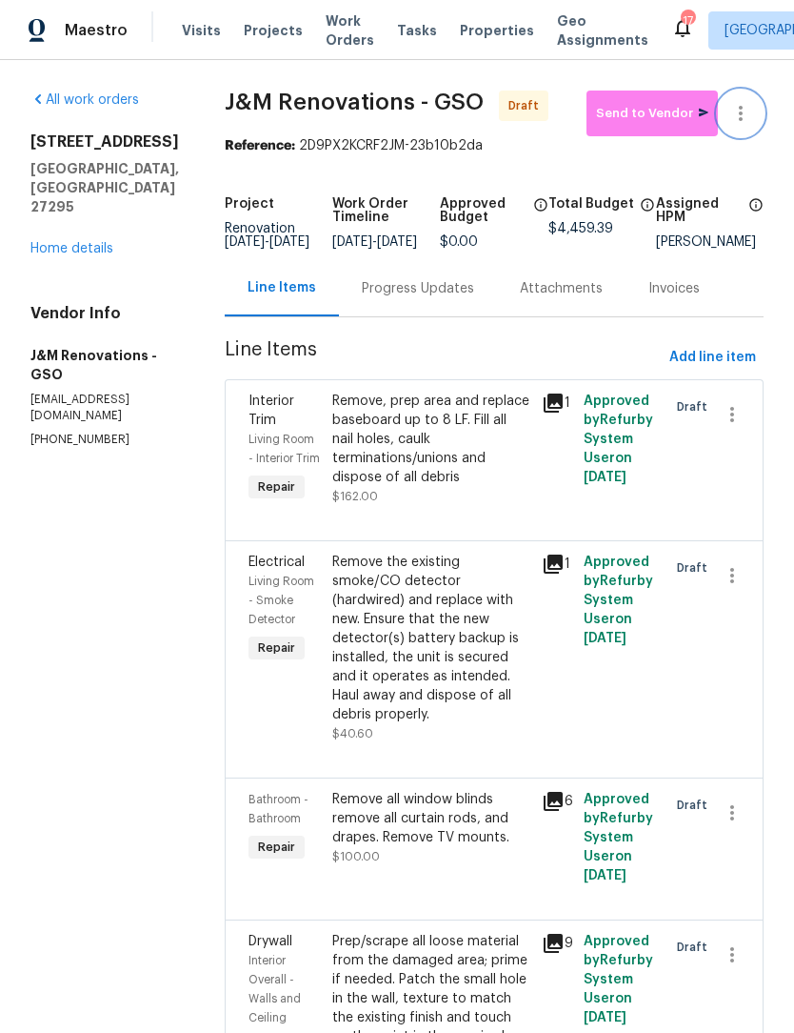
click at [747, 109] on icon "button" at bounding box center [741, 113] width 23 height 23
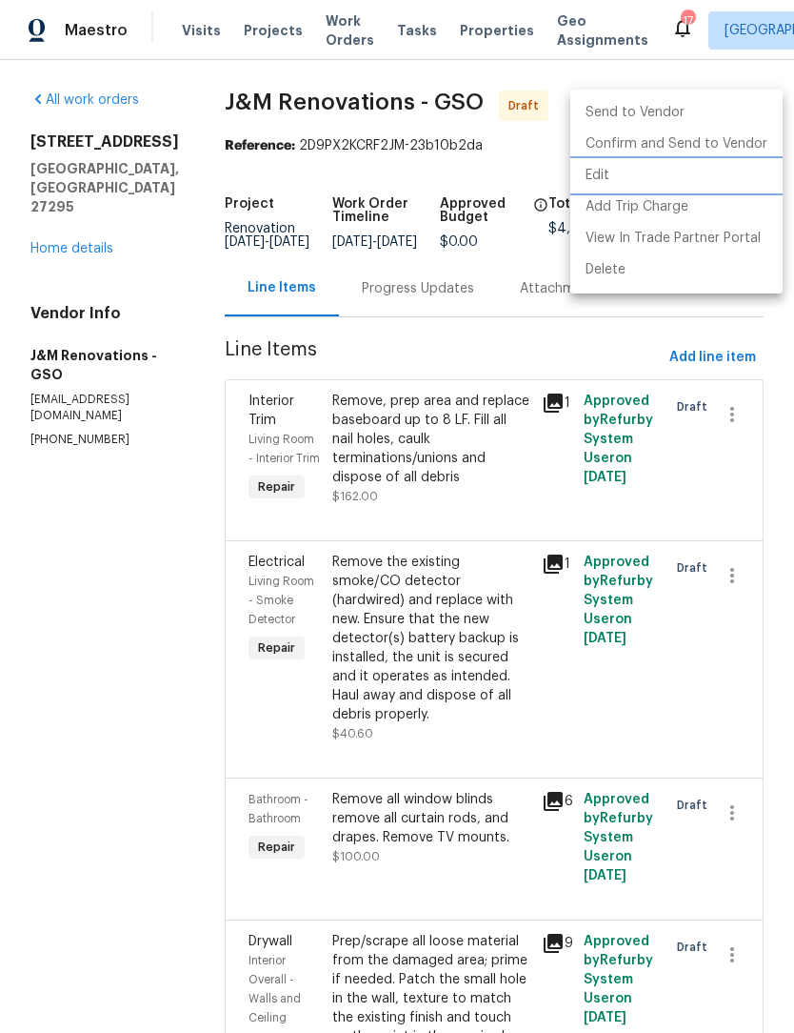
click at [602, 181] on li "Edit" at bounding box center [677, 175] width 212 height 31
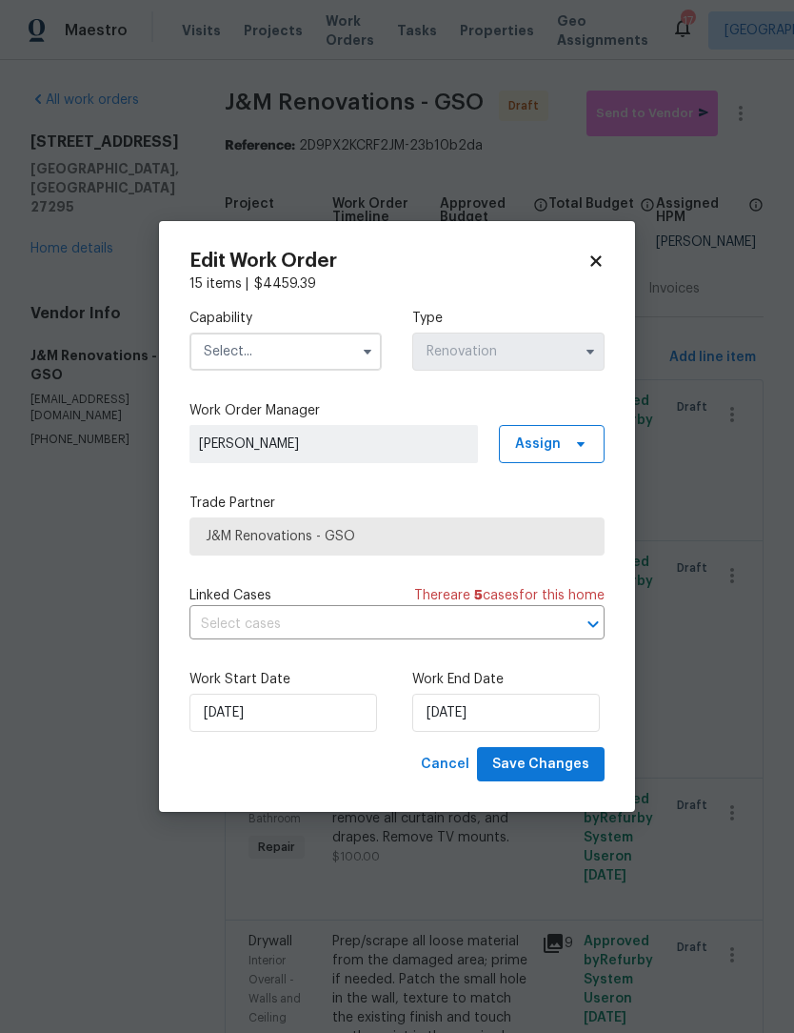
click at [291, 355] on input "text" at bounding box center [286, 351] width 192 height 38
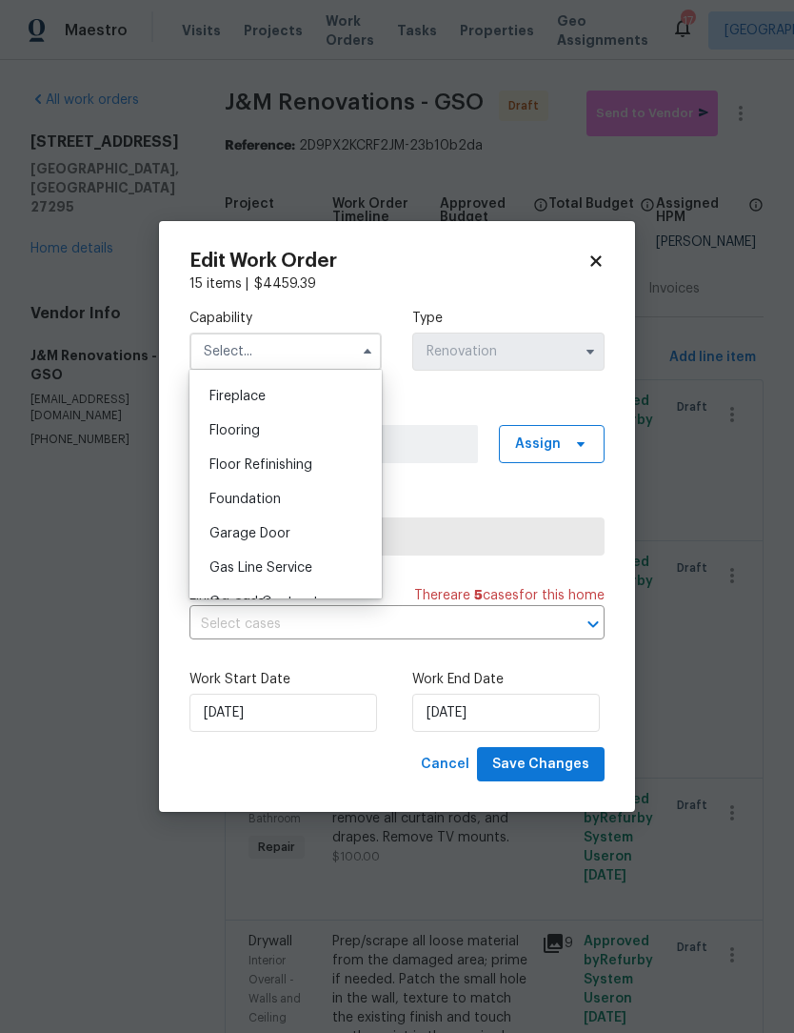
scroll to position [738, 0]
click at [303, 572] on div "General Contractor" at bounding box center [285, 564] width 183 height 34
type input "General Contractor"
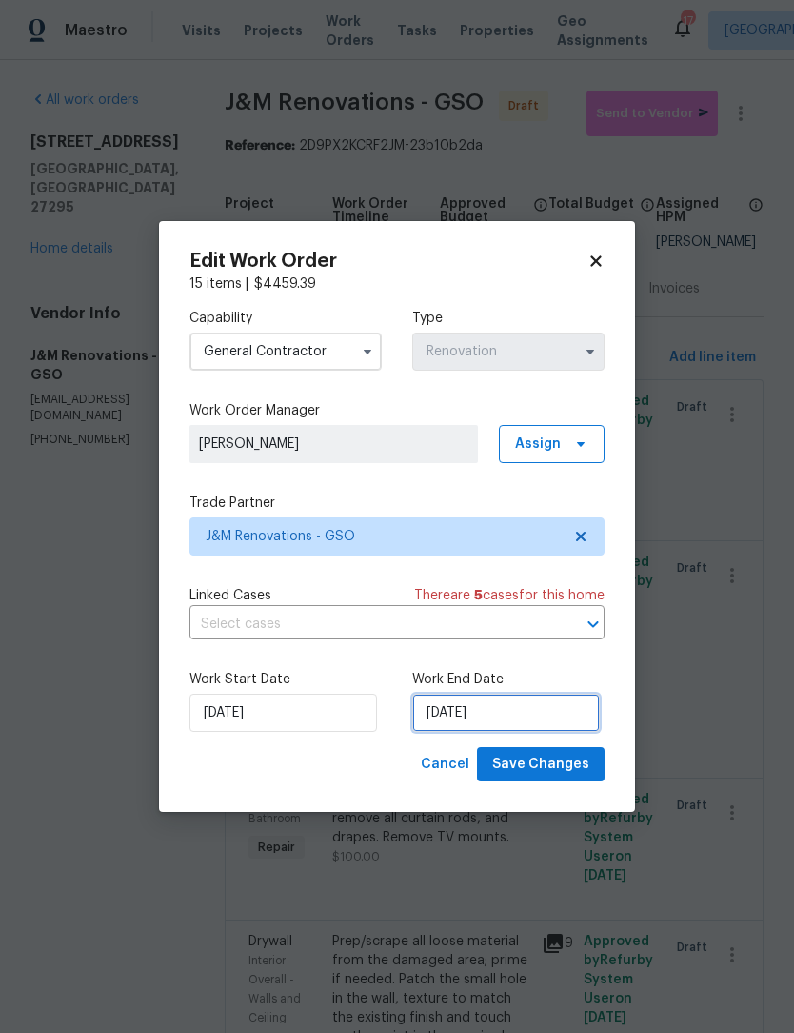
click at [520, 712] on input "9/22/2025" at bounding box center [506, 712] width 188 height 38
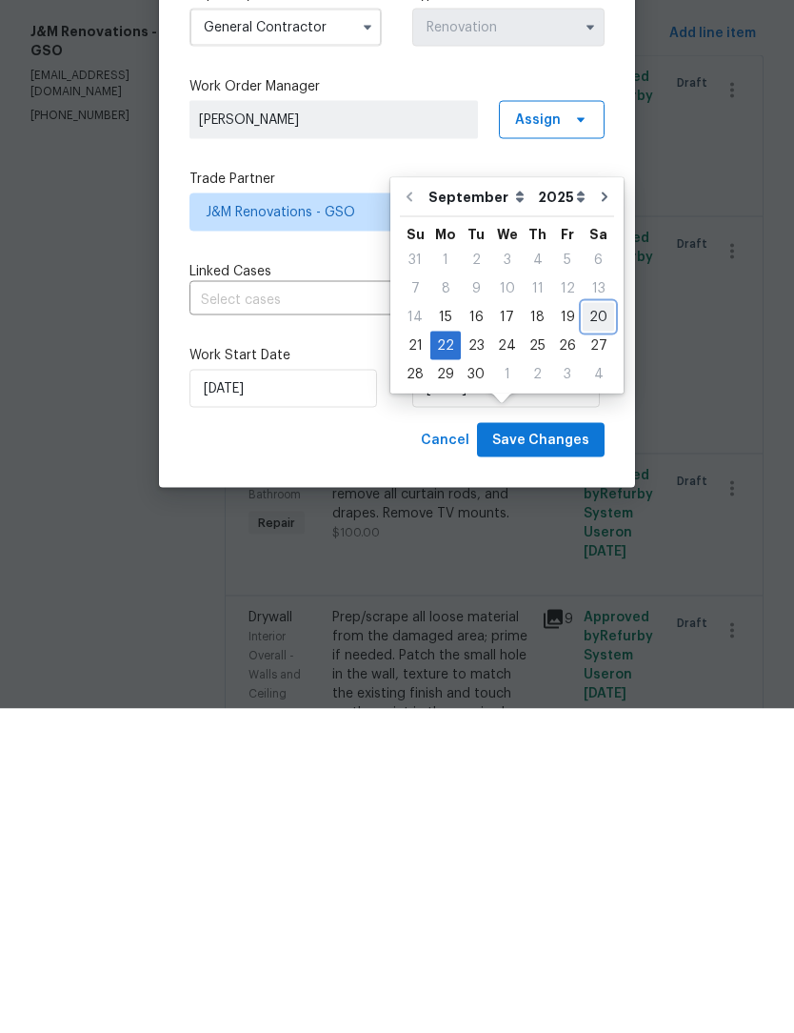
click at [591, 628] on div "20" at bounding box center [598, 641] width 31 height 27
type input "[DATE]"
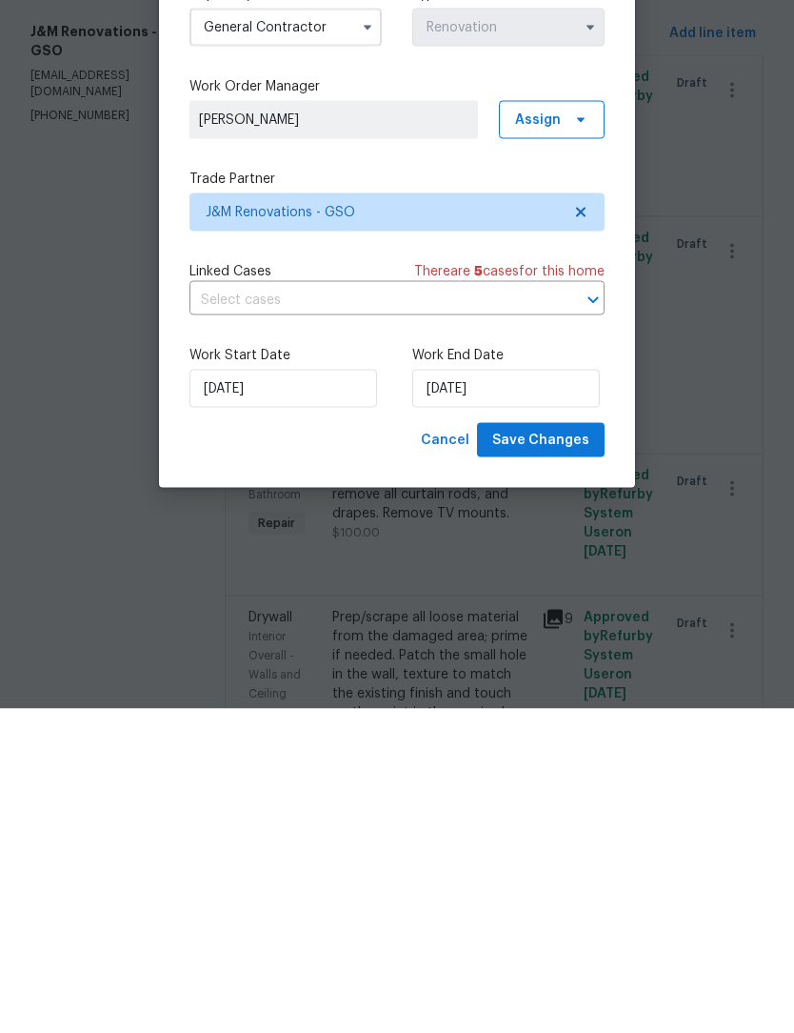
scroll to position [63, 0]
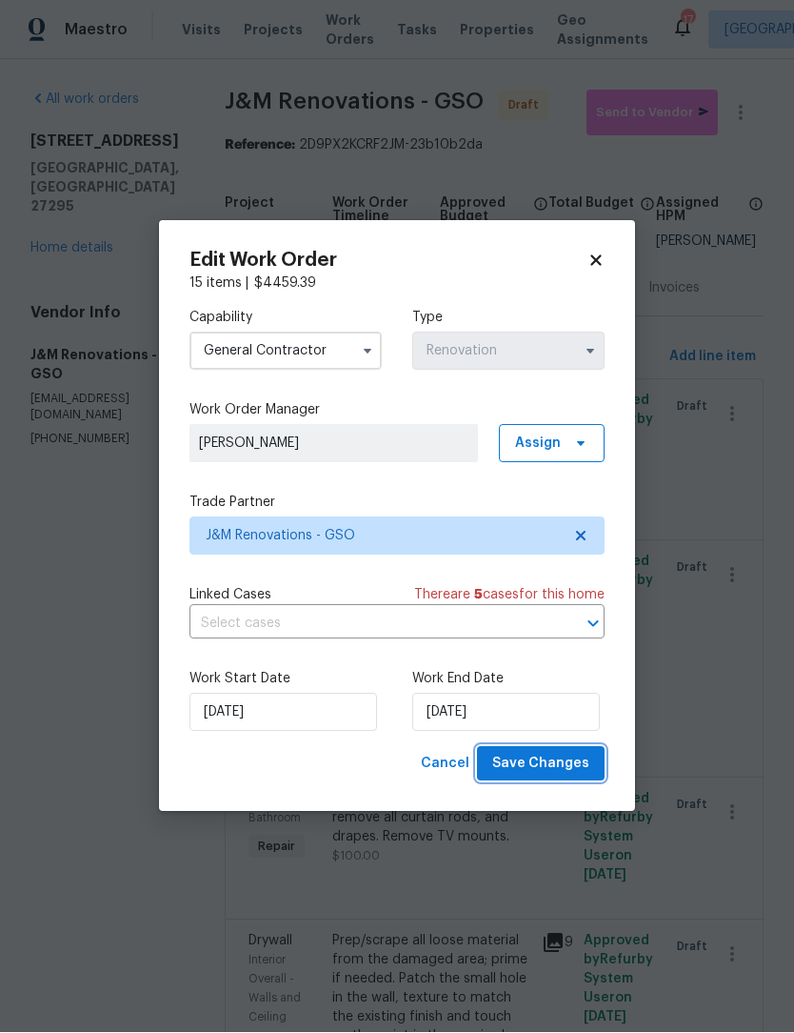
click at [541, 763] on span "Save Changes" at bounding box center [540, 765] width 97 height 24
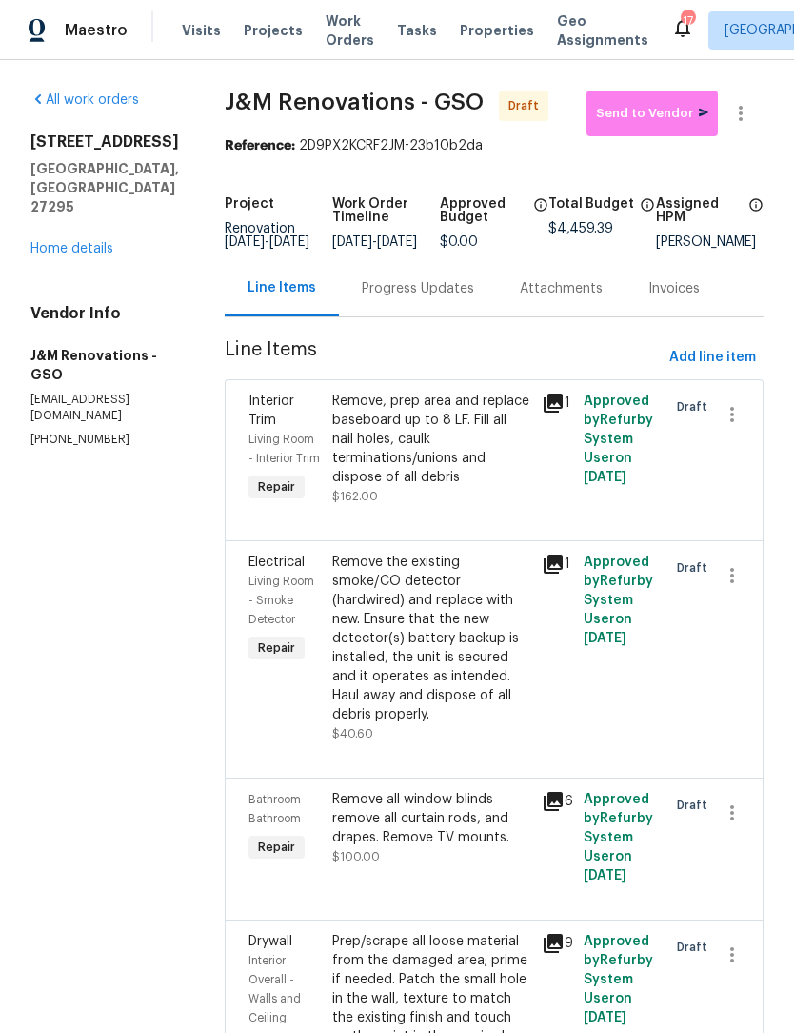
click at [94, 242] on link "Home details" at bounding box center [71, 248] width 83 height 13
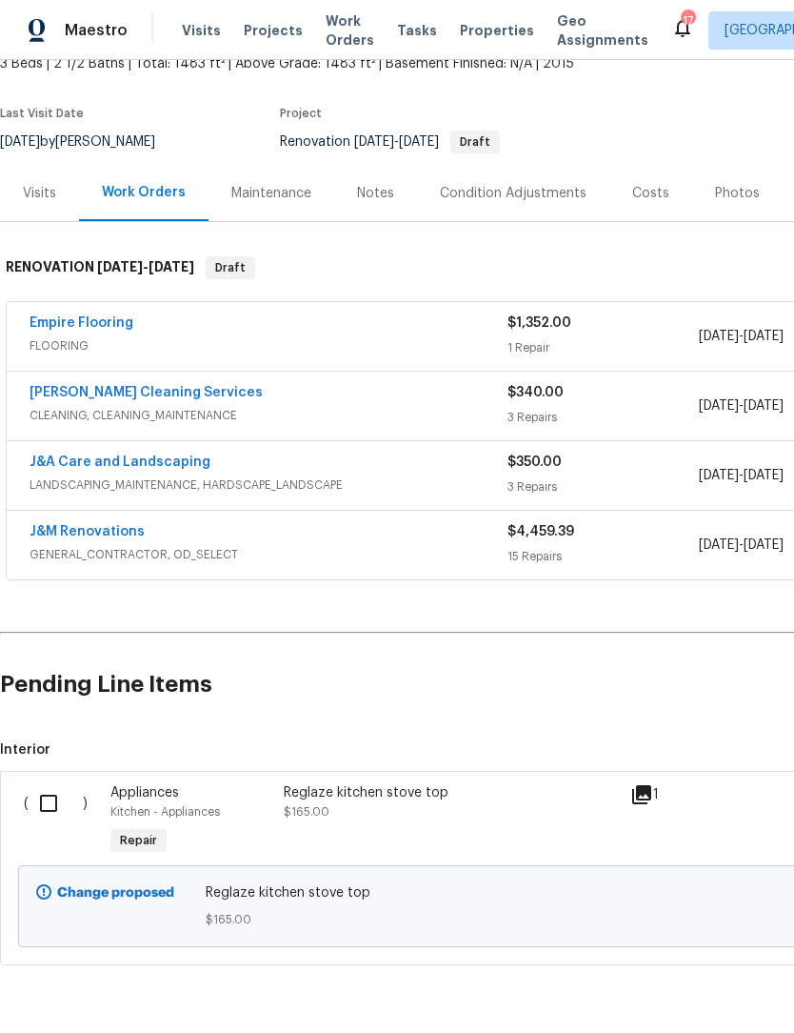
scroll to position [123, 0]
click at [52, 804] on input "checkbox" at bounding box center [56, 804] width 54 height 40
checkbox input "true"
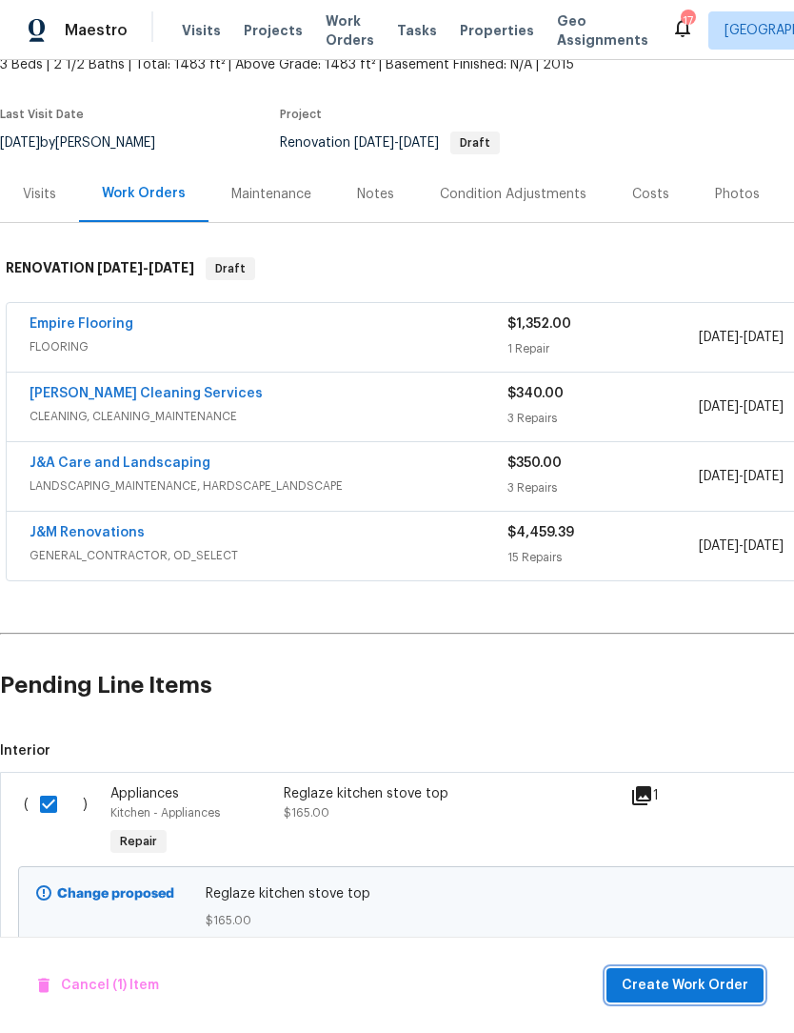
click at [680, 983] on span "Create Work Order" at bounding box center [685, 985] width 127 height 24
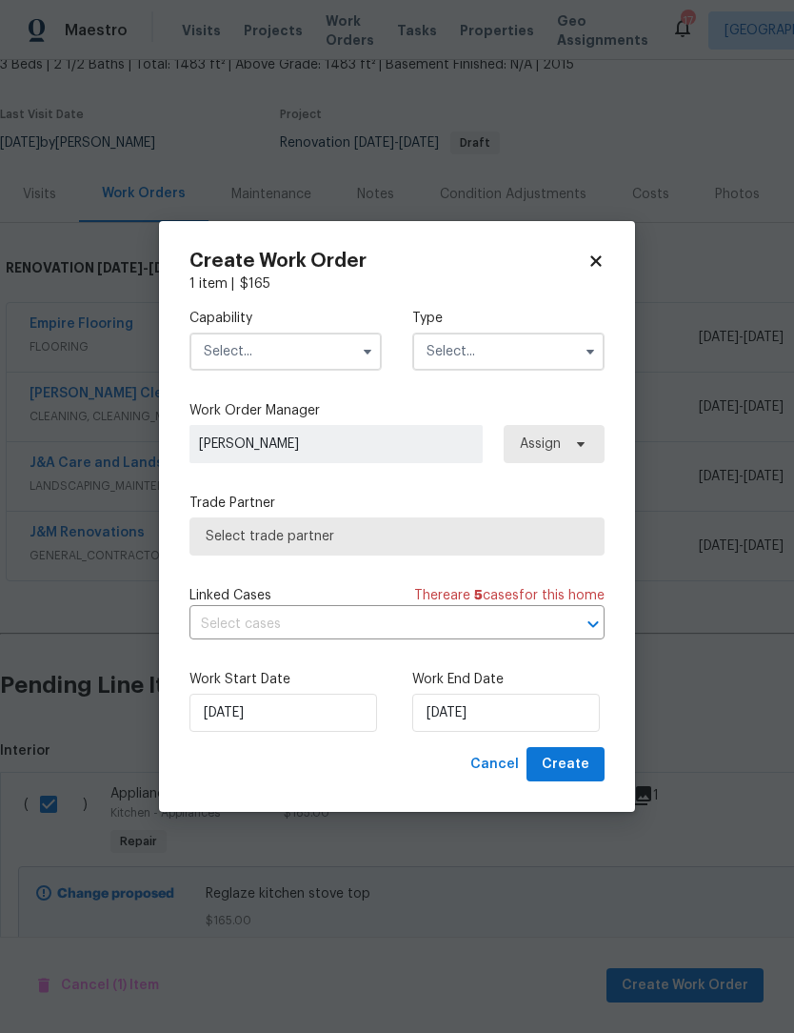
click at [267, 359] on input "text" at bounding box center [286, 351] width 192 height 38
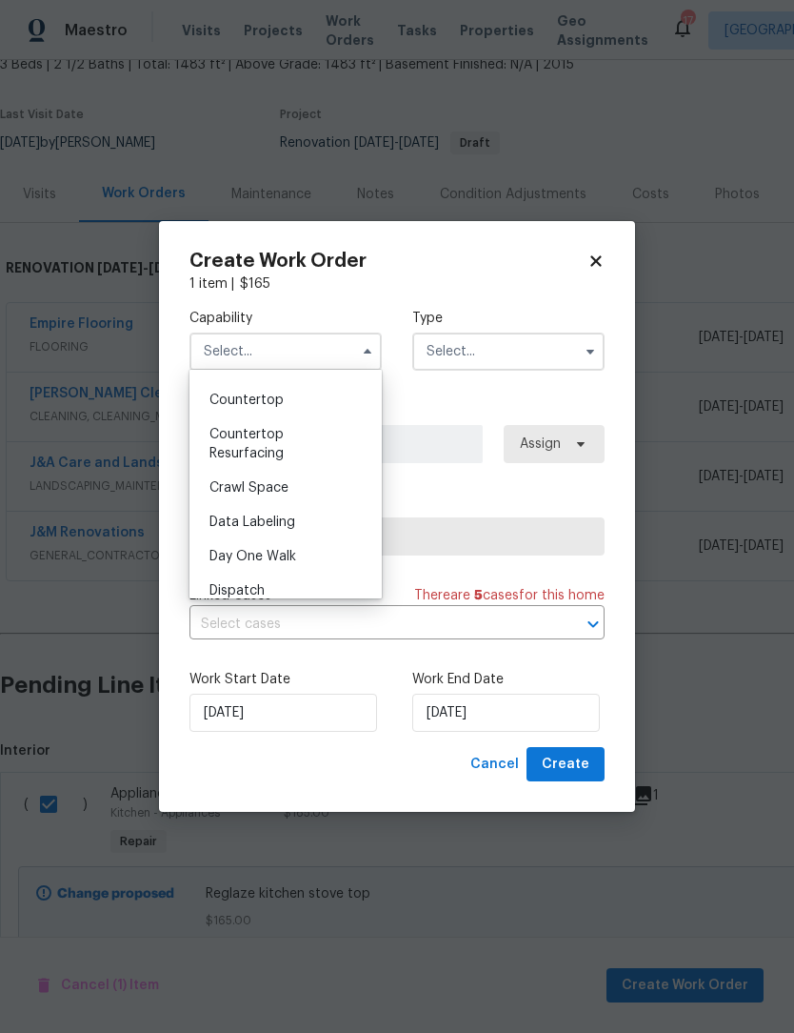
scroll to position [376, 0]
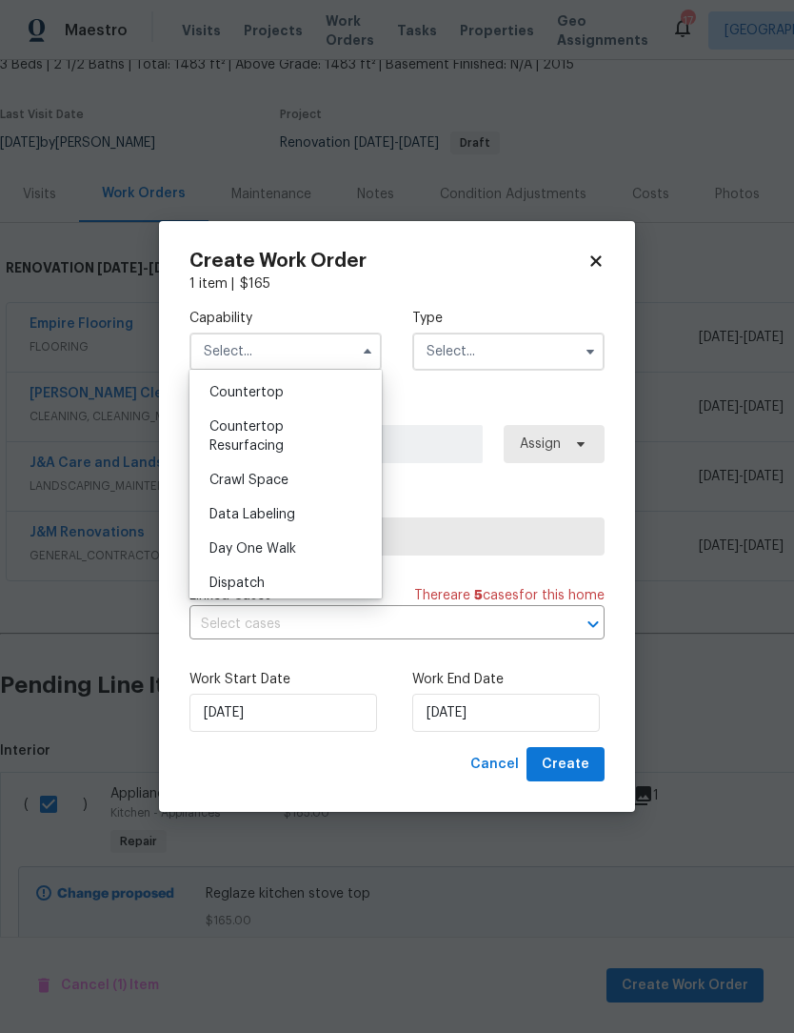
click at [269, 439] on span "Countertop Resurfacing" at bounding box center [247, 436] width 74 height 32
type input "Countertop Resurfacing"
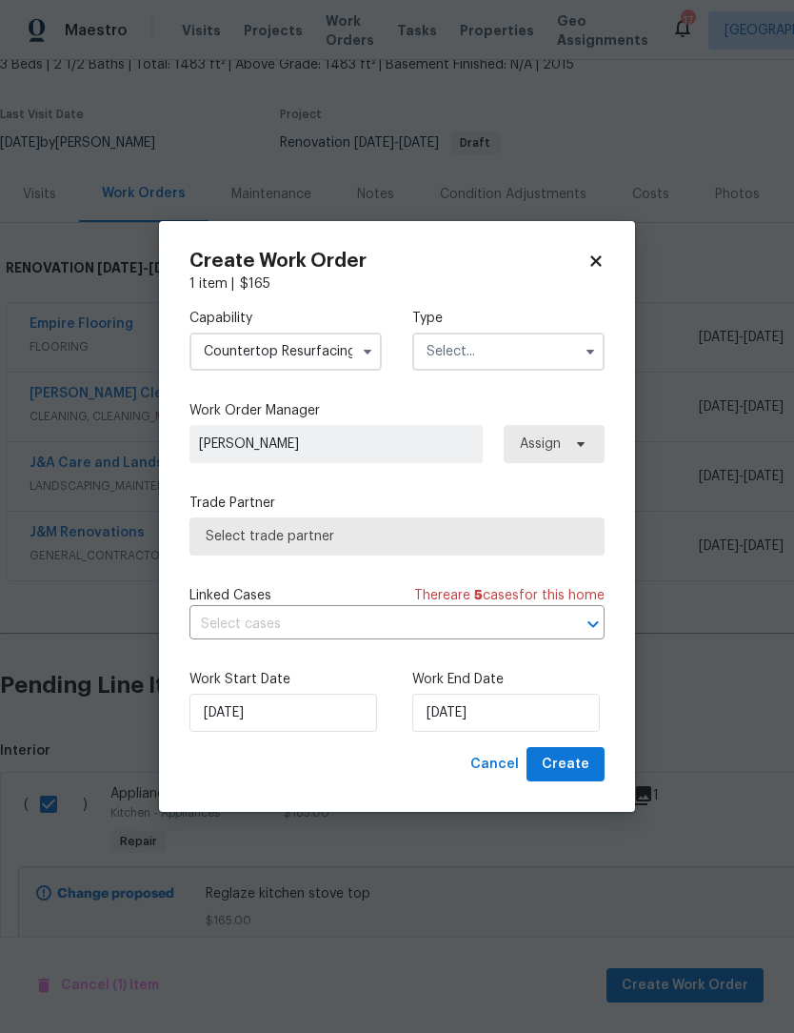
click at [499, 354] on input "text" at bounding box center [508, 351] width 192 height 38
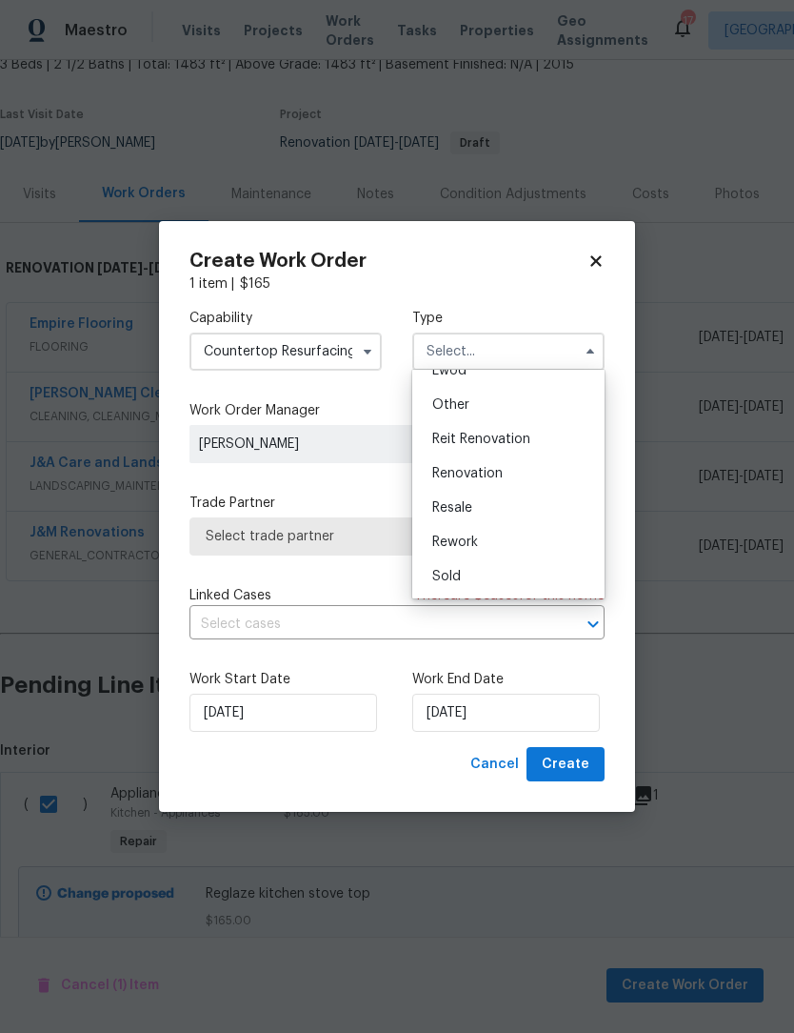
scroll to position [227, 0]
click at [492, 478] on span "Renovation" at bounding box center [467, 473] width 70 height 13
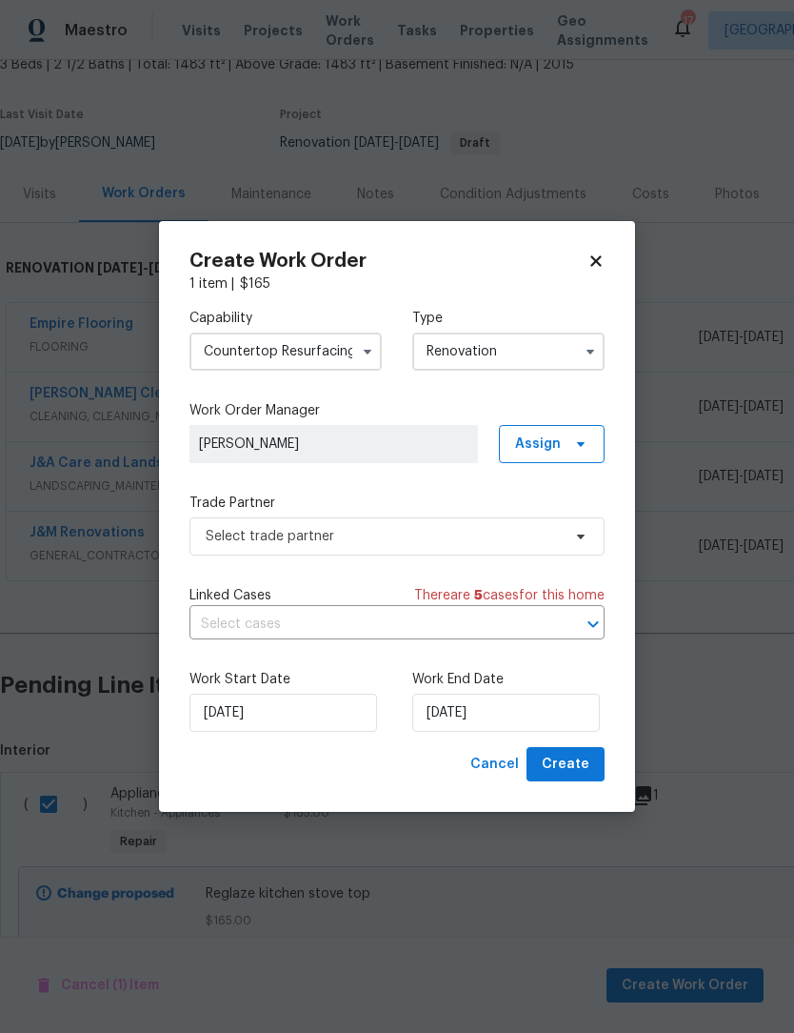
type input "Renovation"
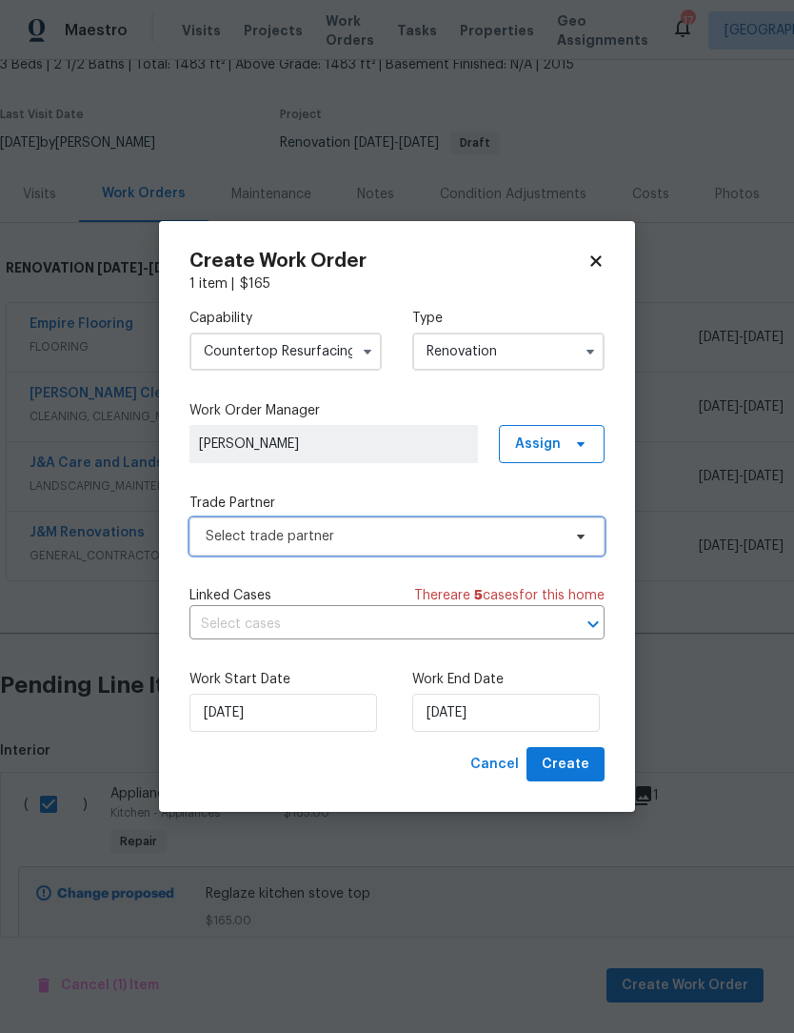
click at [310, 535] on span "Select trade partner" at bounding box center [383, 536] width 355 height 19
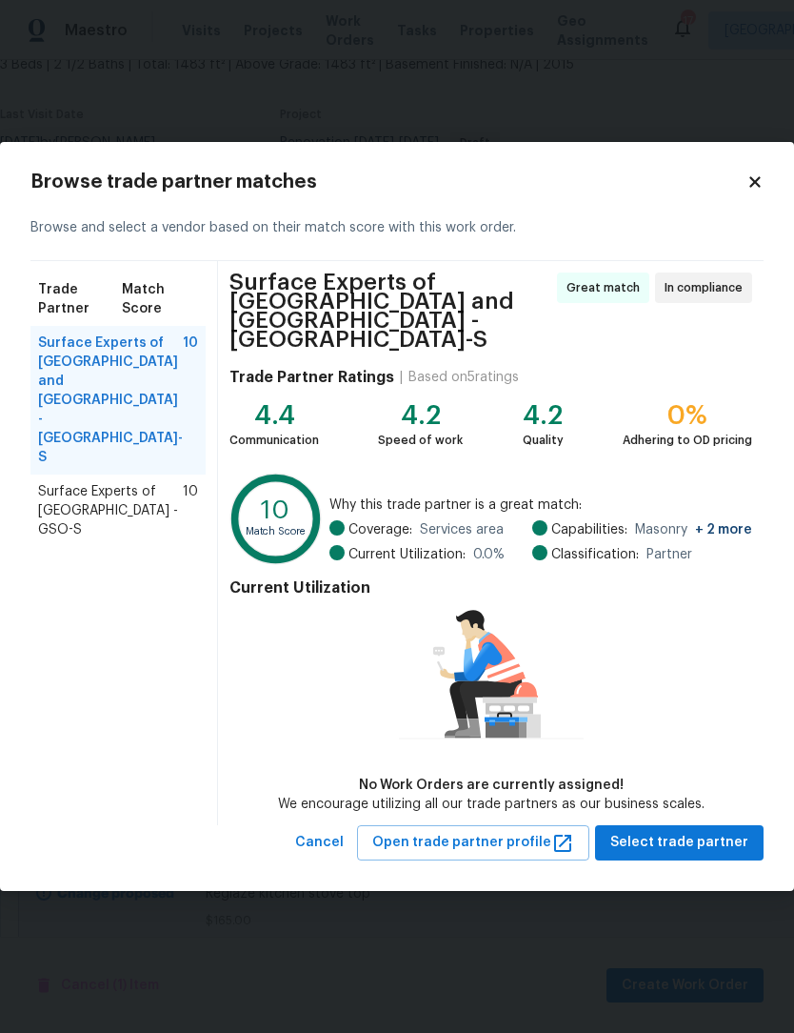
click at [113, 482] on span "Surface Experts of [GEOGRAPHIC_DATA] - GSO-S" at bounding box center [110, 510] width 145 height 57
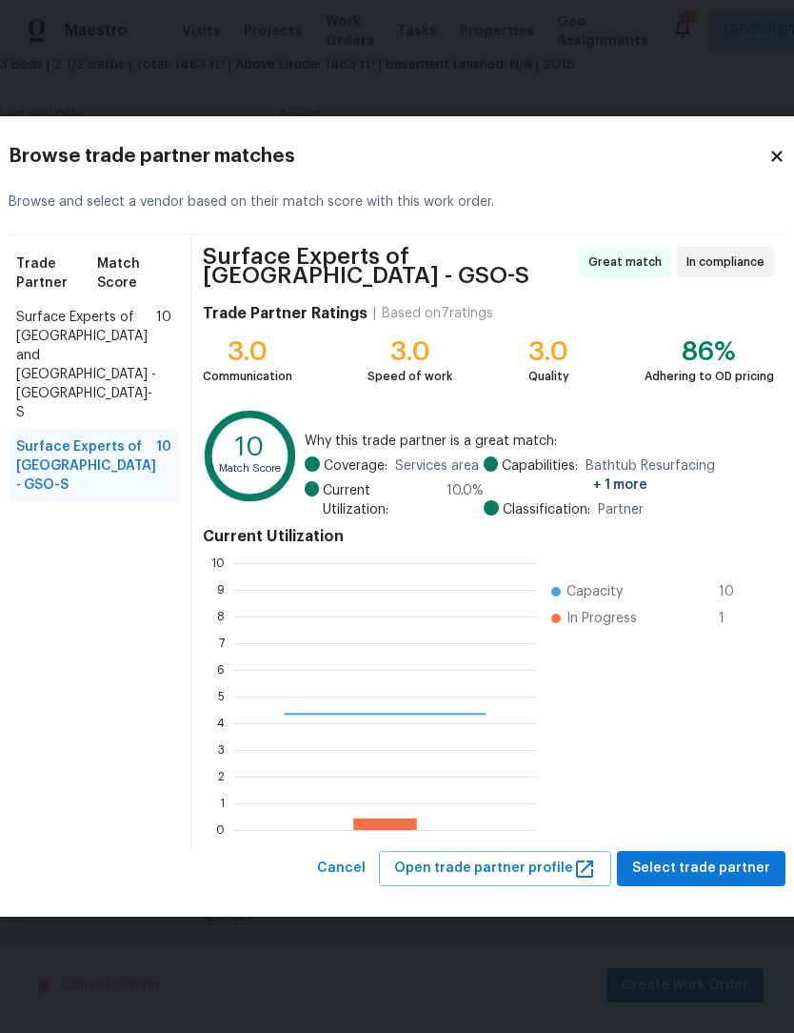
scroll to position [267, 302]
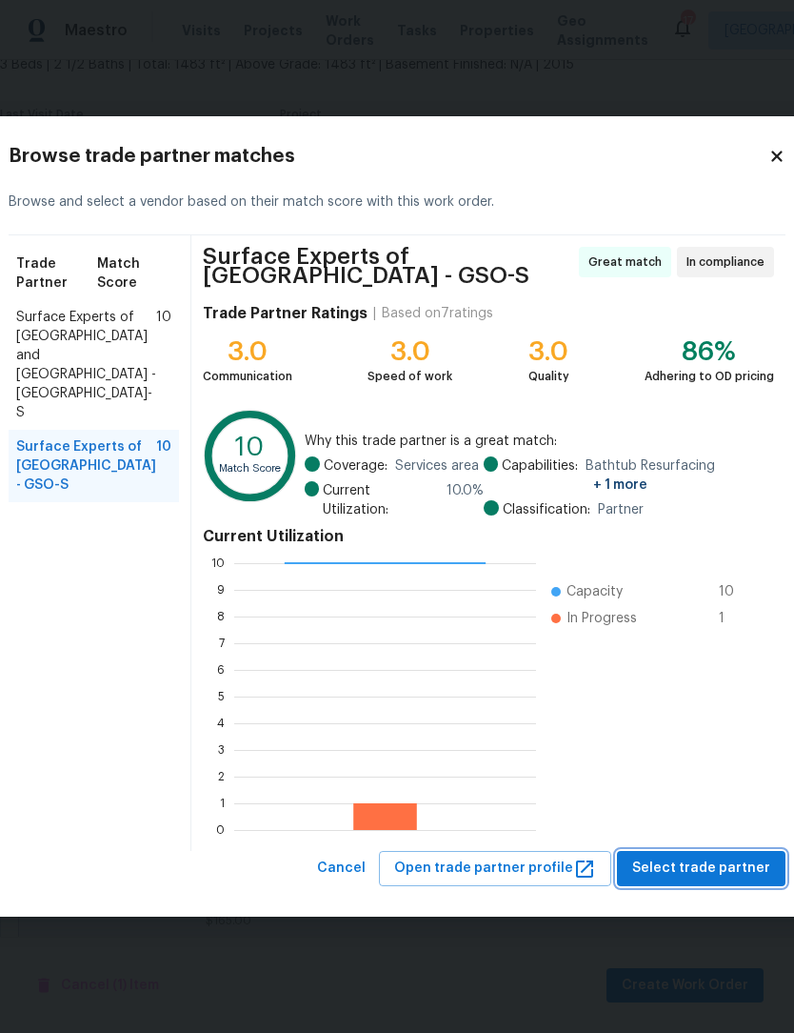
click at [693, 866] on span "Select trade partner" at bounding box center [701, 868] width 138 height 24
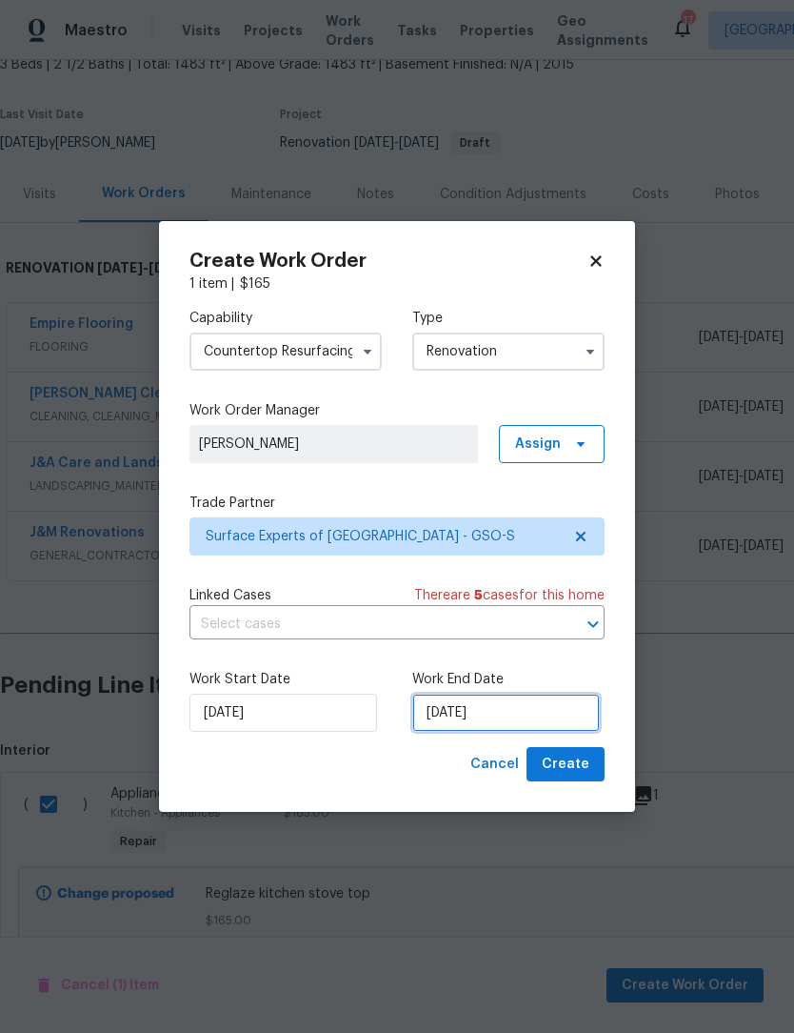
click at [506, 718] on input "[DATE]" at bounding box center [506, 712] width 188 height 38
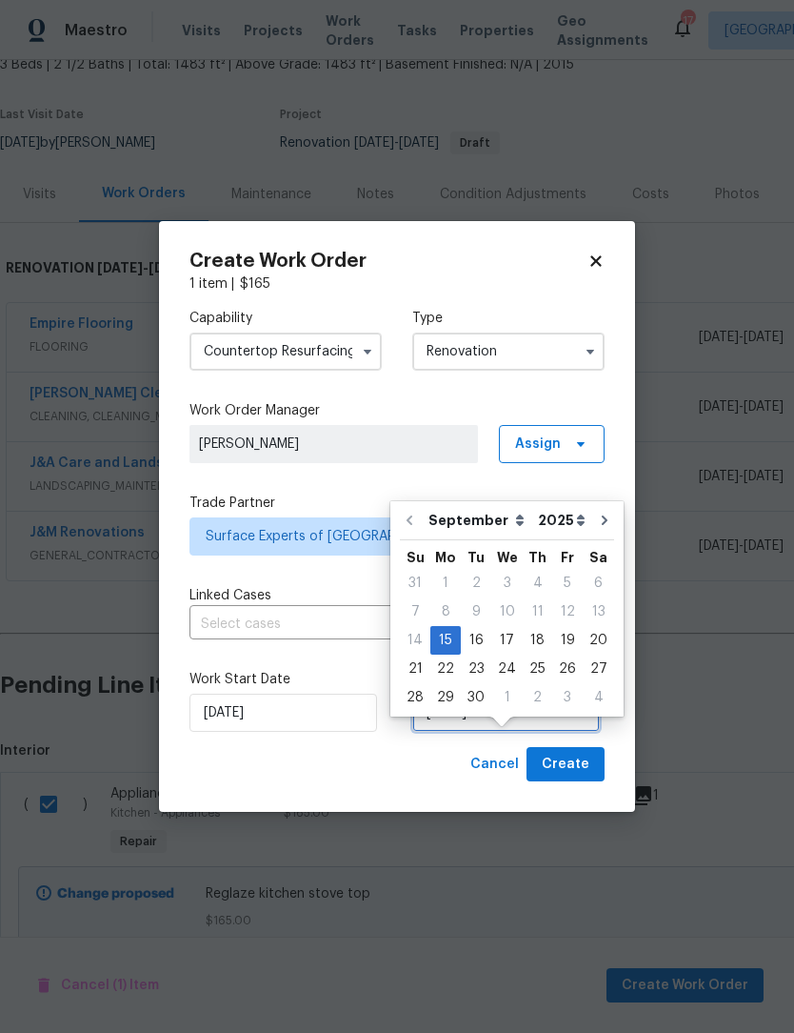
scroll to position [35, 0]
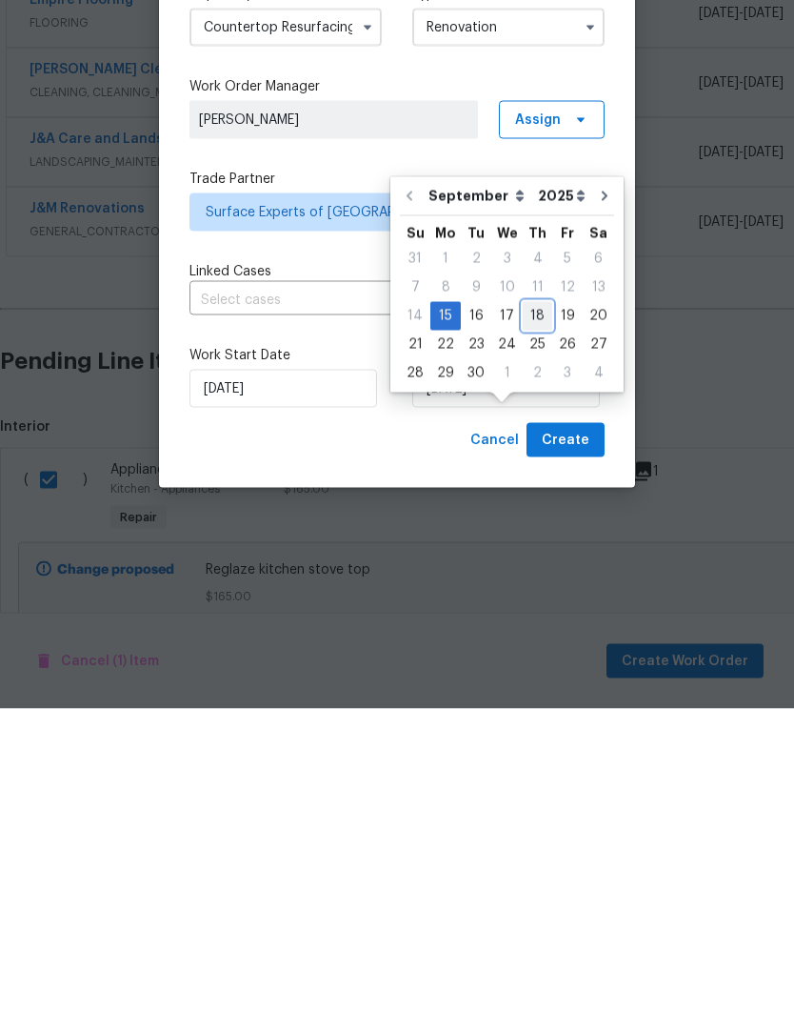
click at [540, 627] on div "18" at bounding box center [538, 640] width 30 height 27
type input "[DATE]"
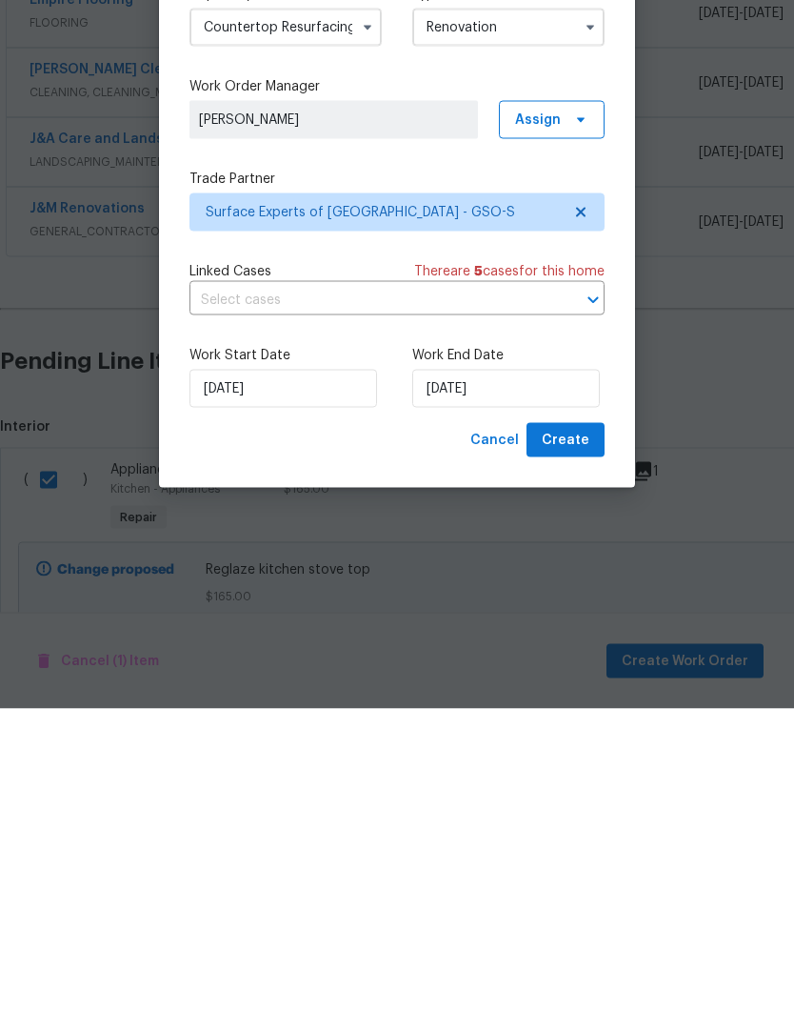
scroll to position [63, 0]
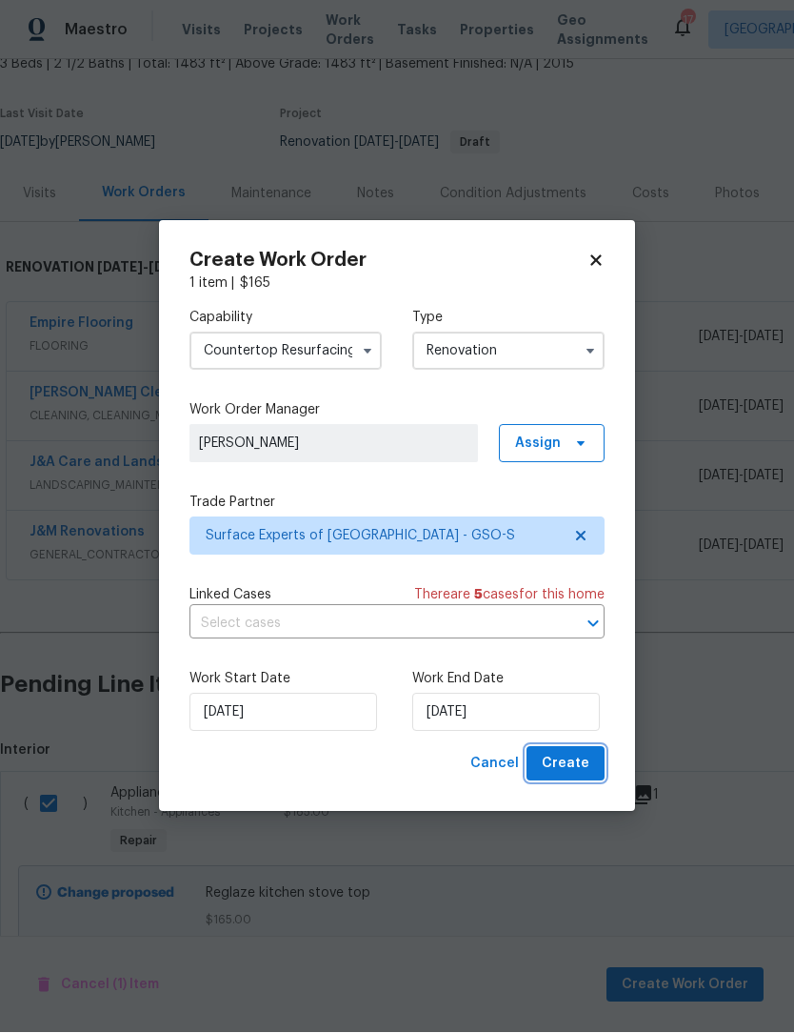
click at [586, 760] on span "Create" at bounding box center [566, 765] width 48 height 24
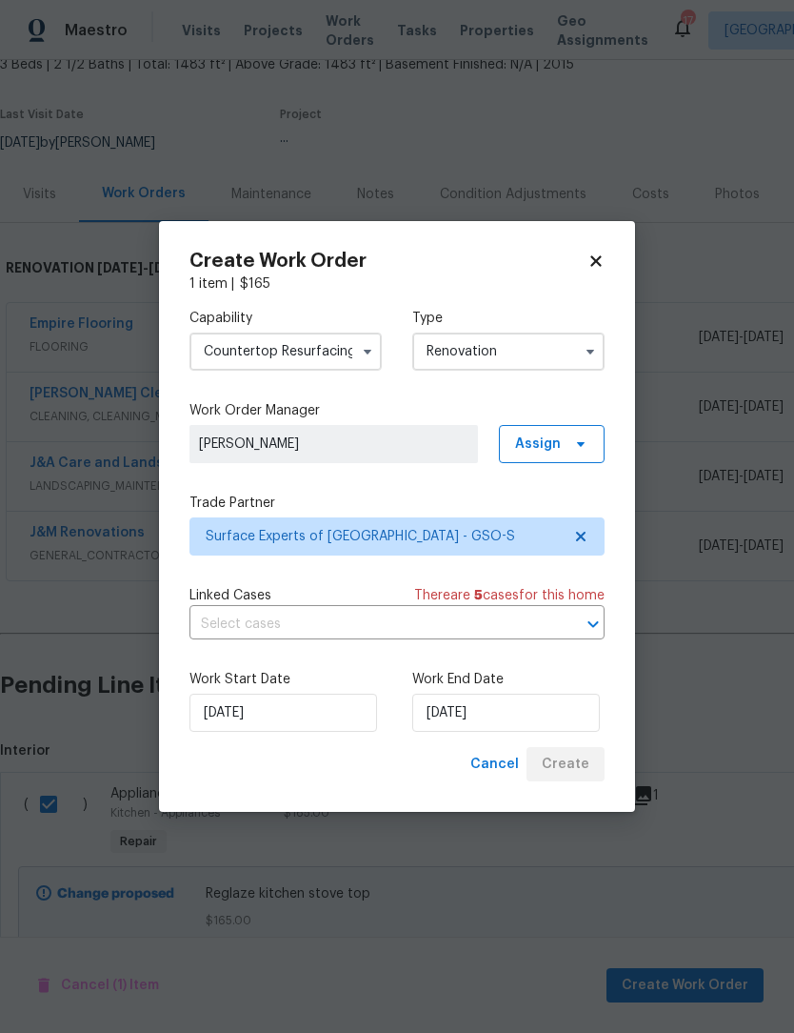
scroll to position [0, 0]
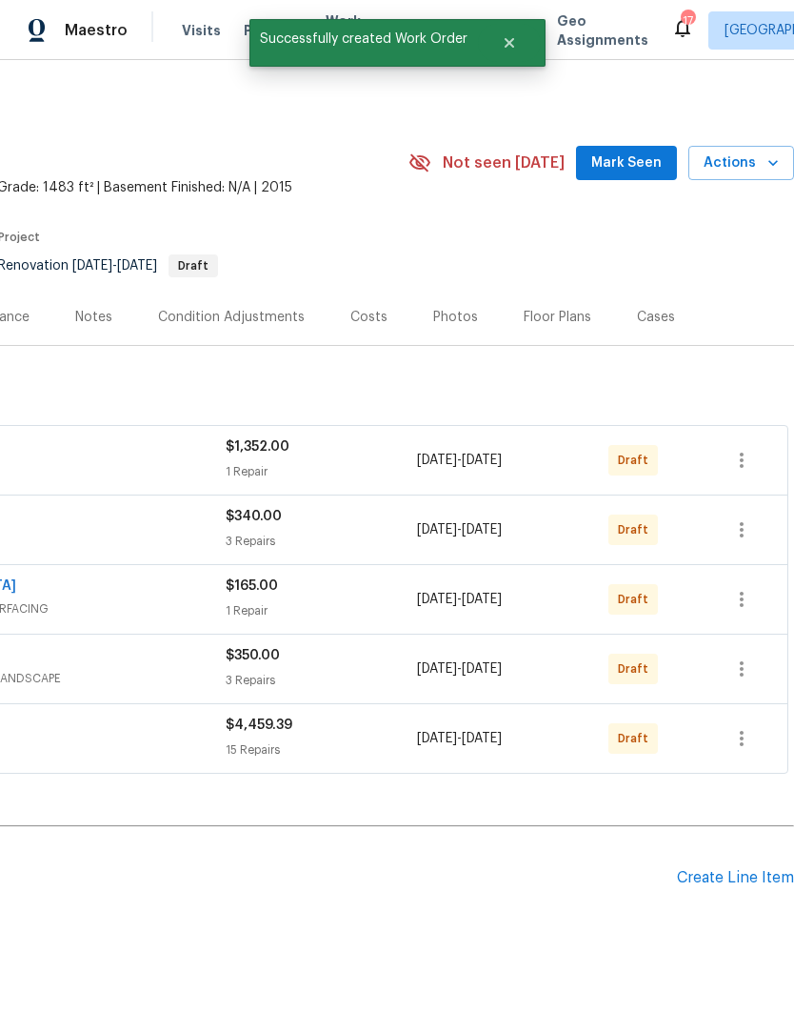
click at [634, 151] on span "Mark Seen" at bounding box center [627, 163] width 70 height 24
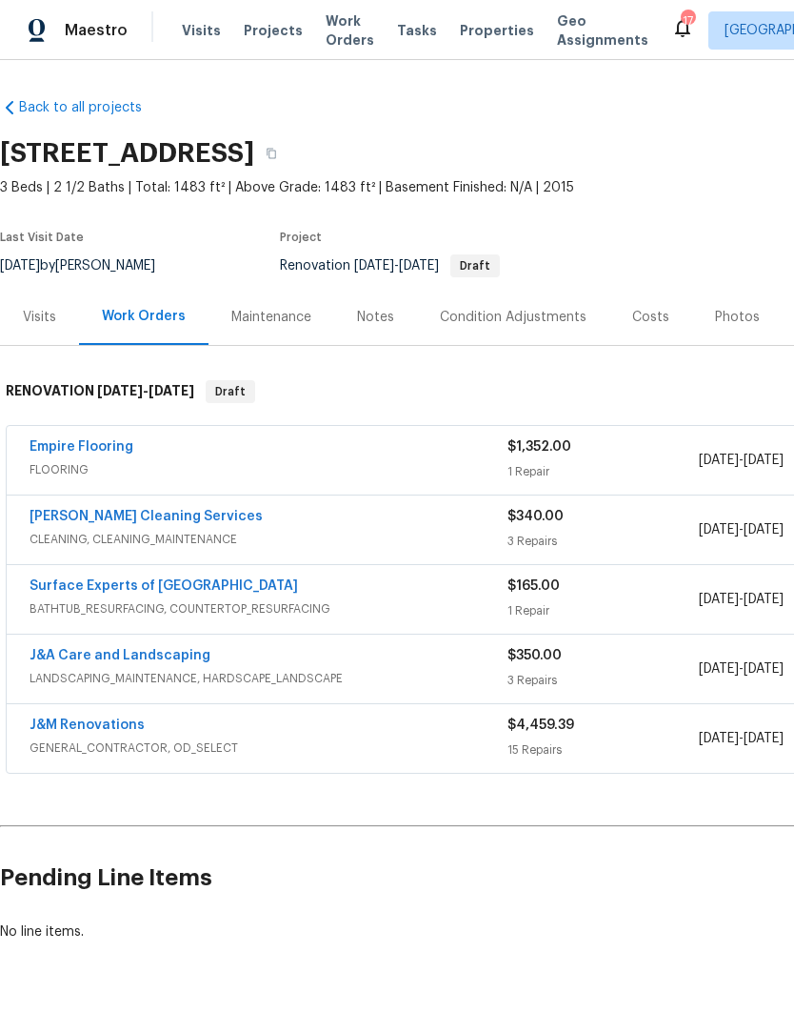
click at [102, 718] on link "J&M Renovations" at bounding box center [87, 724] width 115 height 13
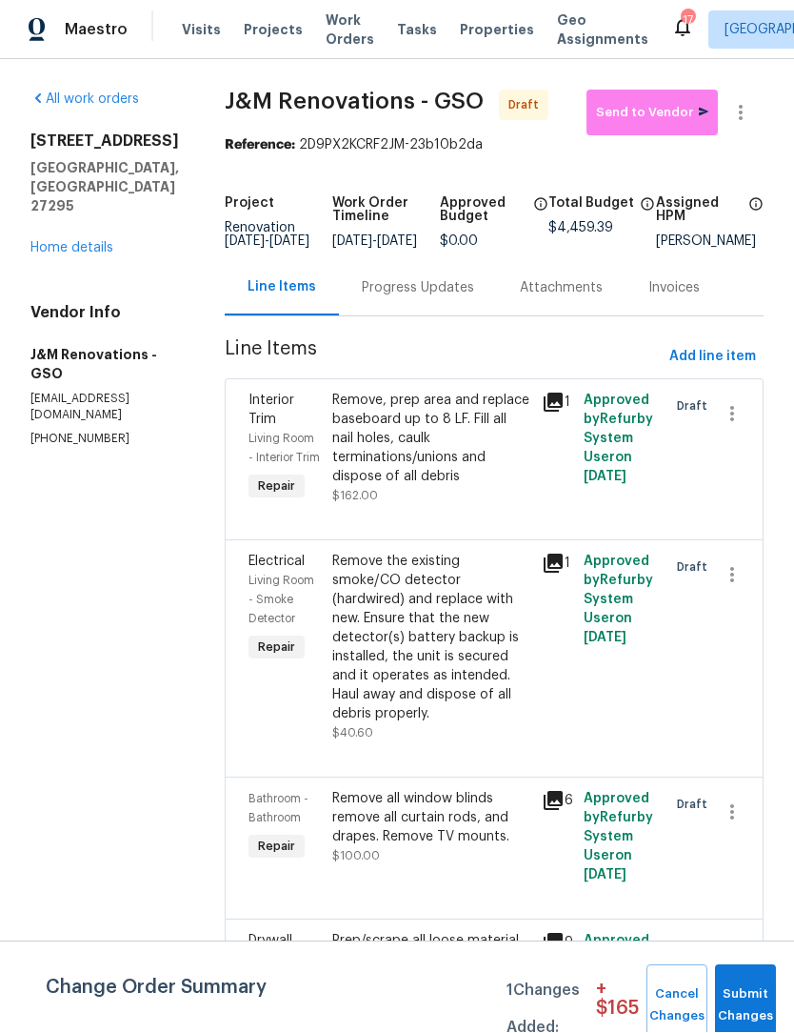
scroll to position [1, 0]
click at [738, 999] on button "Submit Changes" at bounding box center [745, 1006] width 61 height 82
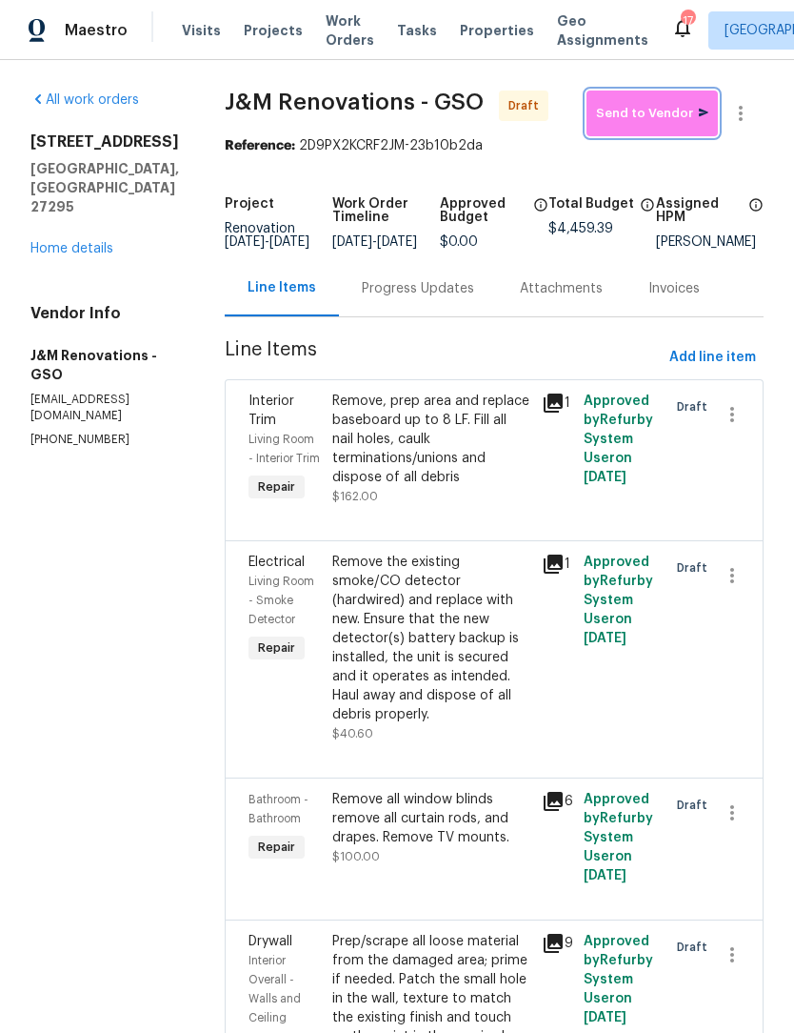
click at [655, 103] on span "Send to Vendor" at bounding box center [652, 114] width 112 height 22
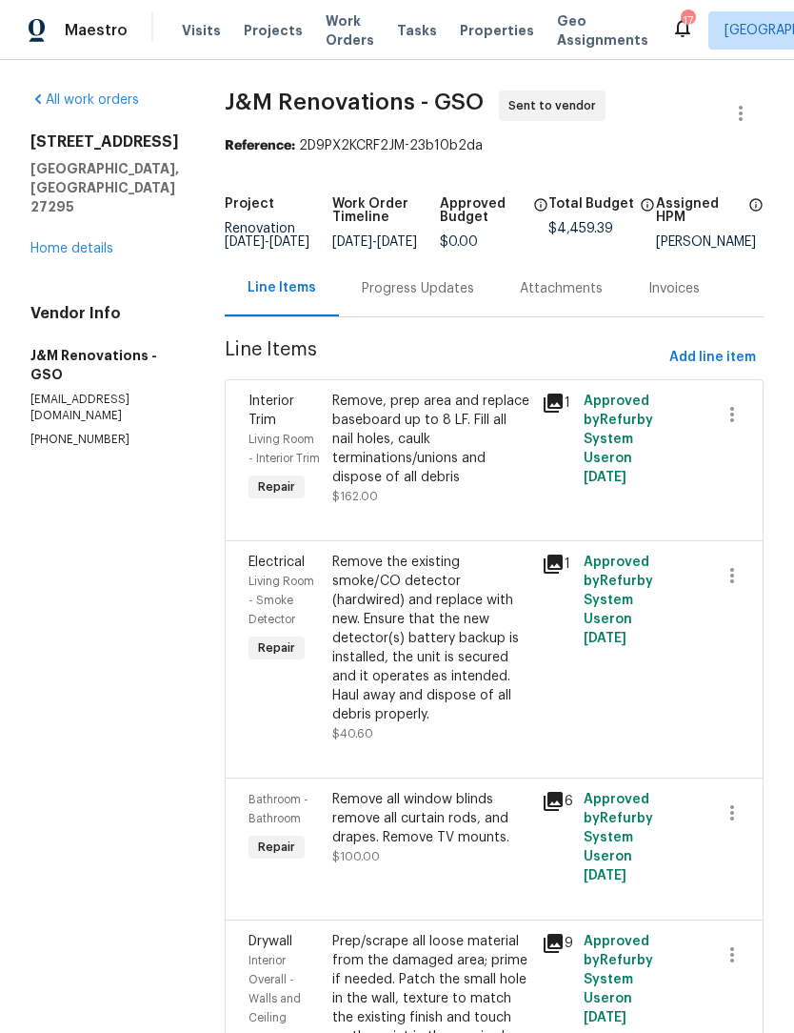
click at [86, 242] on link "Home details" at bounding box center [71, 248] width 83 height 13
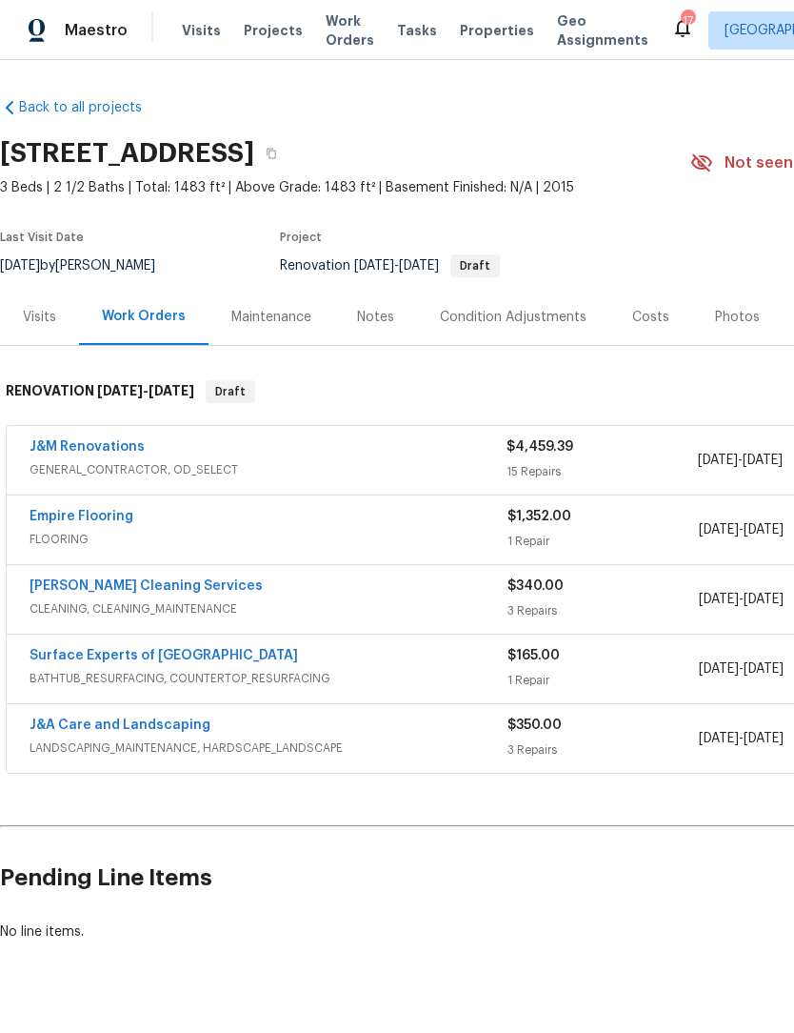
click at [166, 660] on link "Surface Experts of [GEOGRAPHIC_DATA]" at bounding box center [164, 655] width 269 height 13
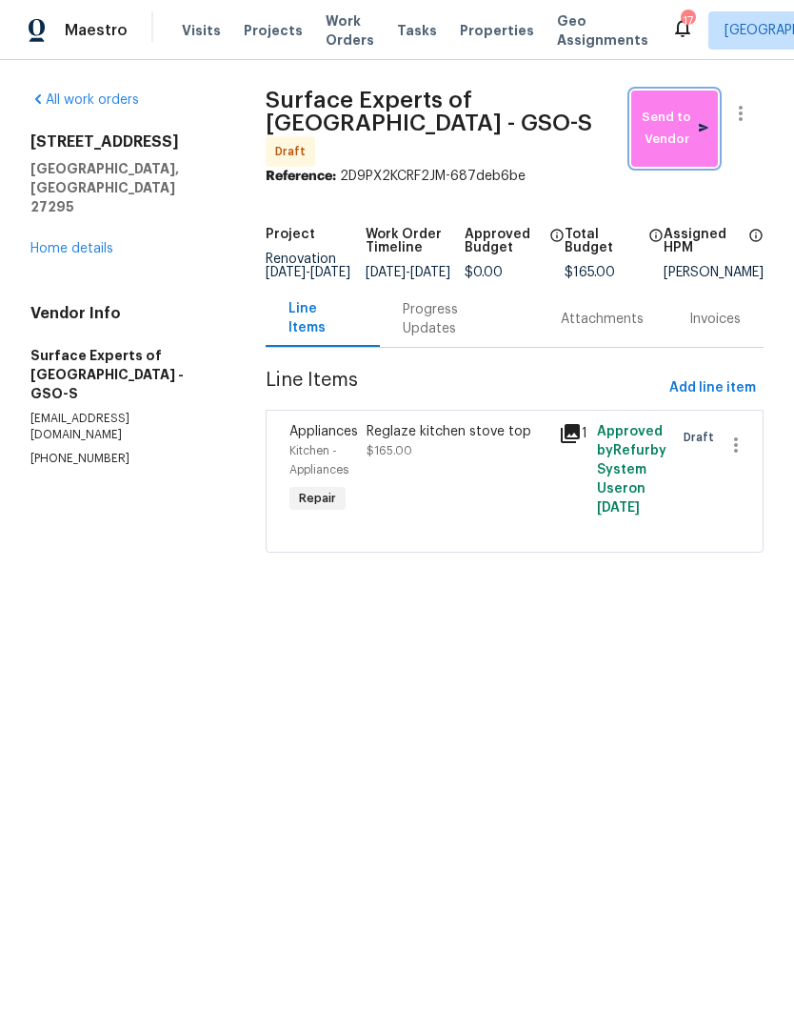
click at [672, 124] on span "Send to Vendor" at bounding box center [675, 129] width 68 height 44
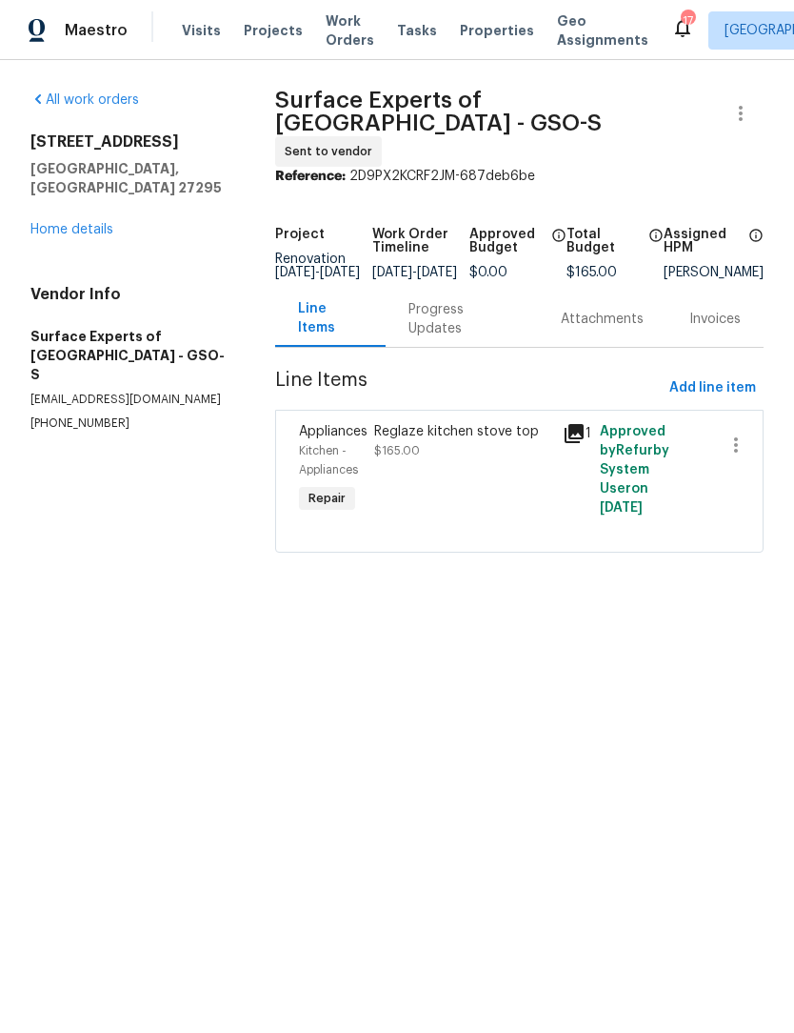
click at [97, 223] on link "Home details" at bounding box center [71, 229] width 83 height 13
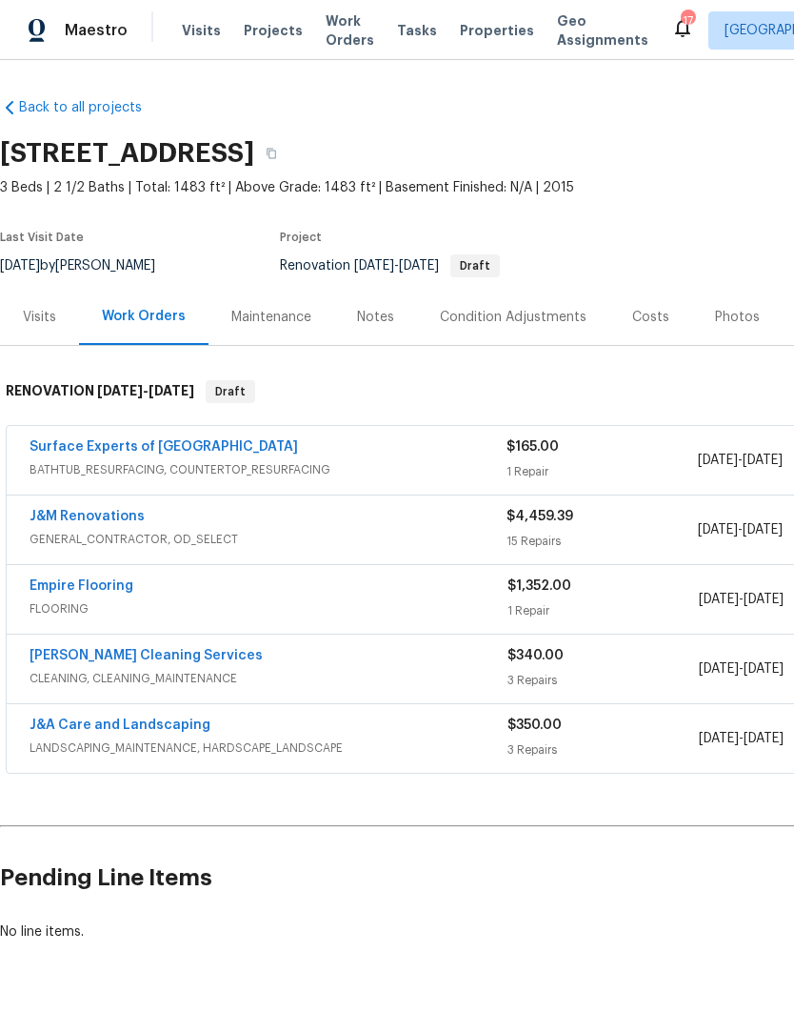
click at [156, 661] on link "[PERSON_NAME] Cleaning Services" at bounding box center [146, 655] width 233 height 13
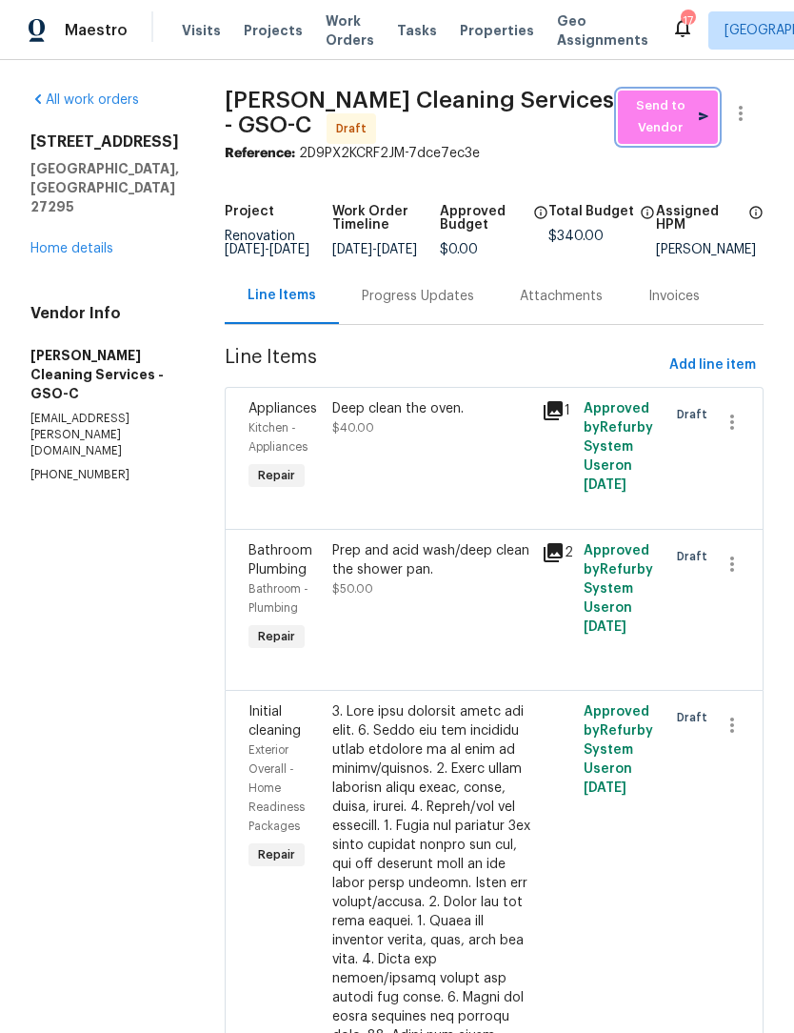
click at [670, 116] on span "Send to Vendor" at bounding box center [668, 117] width 81 height 44
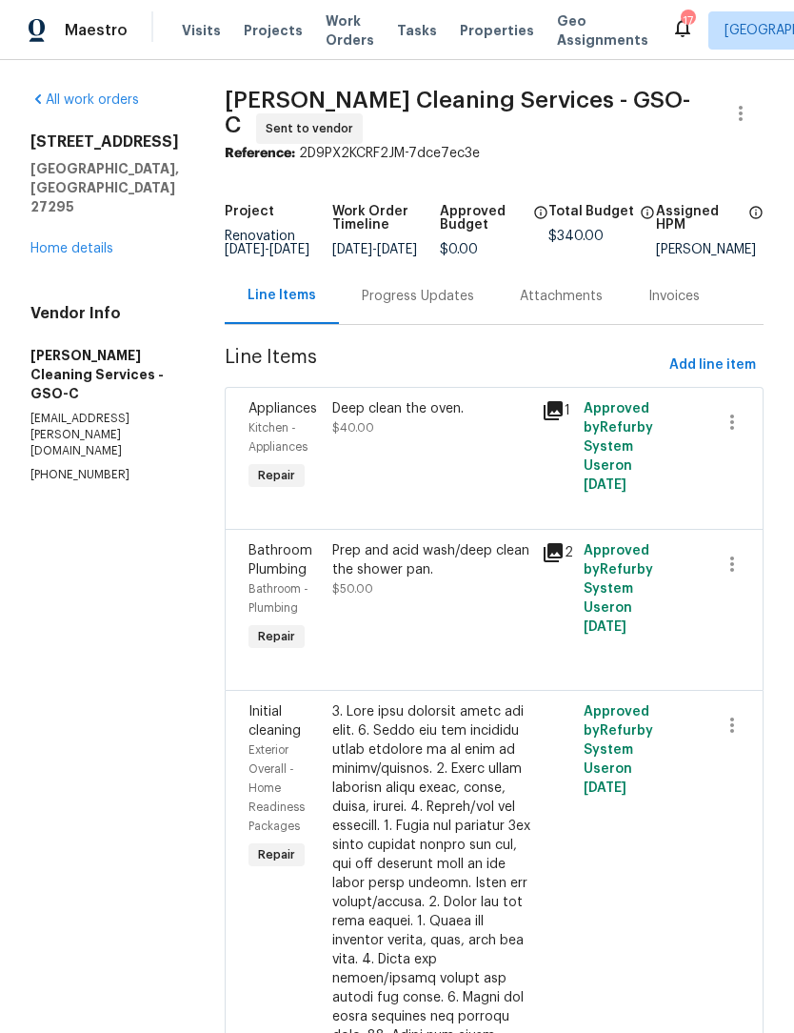
click at [90, 255] on link "Home details" at bounding box center [71, 248] width 83 height 13
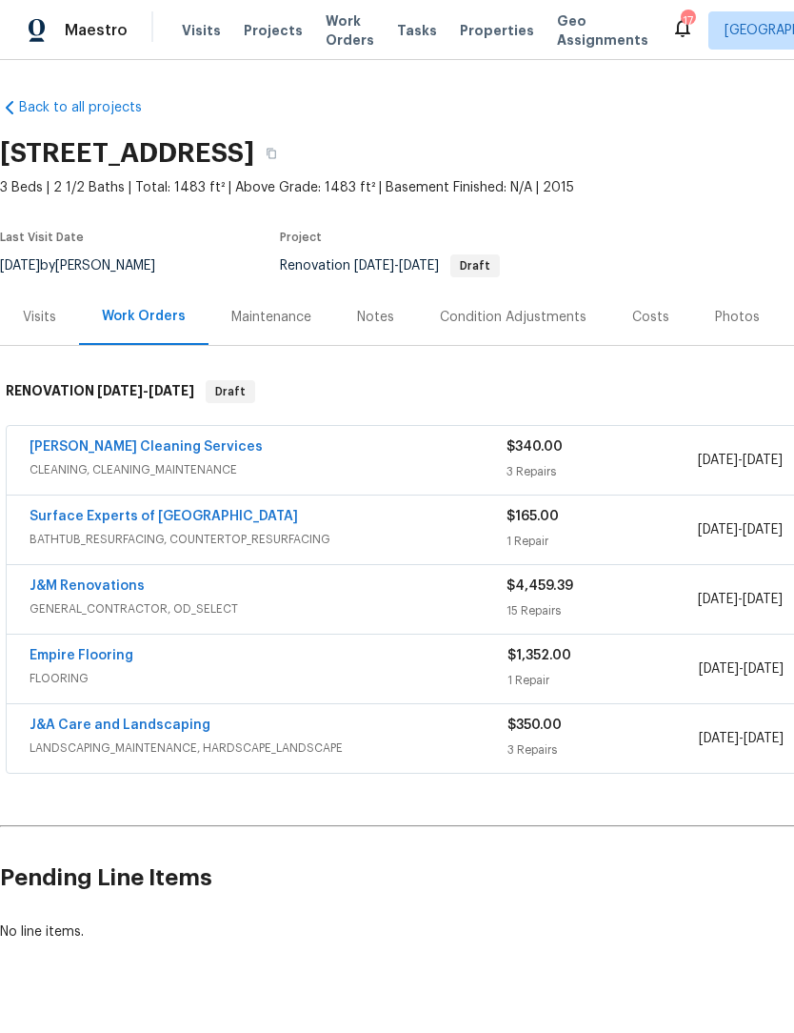
click at [152, 452] on link "[PERSON_NAME] Cleaning Services" at bounding box center [146, 446] width 233 height 13
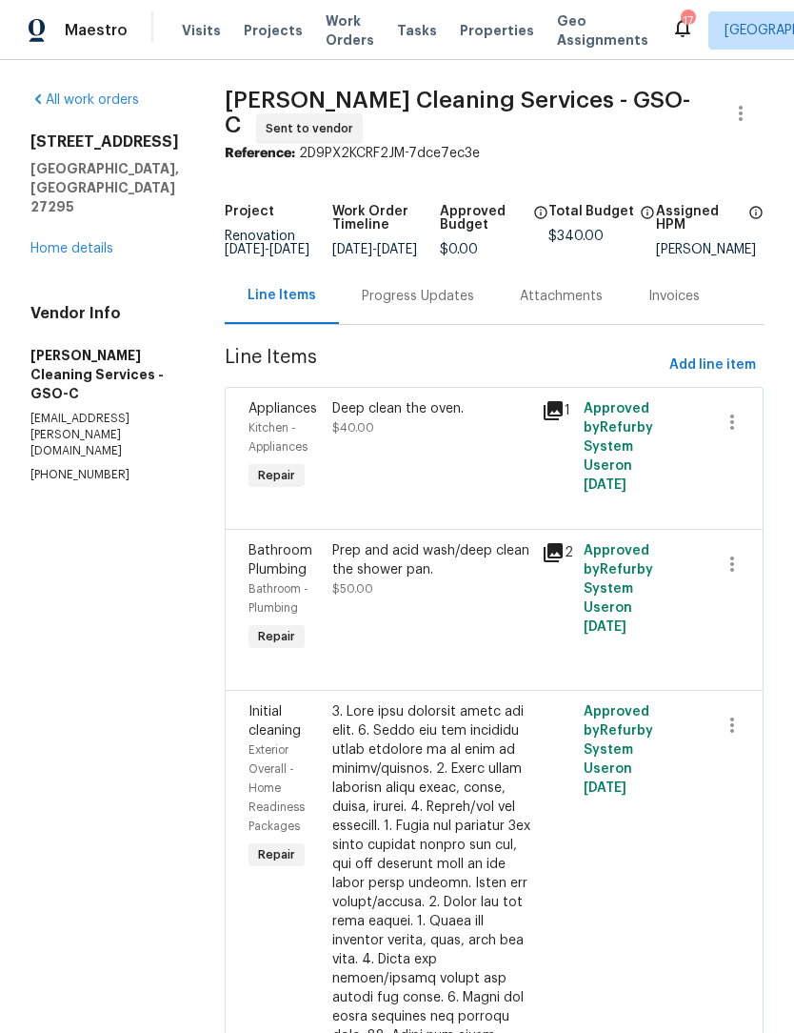
click at [90, 255] on link "Home details" at bounding box center [71, 248] width 83 height 13
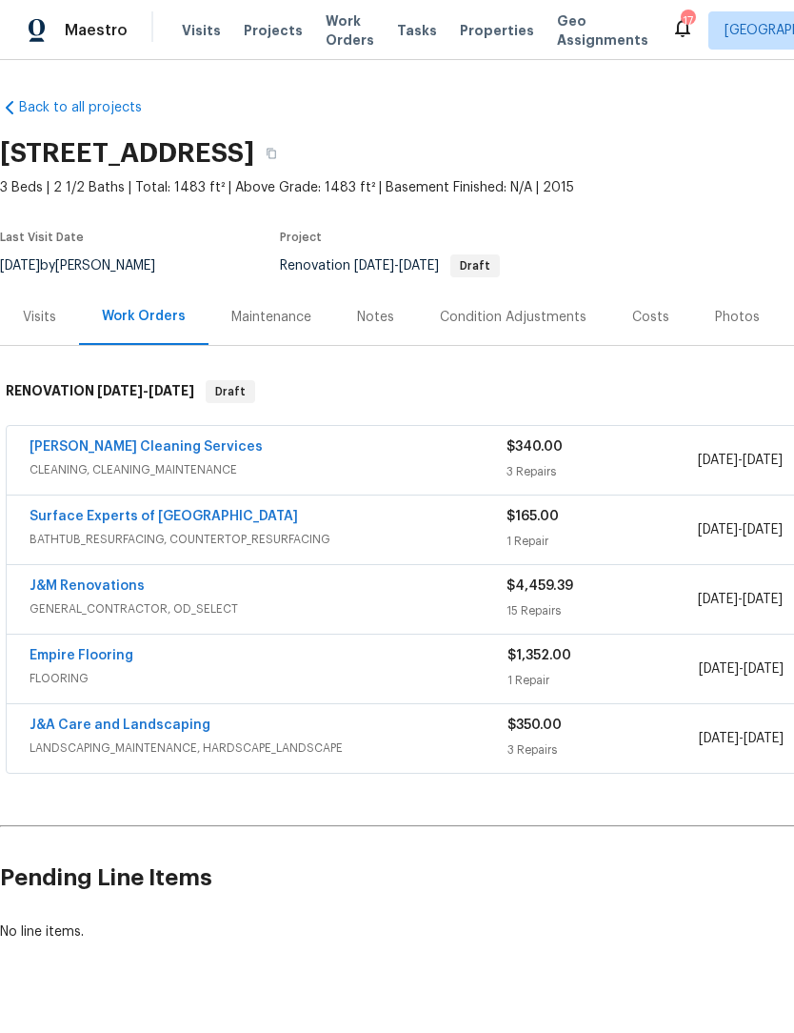
click at [174, 728] on link "J&A Care and Landscaping" at bounding box center [120, 724] width 181 height 13
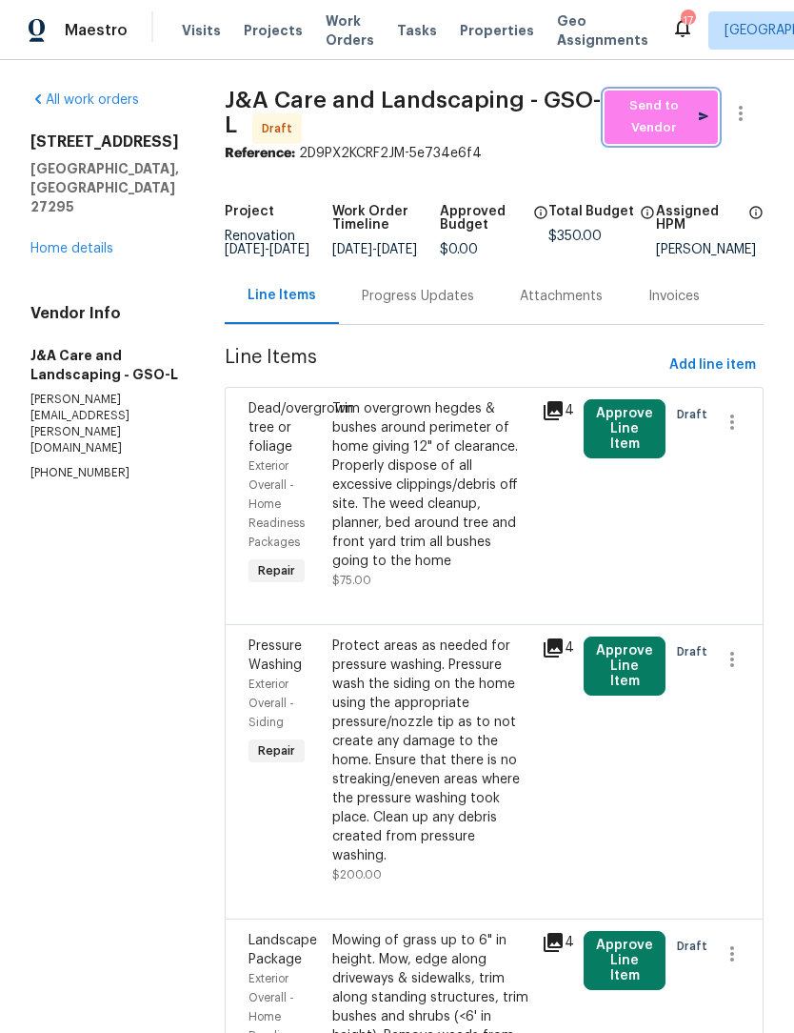
click at [673, 124] on span "Send to Vendor" at bounding box center [661, 117] width 94 height 44
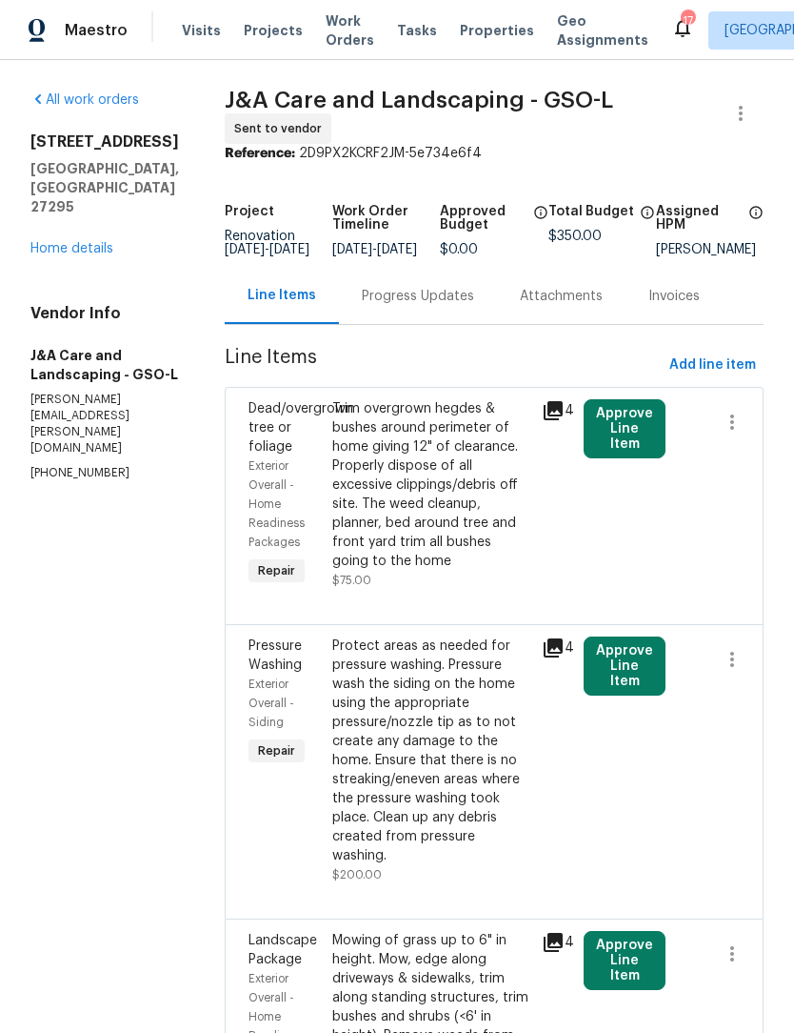
click at [105, 199] on div "[STREET_ADDRESS] Home details" at bounding box center [104, 195] width 149 height 126
click at [37, 242] on link "Home details" at bounding box center [71, 248] width 83 height 13
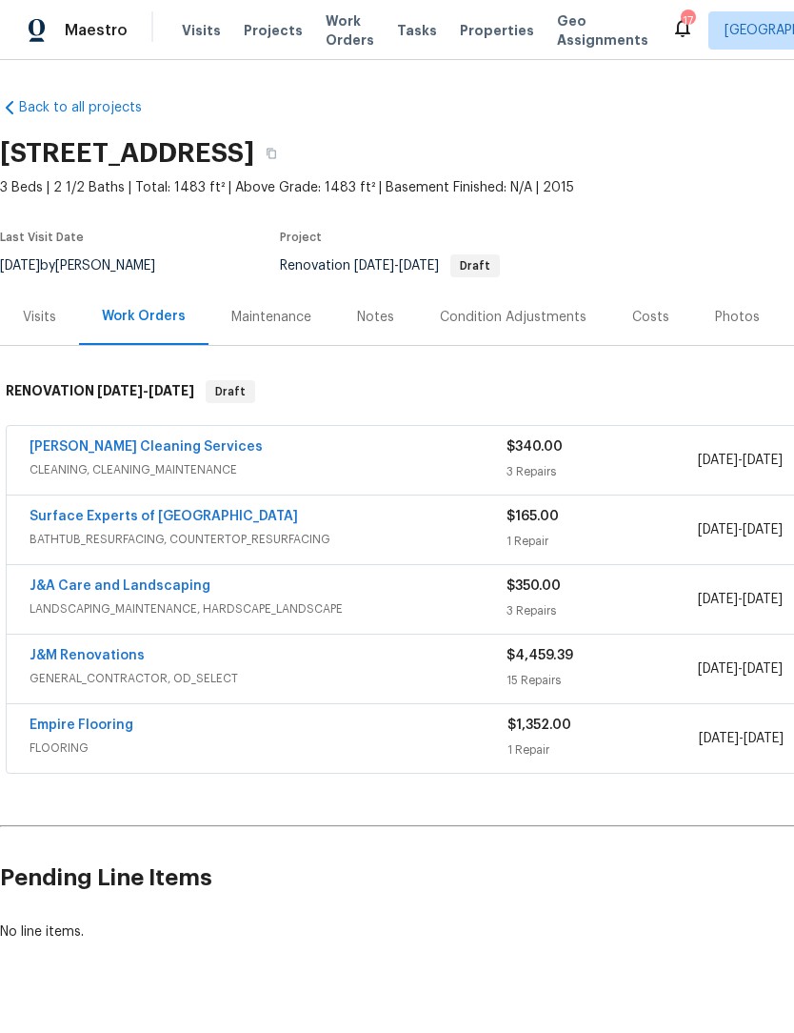
click at [94, 731] on link "Empire Flooring" at bounding box center [82, 724] width 104 height 13
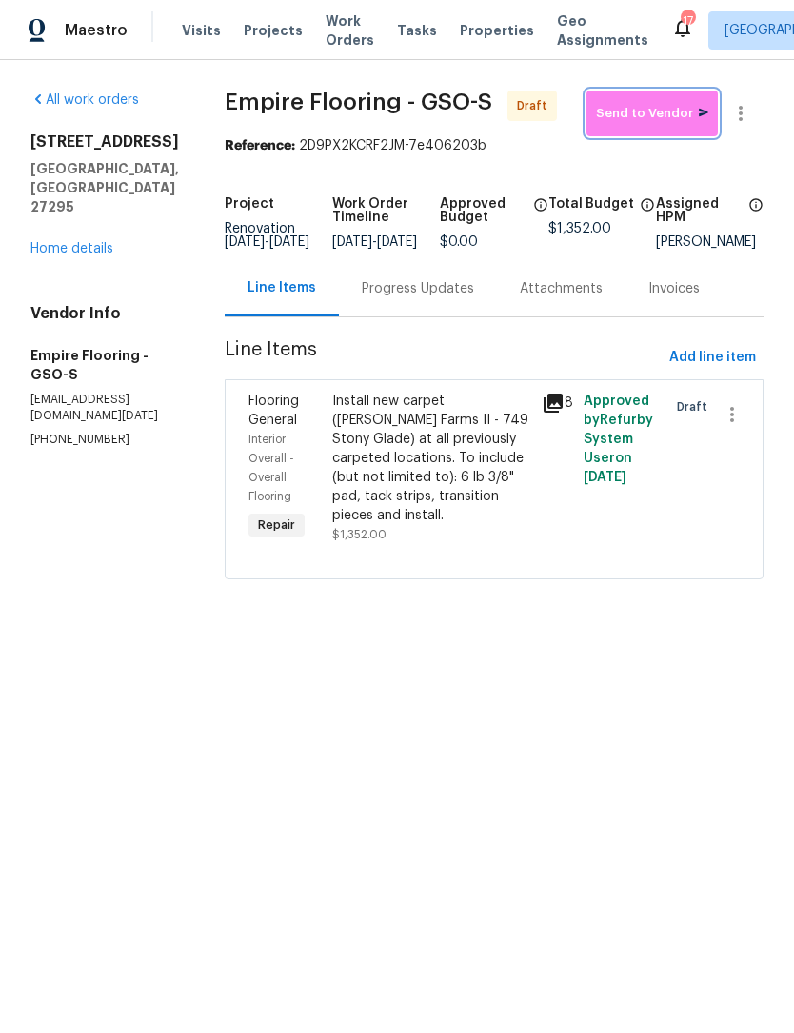
click at [643, 113] on span "Send to Vendor" at bounding box center [652, 114] width 112 height 22
click at [50, 242] on link "Home details" at bounding box center [71, 248] width 83 height 13
